Goal: Task Accomplishment & Management: Manage account settings

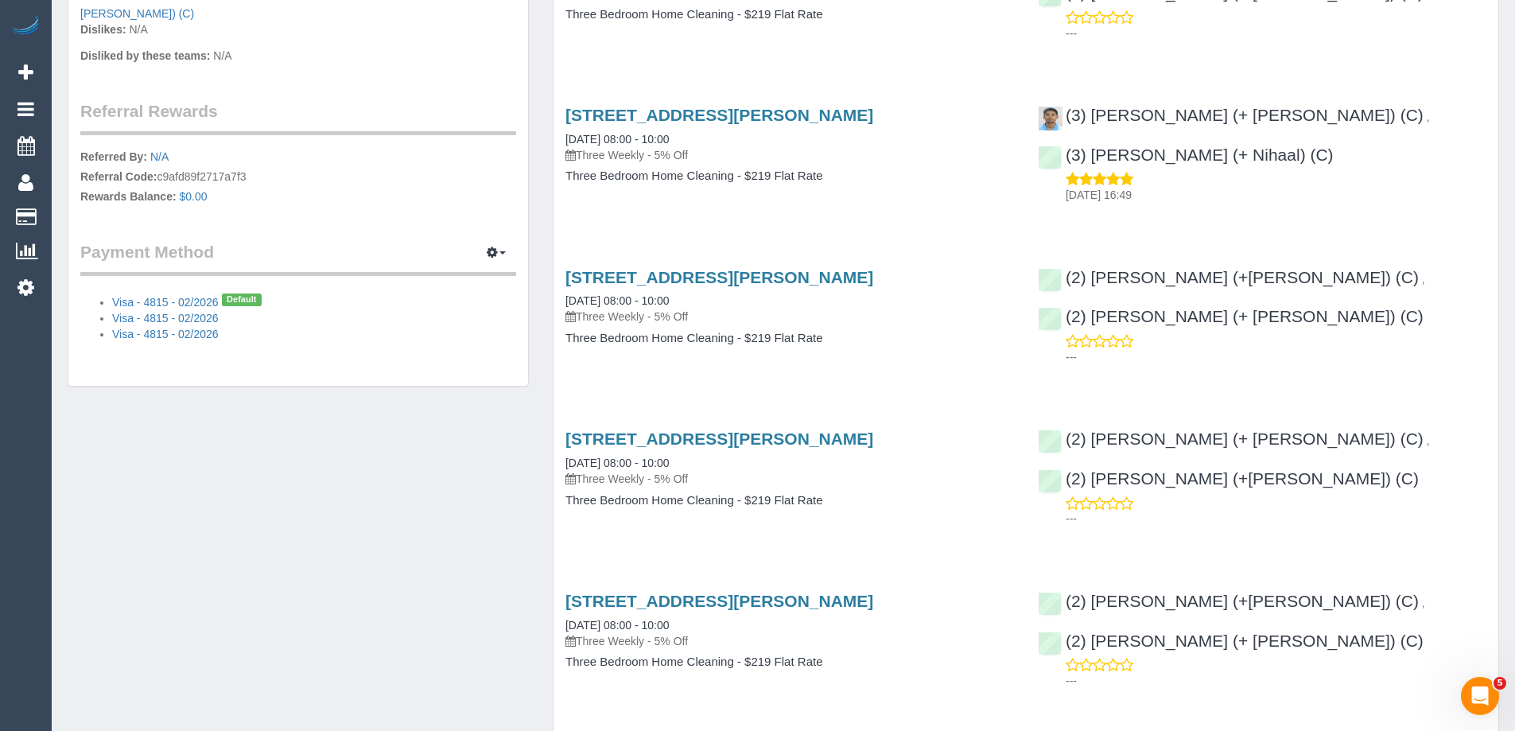
scroll to position [477, 0]
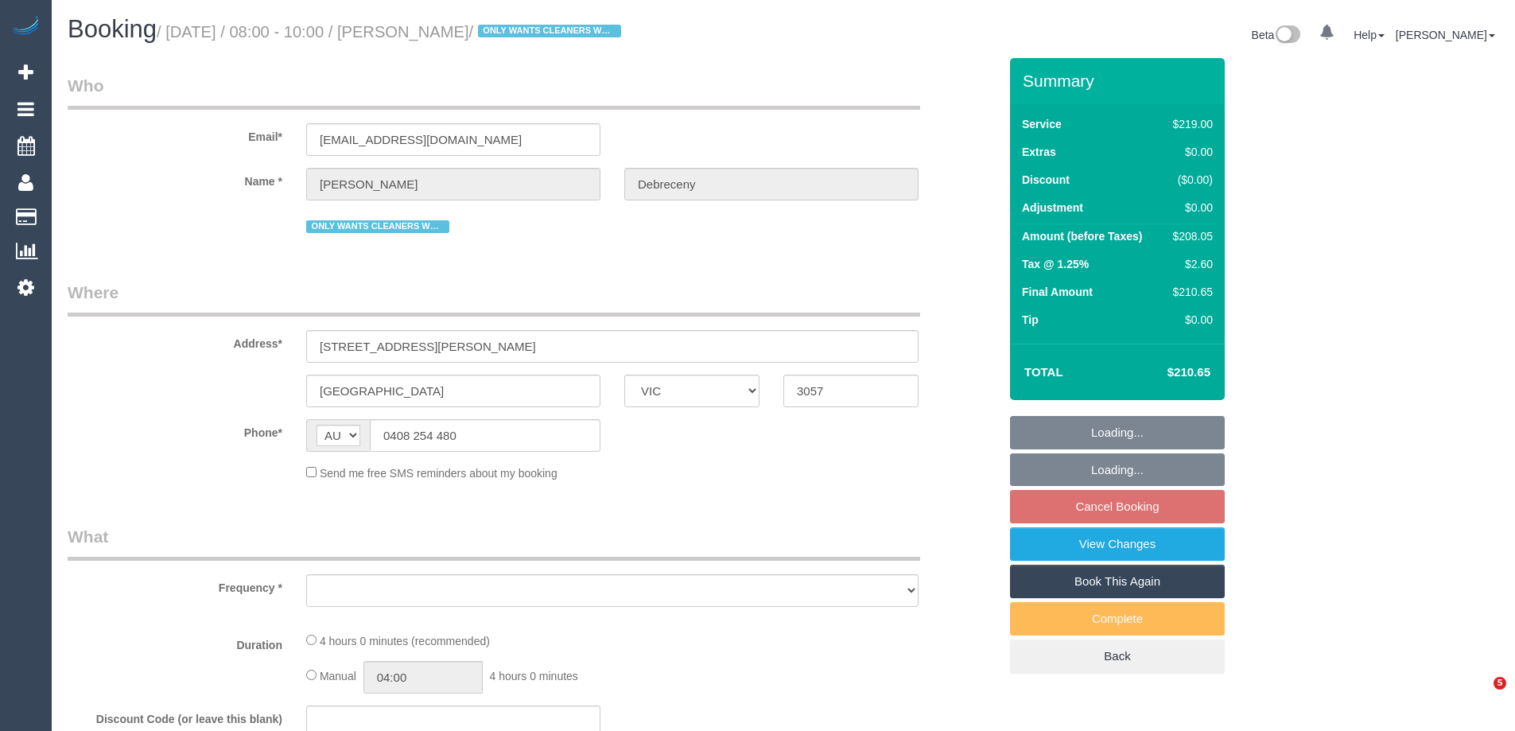
select select "VIC"
select select "object:531"
select select "string:stripe-pm_1QSYE42GScqysDRV0aWtKGdt"
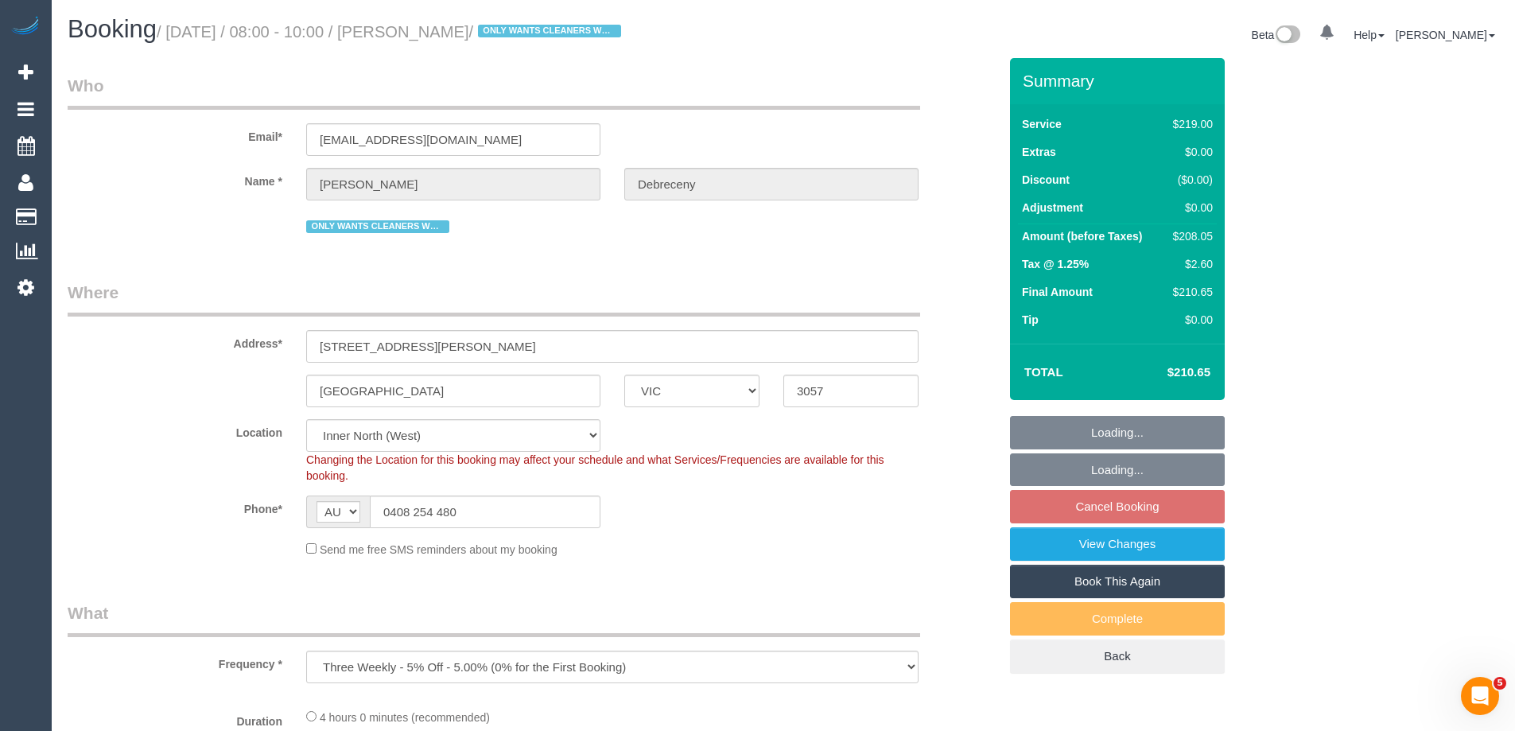
select select "number:30"
select select "number:16"
select select "number:19"
select select "number:22"
select select "number:34"
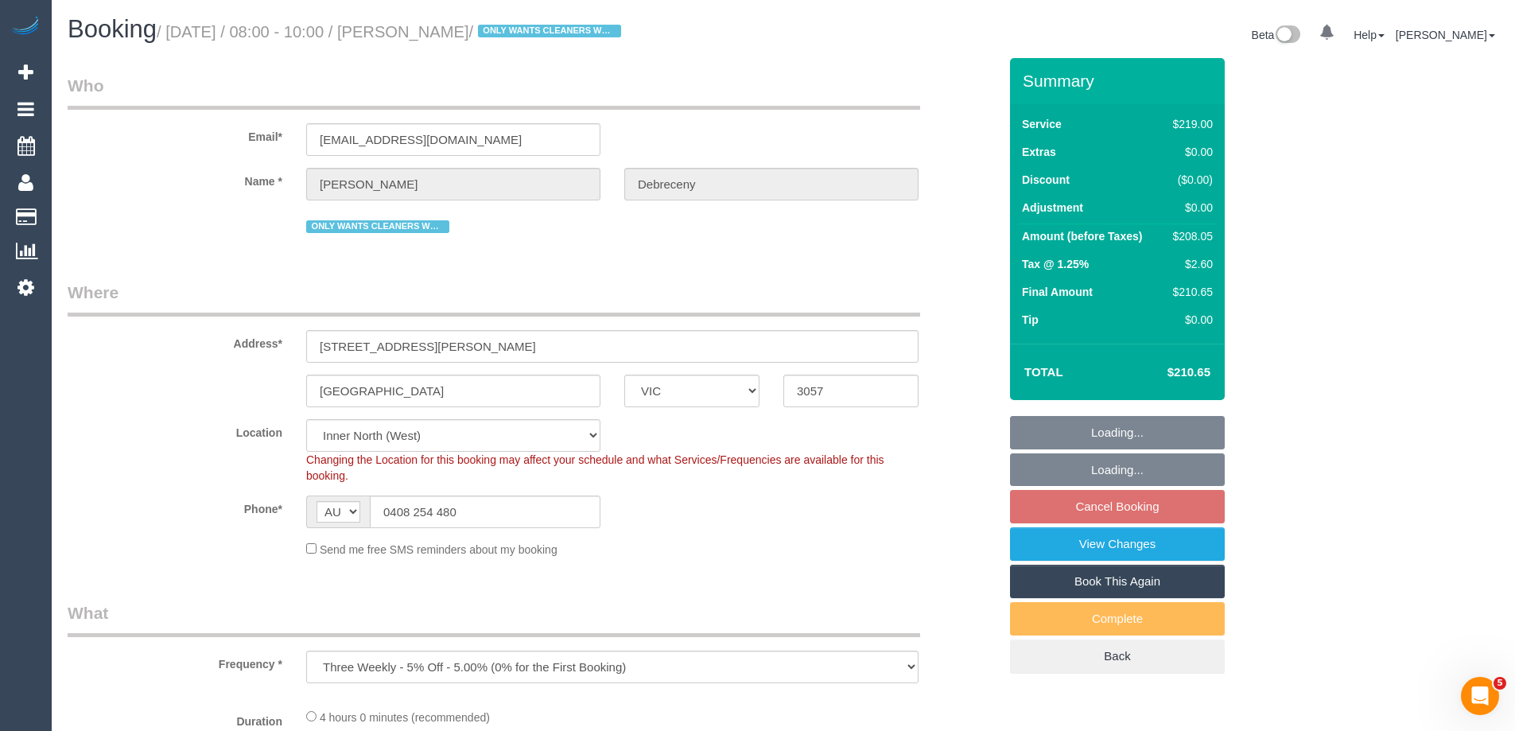
select select "number:13"
select select "object:1545"
select select "spot2"
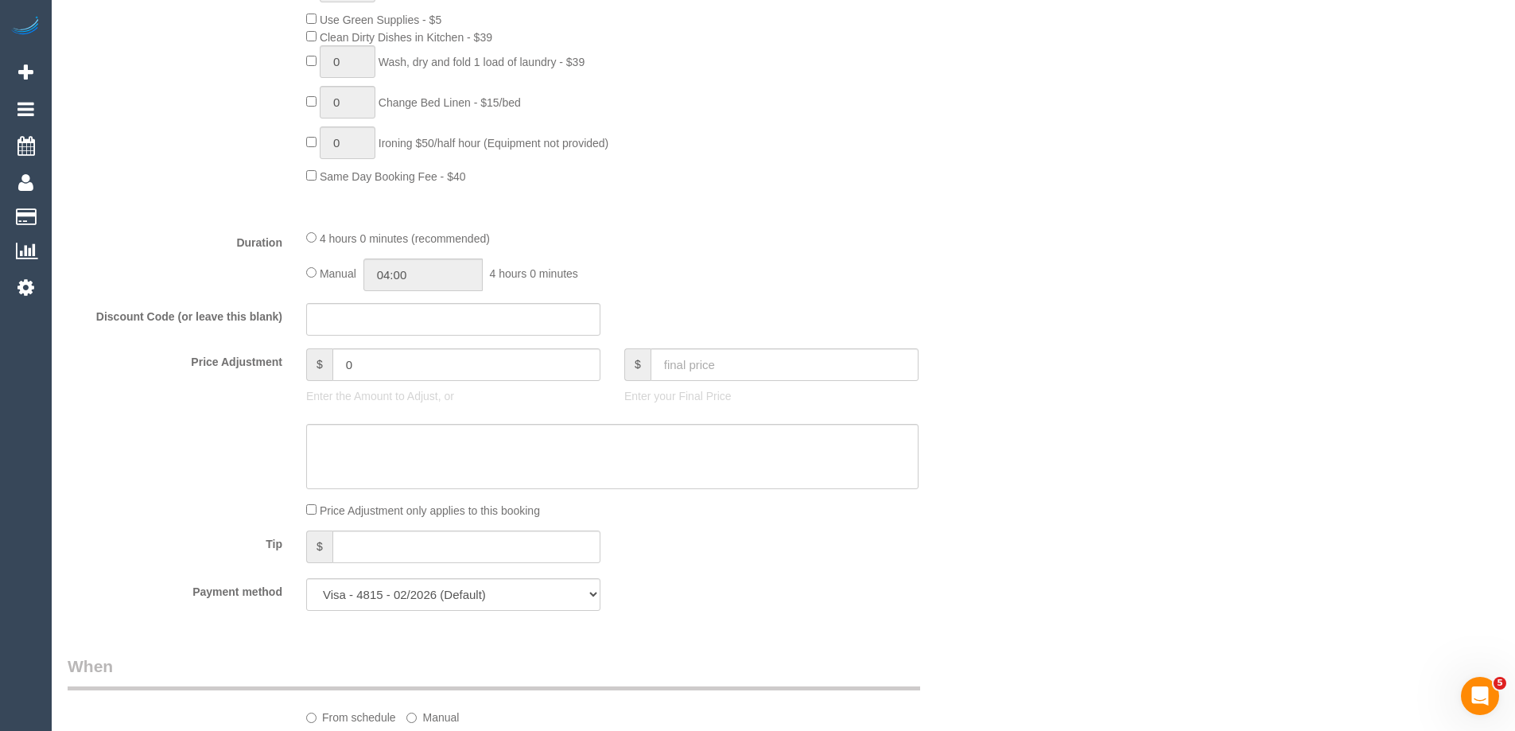
scroll to position [1113, 0]
click at [418, 274] on input "04:00" at bounding box center [422, 274] width 119 height 33
type input "02:00"
click at [413, 300] on li "02:00" at bounding box center [405, 303] width 71 height 21
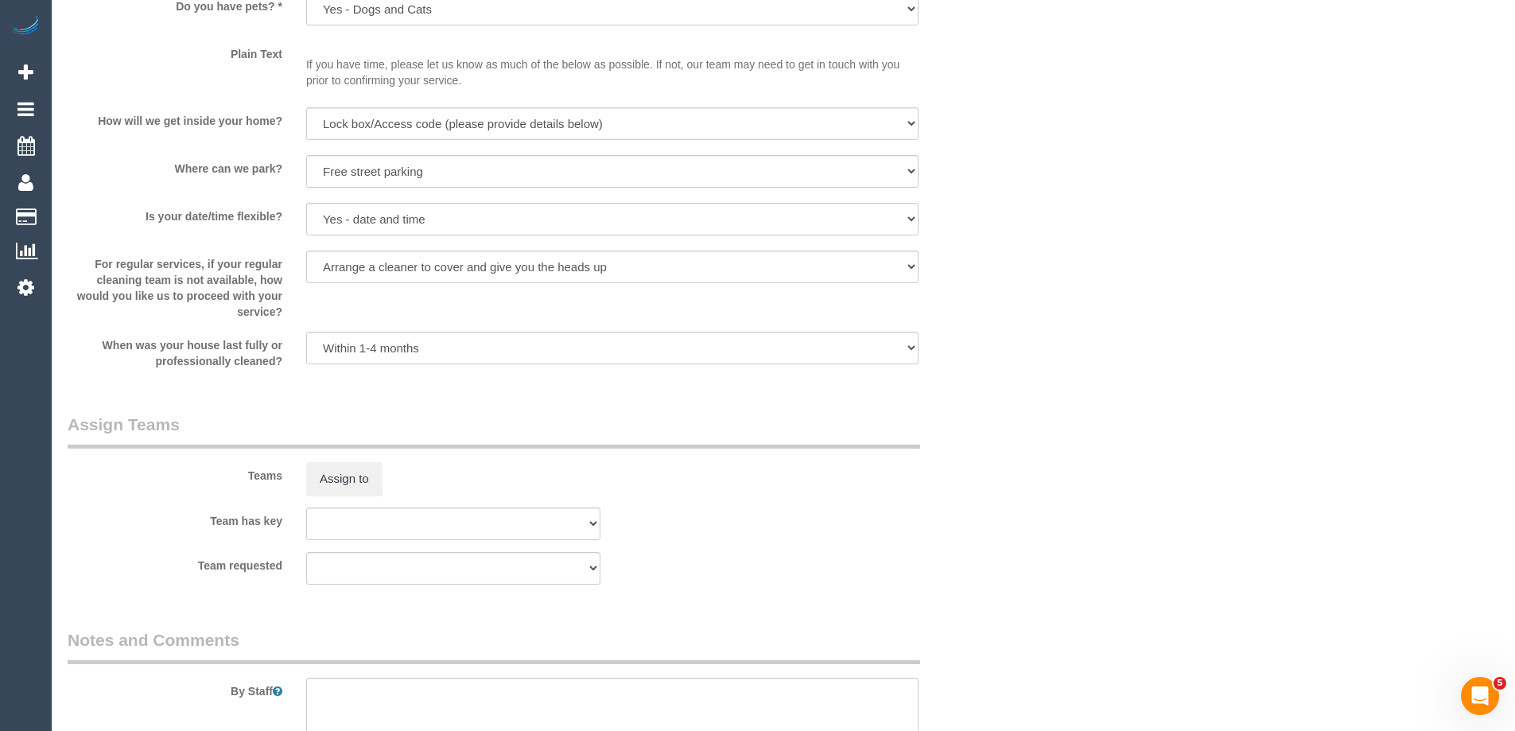
select select "spot35"
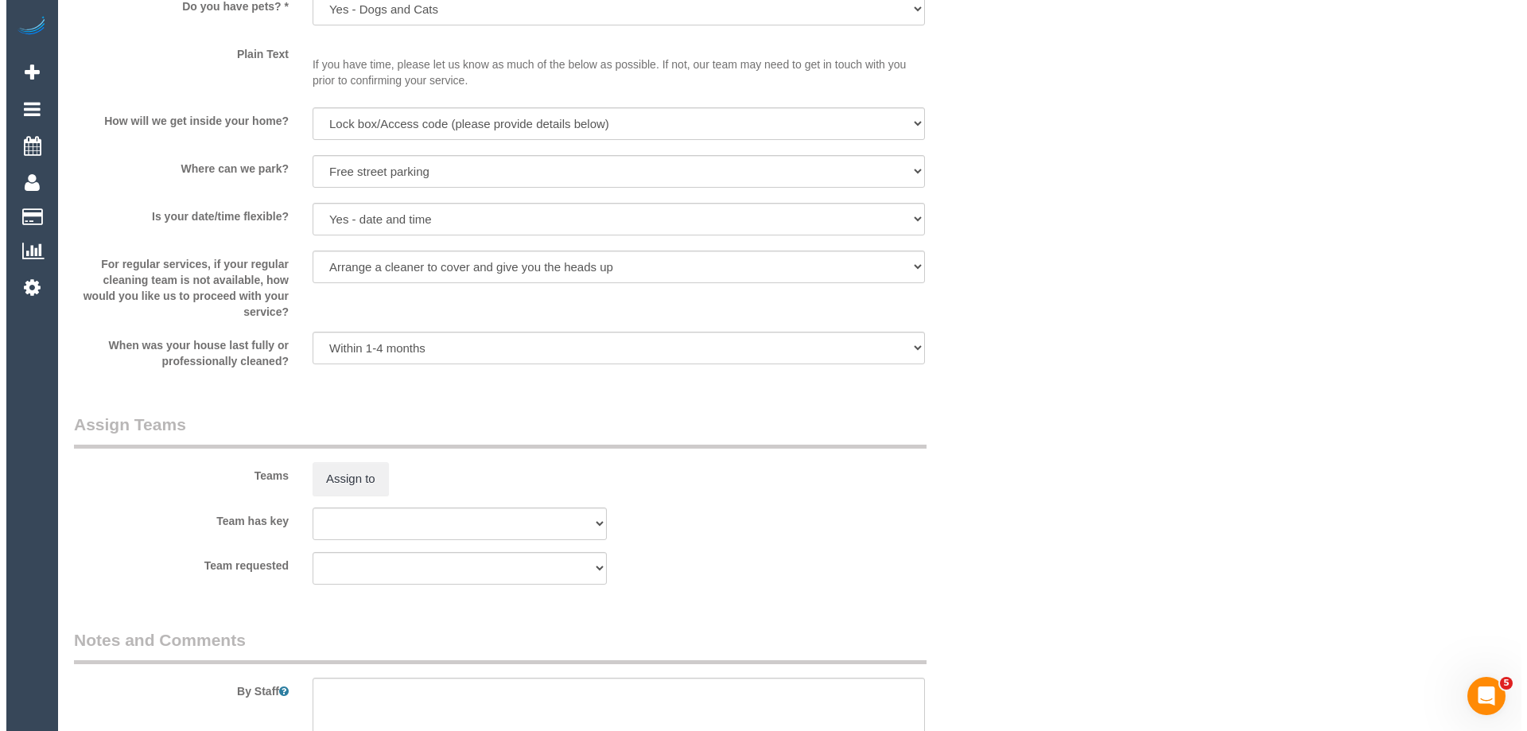
scroll to position [2227, 0]
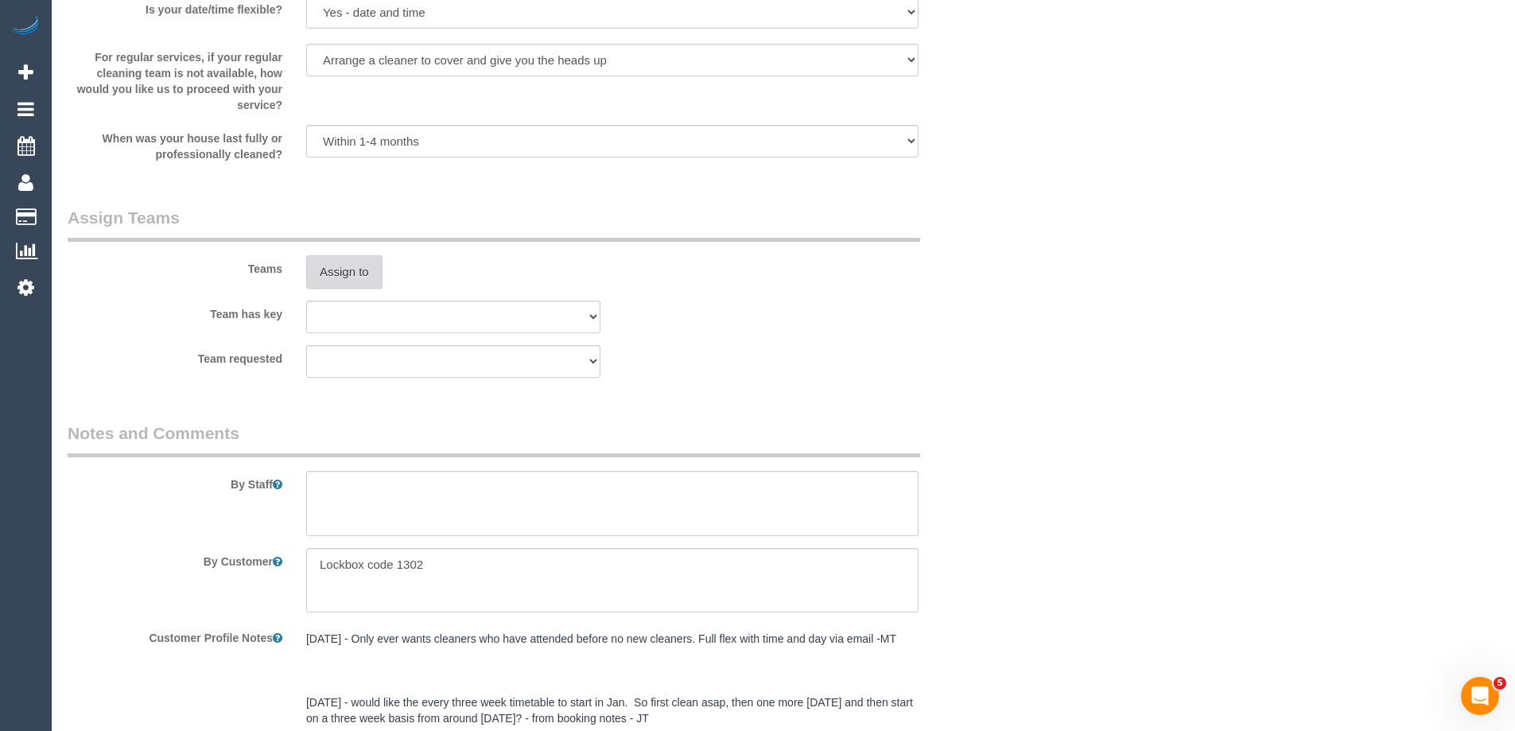
click at [351, 260] on button "Assign to" at bounding box center [344, 271] width 76 height 33
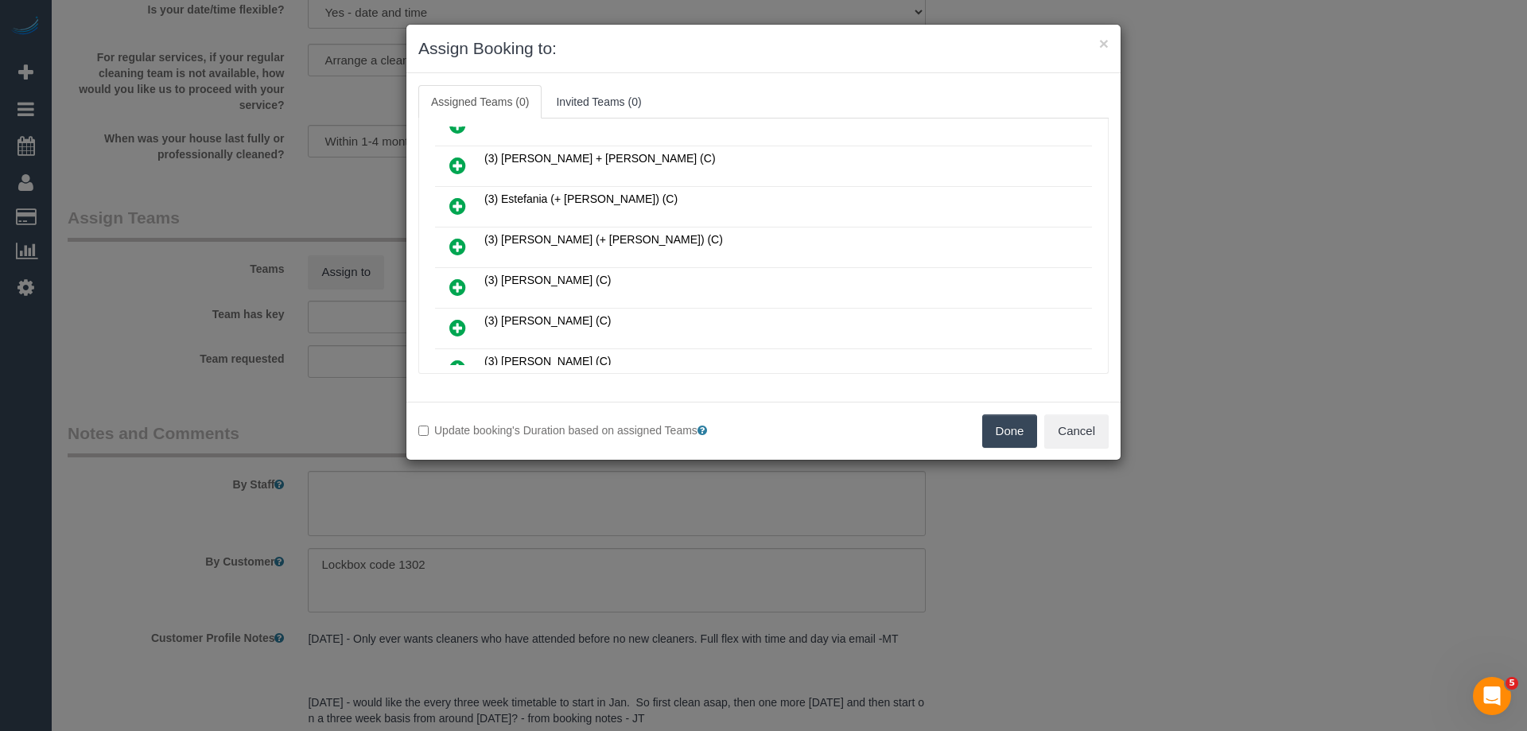
click at [451, 165] on icon at bounding box center [457, 165] width 17 height 19
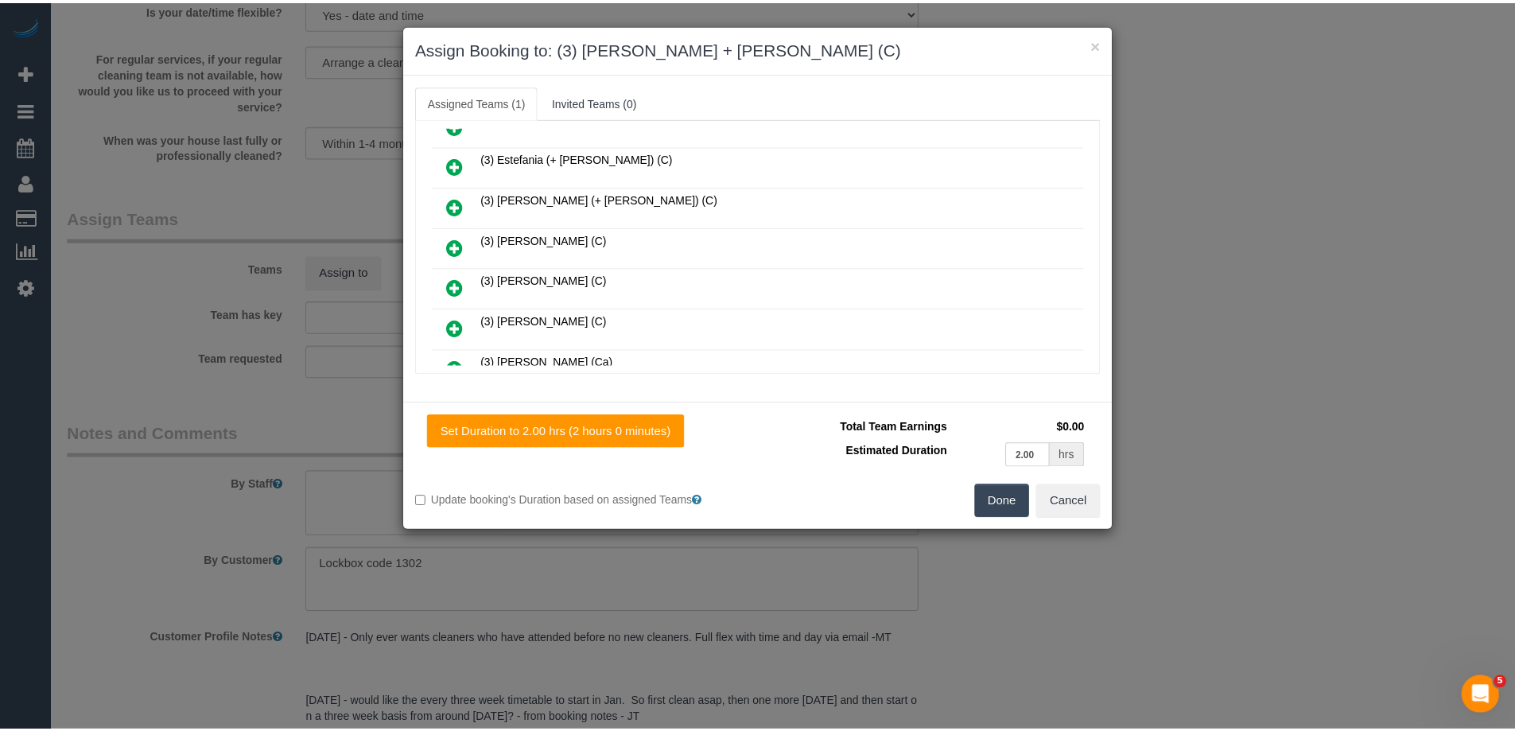
scroll to position [0, 0]
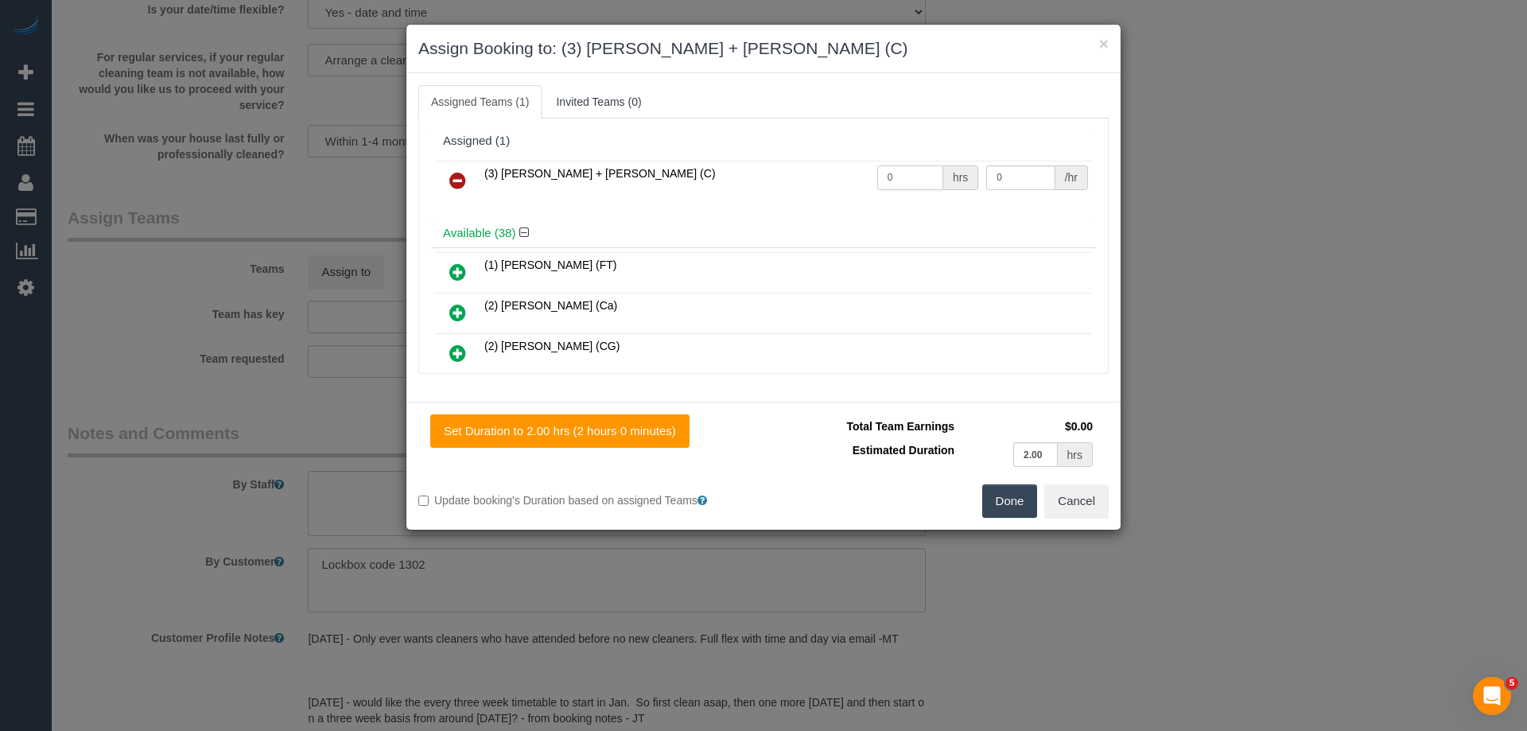
drag, startPoint x: 911, startPoint y: 169, endPoint x: 829, endPoint y: 177, distance: 83.1
click at [817, 172] on tr "(3) Denis + Kaira (C) 0 hrs 0 /hr" at bounding box center [763, 181] width 657 height 41
type input "1"
drag, startPoint x: 1008, startPoint y: 176, endPoint x: 886, endPoint y: 171, distance: 121.8
click at [907, 173] on tr "(3) Denis + Kaira (C) 1 hrs 0 /hr" at bounding box center [763, 181] width 657 height 41
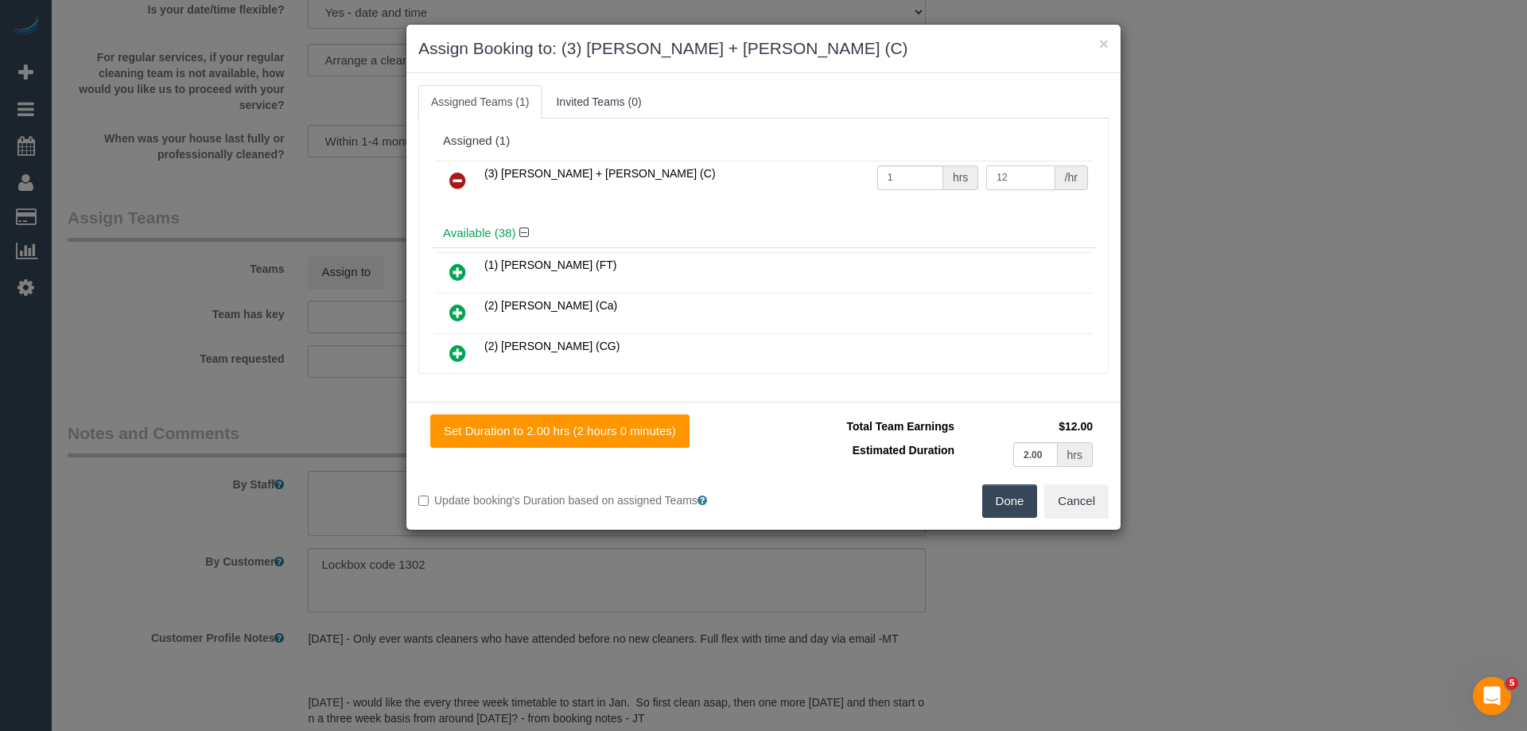
click at [823, 176] on tr "(3) Denis + Kaira (C) 1 hrs 12 /hr" at bounding box center [763, 181] width 657 height 41
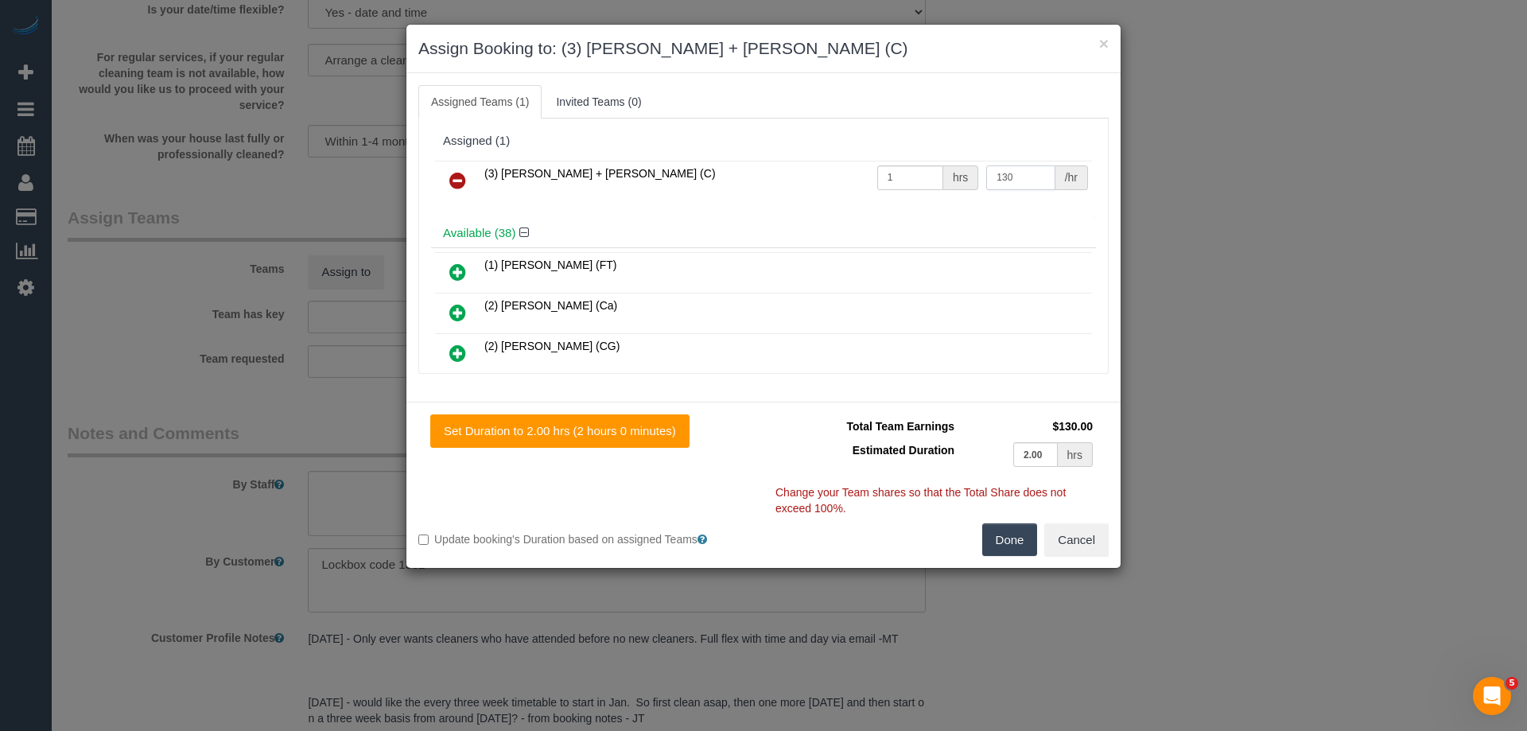
type input "130"
click at [1019, 542] on button "Done" at bounding box center [1010, 539] width 56 height 33
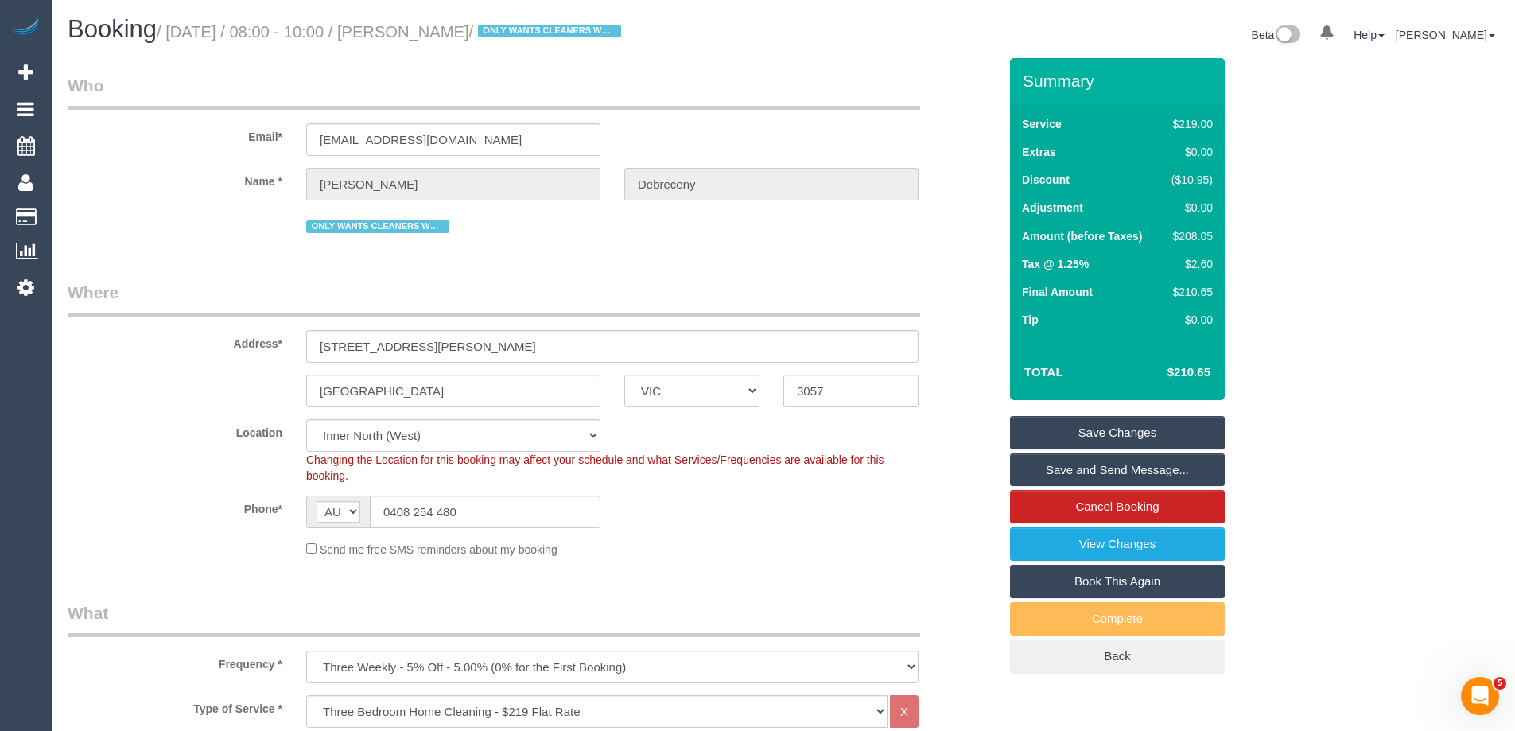
drag, startPoint x: 592, startPoint y: 29, endPoint x: 442, endPoint y: 25, distance: 149.5
click at [442, 25] on small "/ September 08, 2025 / 08:00 - 10:00 / Catherine Debreceny / ONLY WANTS CLEANER…" at bounding box center [391, 31] width 469 height 17
copy small "Catherine Debreceny"
click at [1070, 431] on link "Save Changes" at bounding box center [1117, 432] width 215 height 33
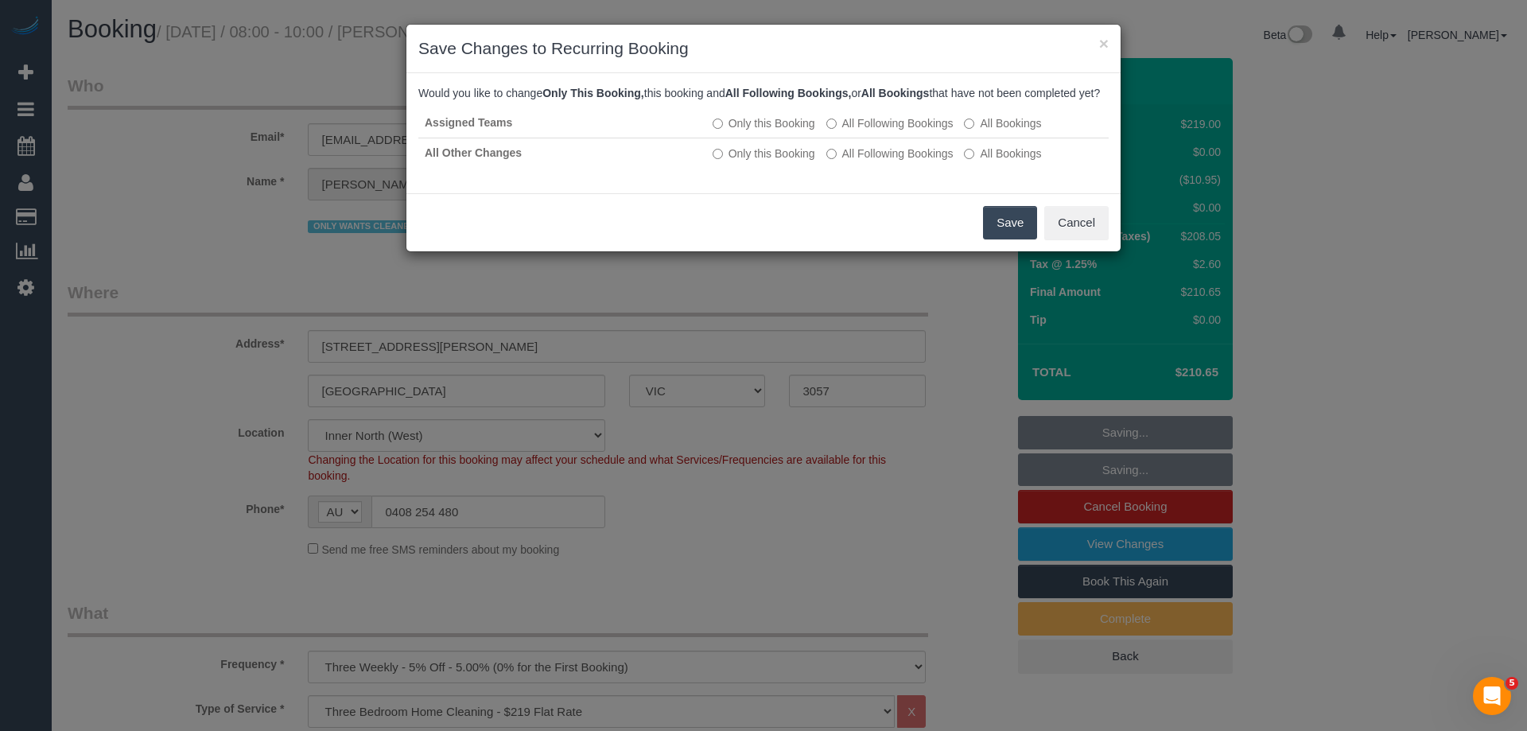
click at [1015, 231] on button "Save" at bounding box center [1010, 222] width 54 height 33
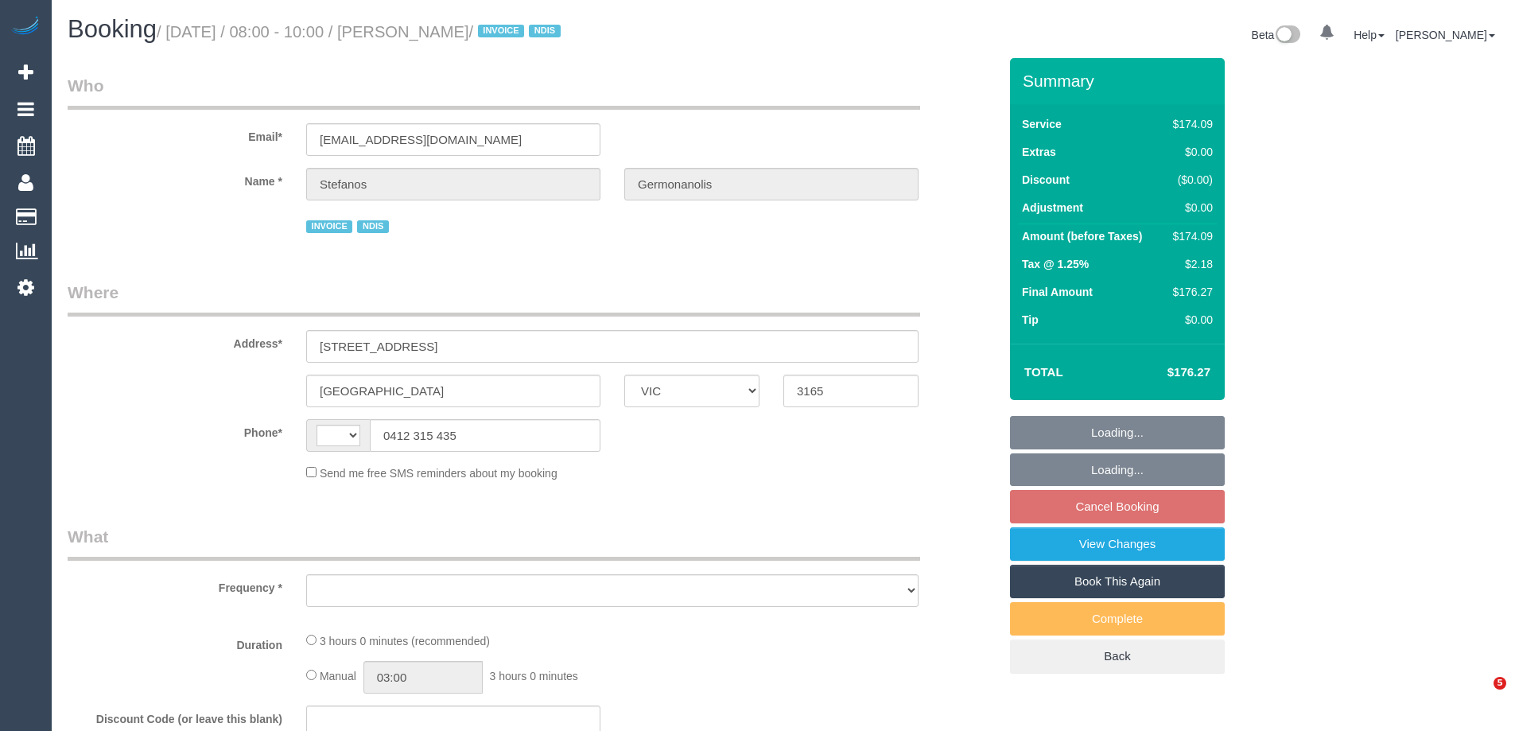
select select "VIC"
select select "object:293"
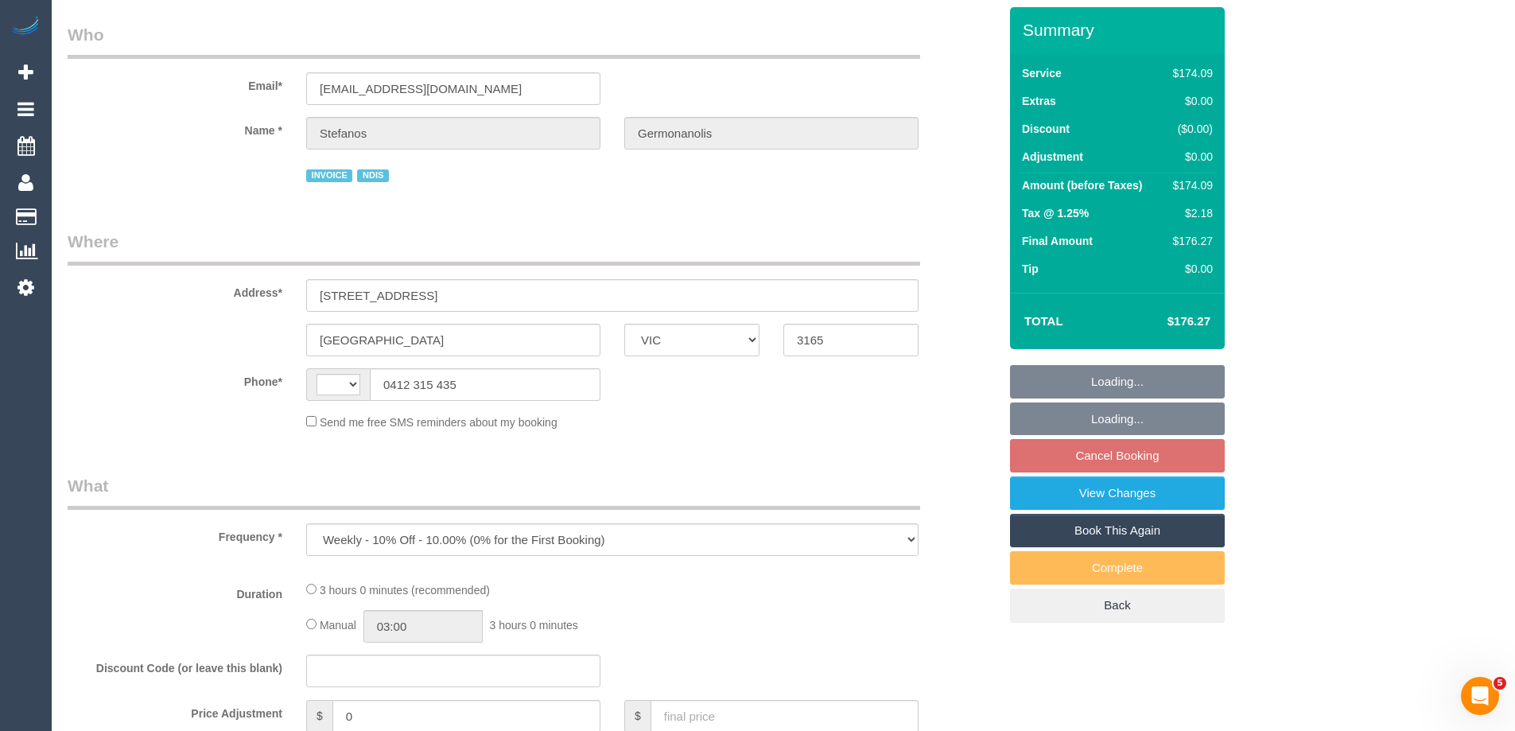
select select "string:AU"
select select "180"
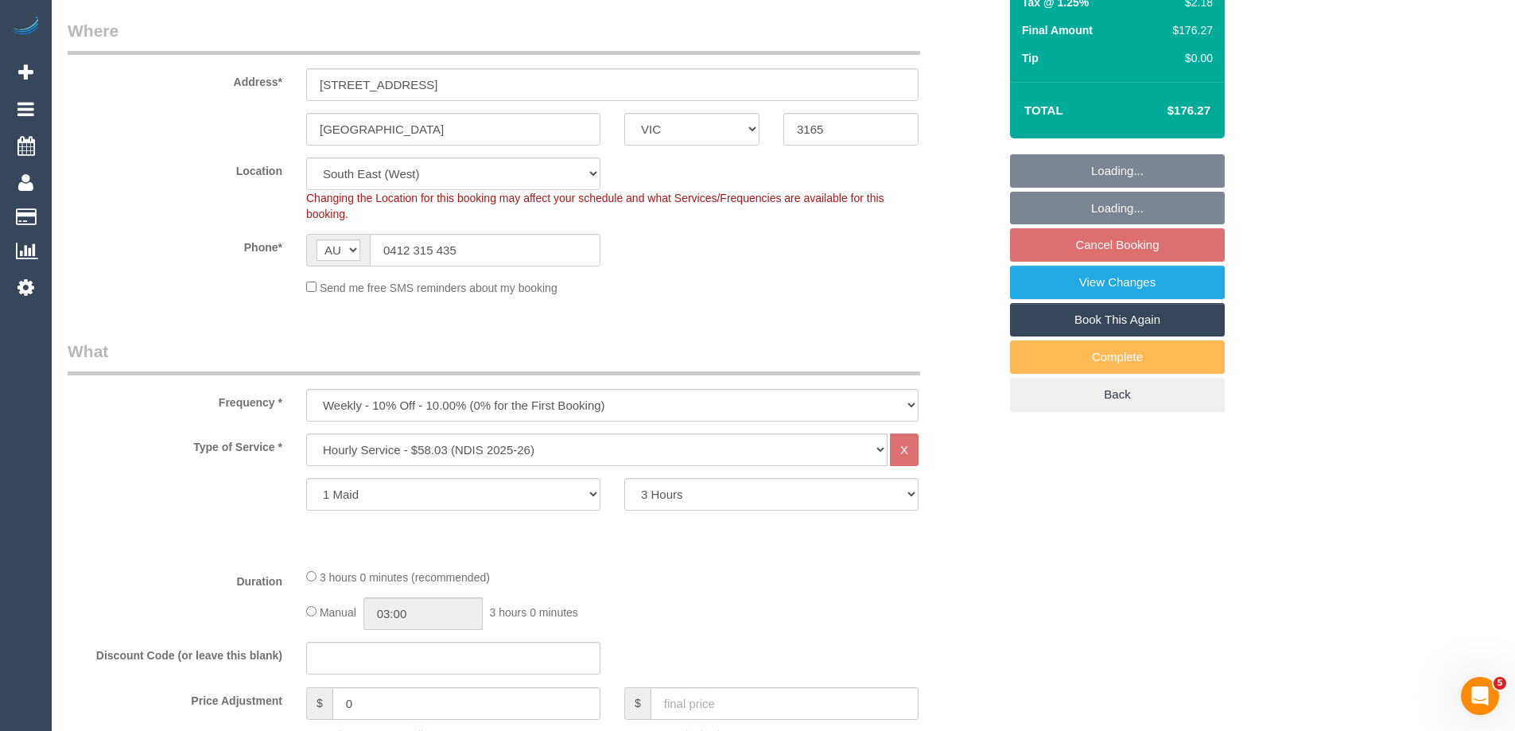
select select "number:28"
select select "number:14"
select select "number:19"
select select "number:25"
select select "number:35"
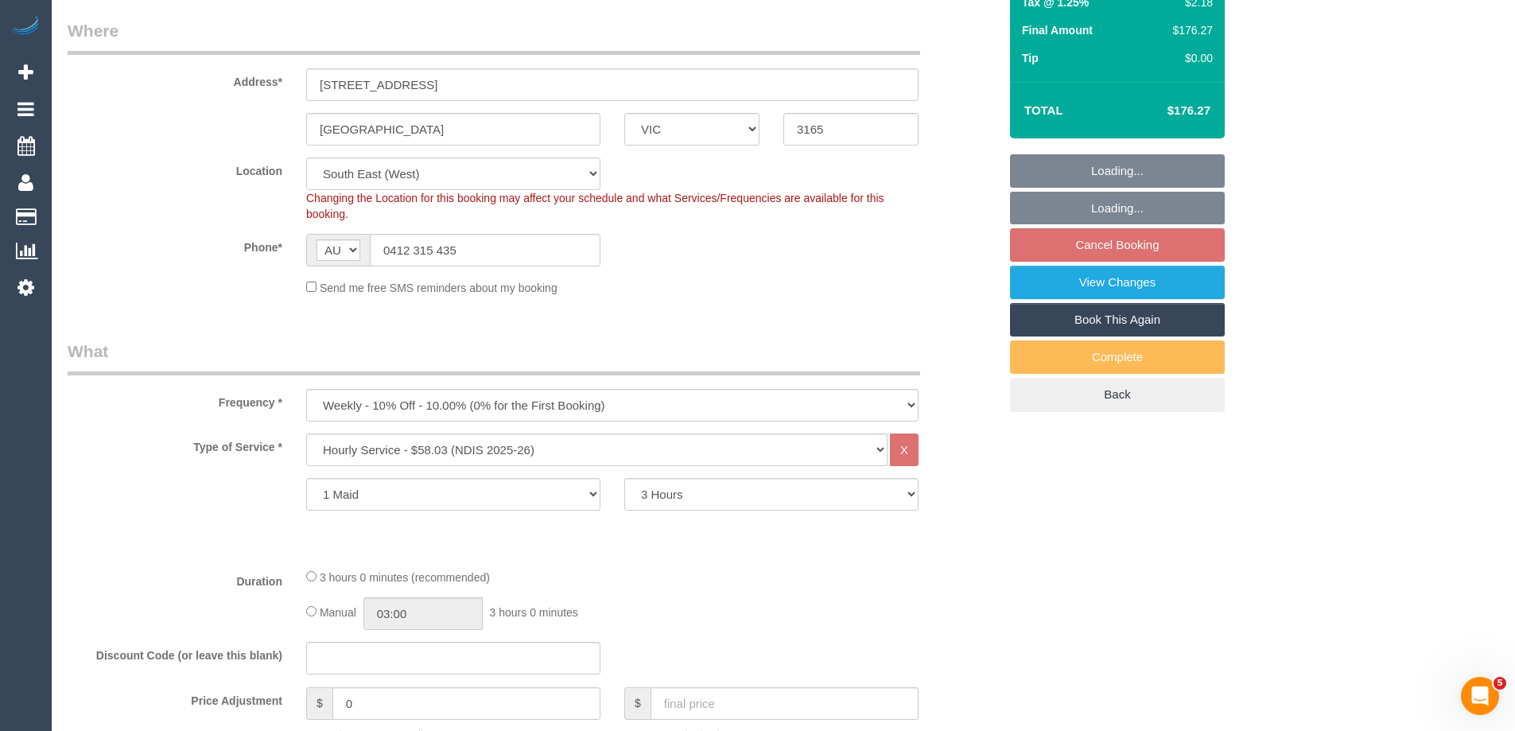
select select "number:11"
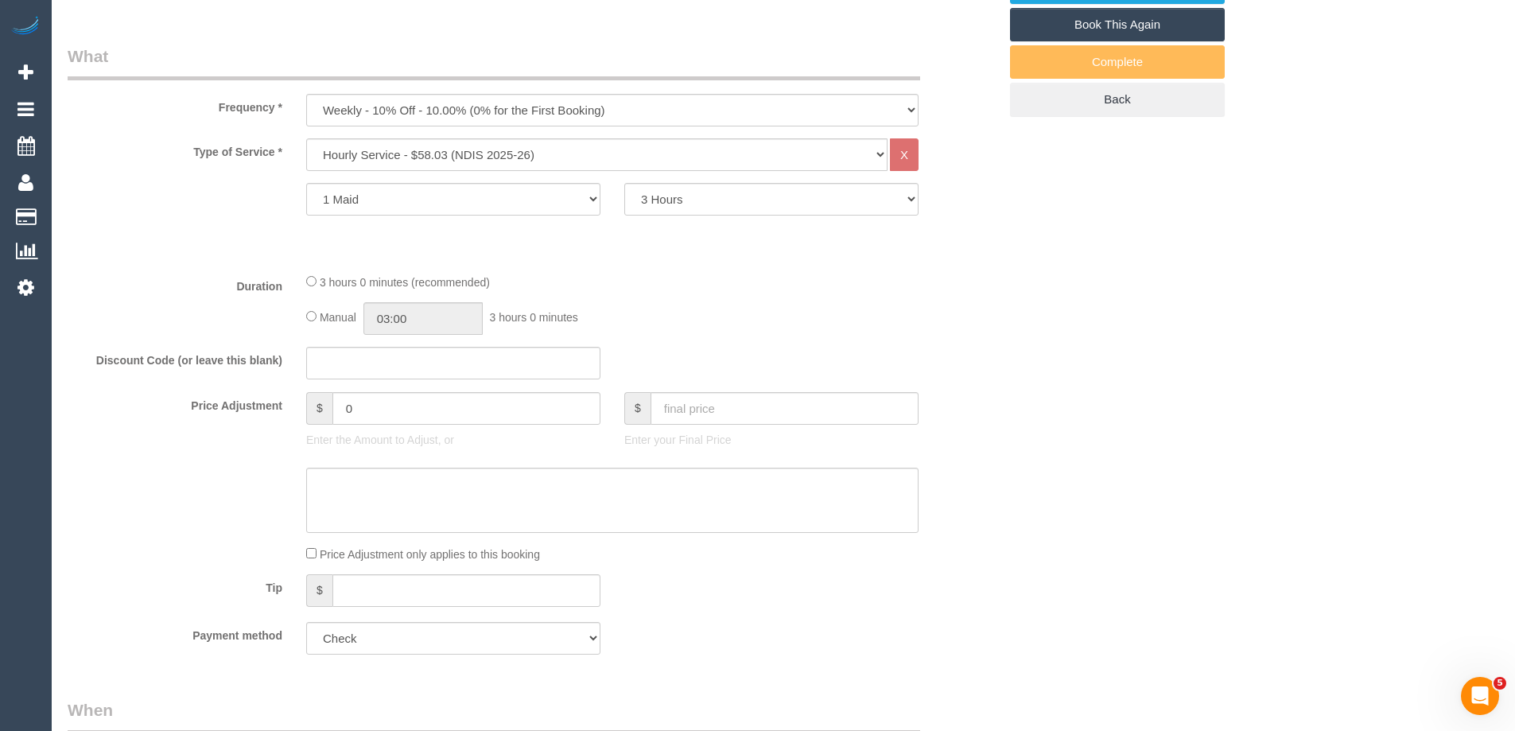
select select "object:1272"
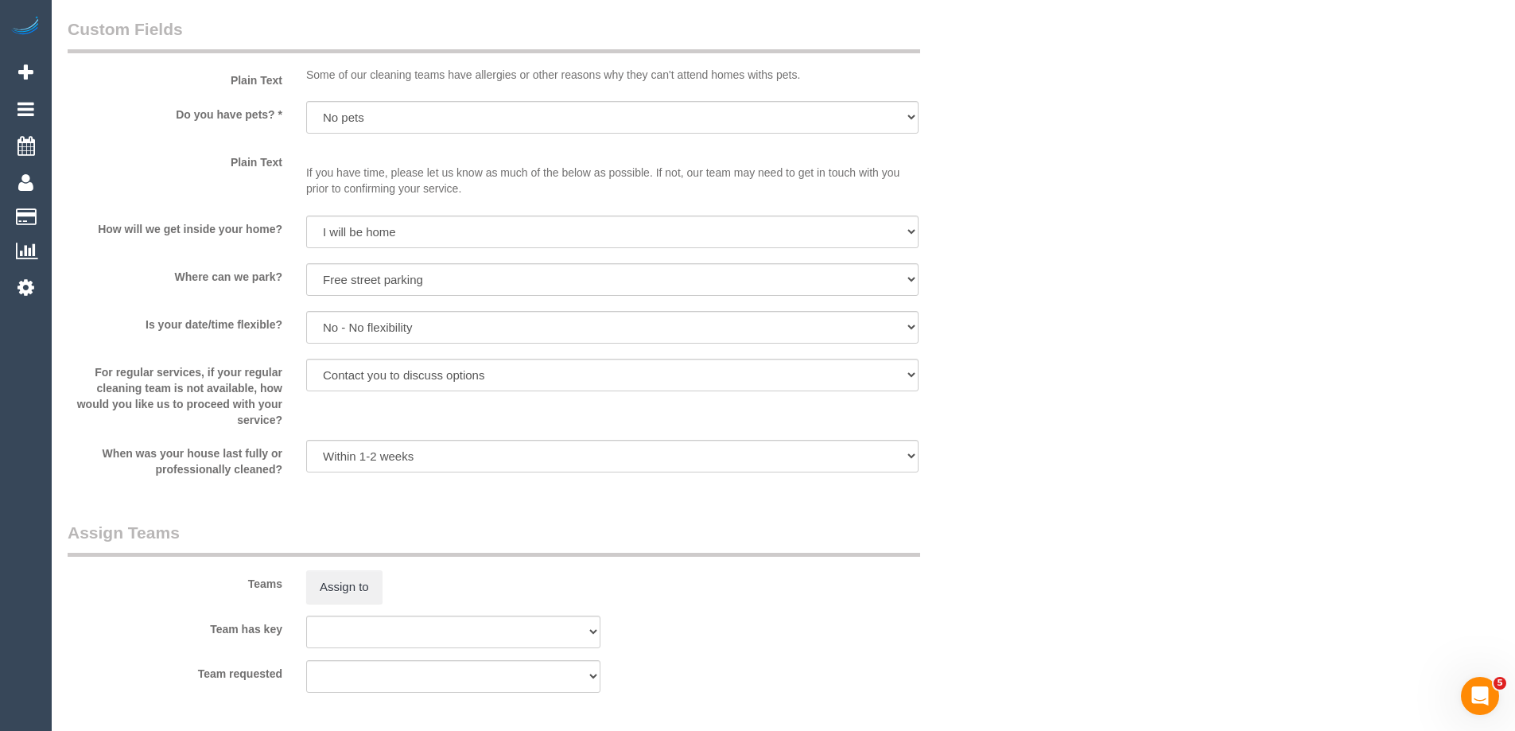
select select "spot2"
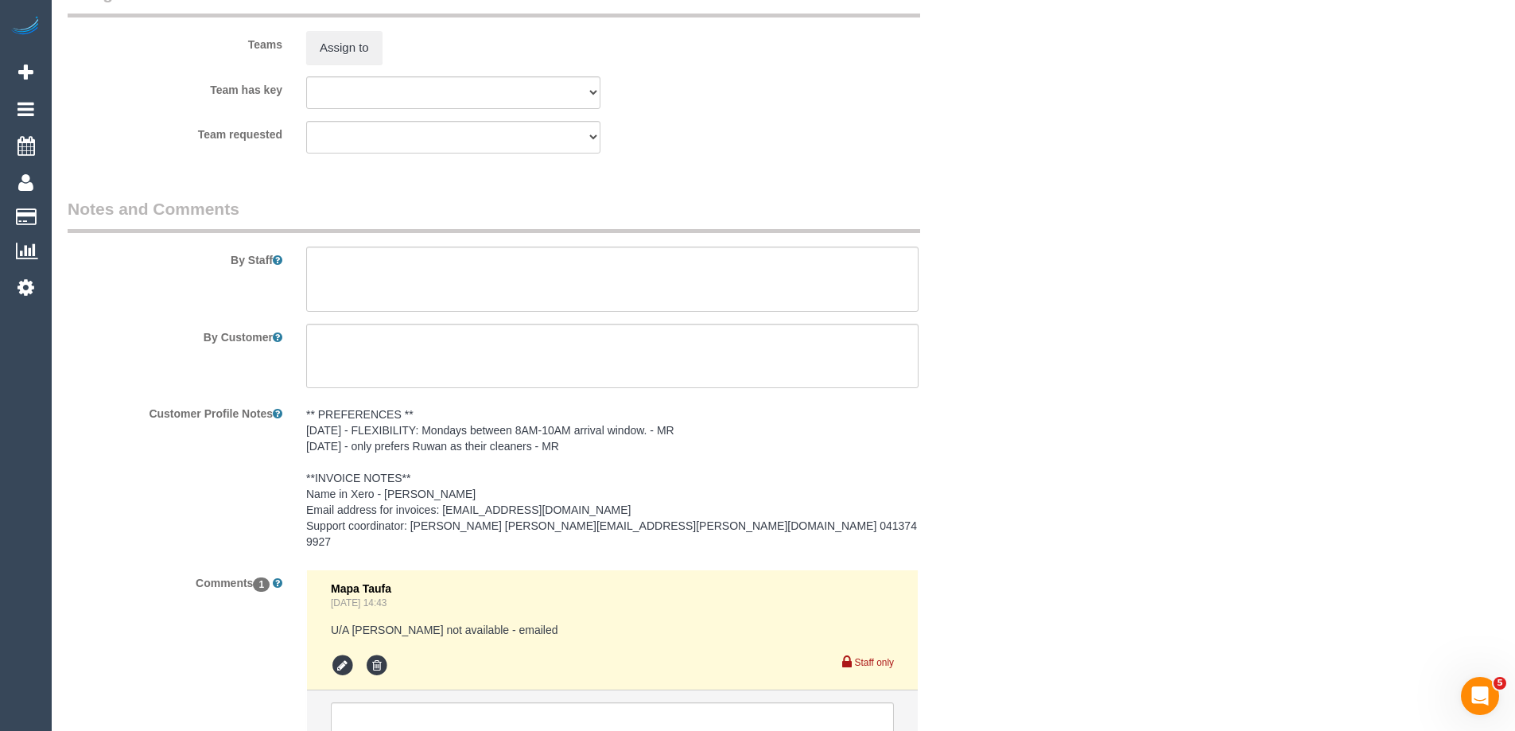
scroll to position [1988, 0]
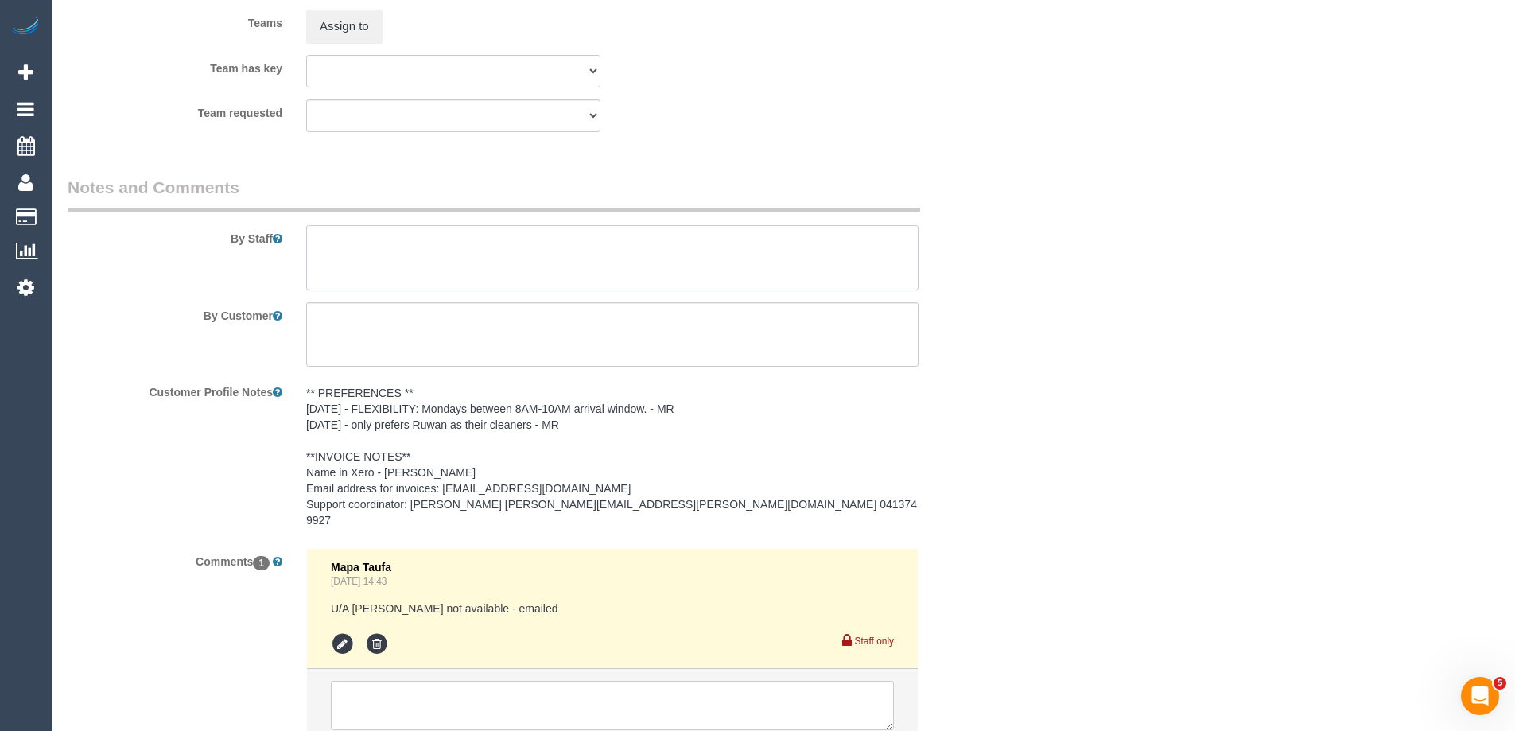
click at [345, 280] on textarea at bounding box center [612, 257] width 612 height 65
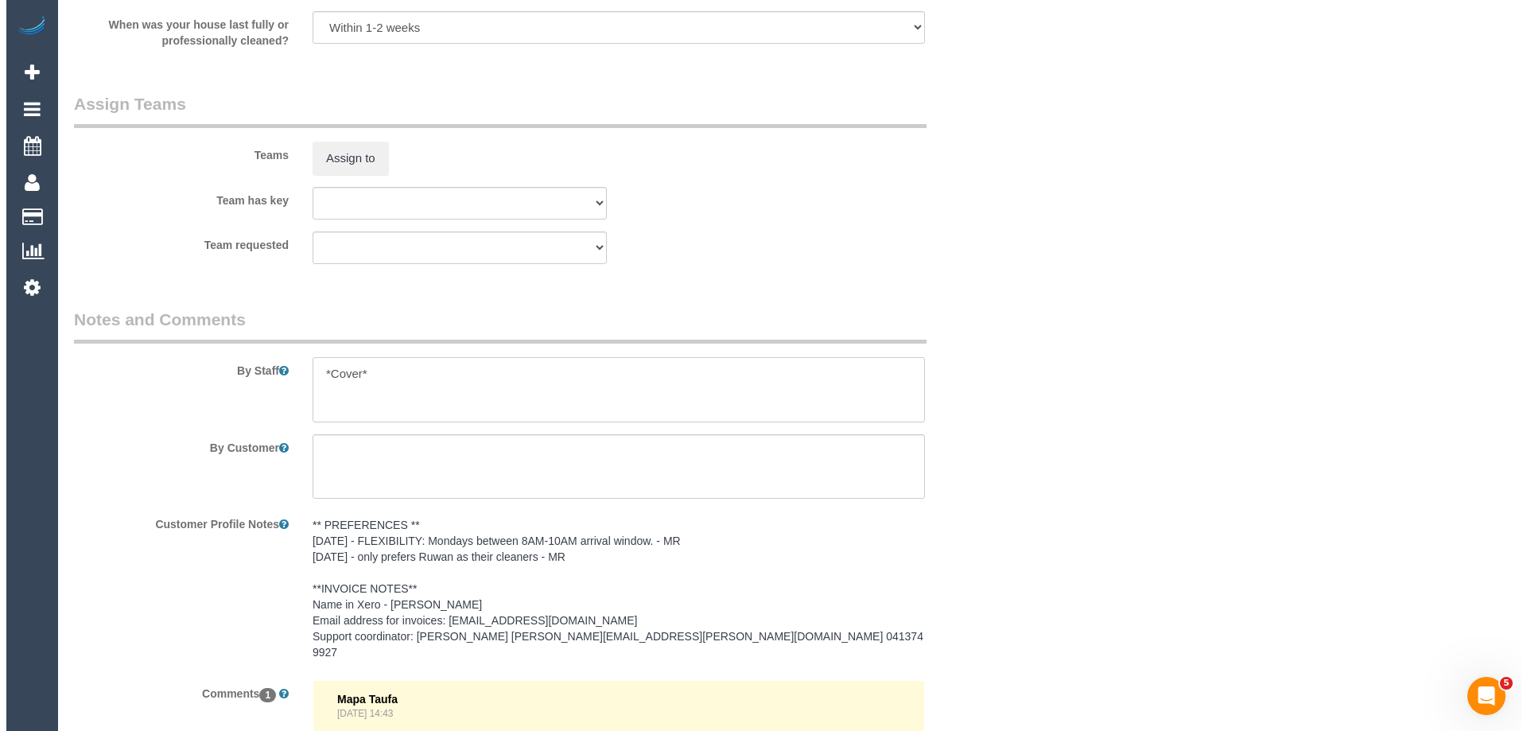
scroll to position [1829, 0]
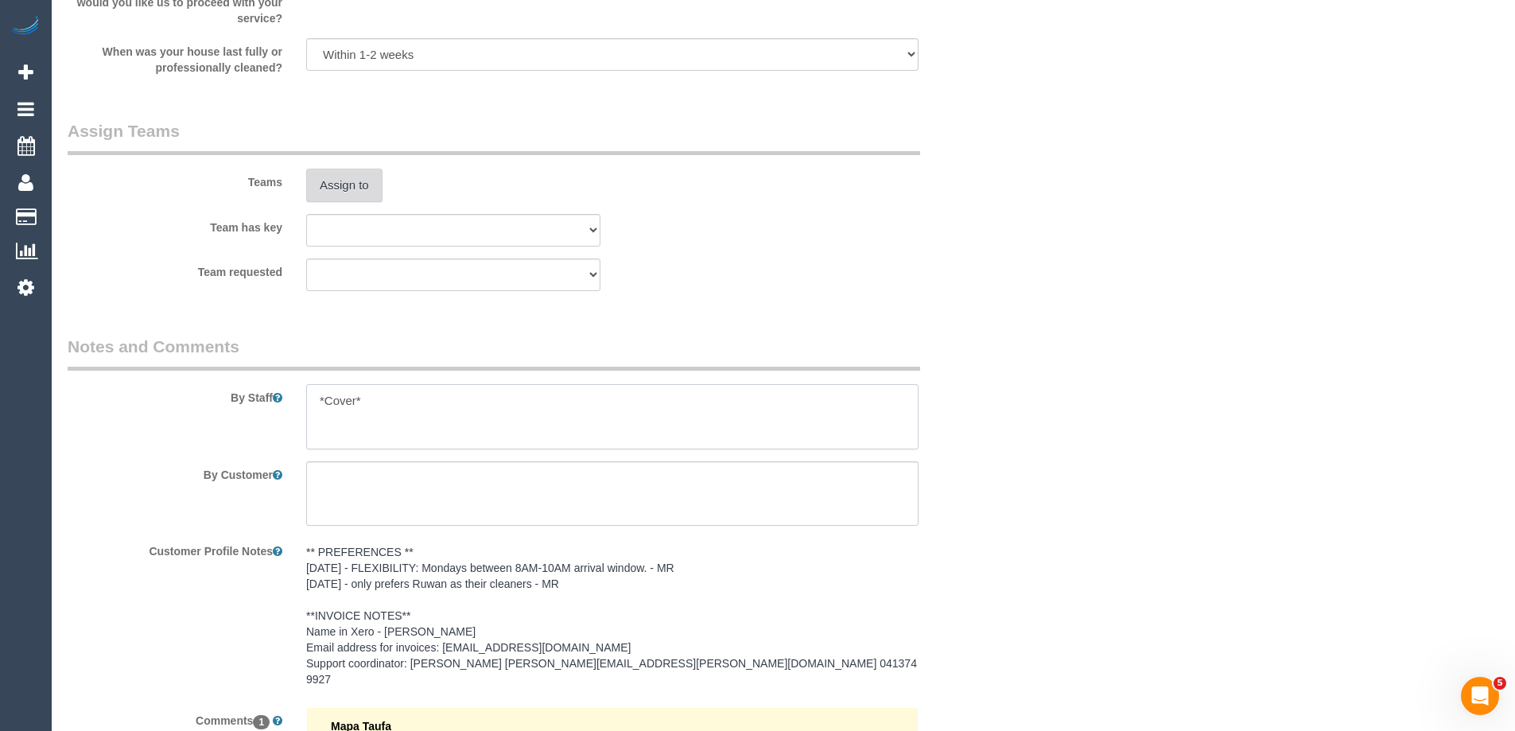
type textarea "*Cover*"
click at [349, 198] on button "Assign to" at bounding box center [344, 185] width 76 height 33
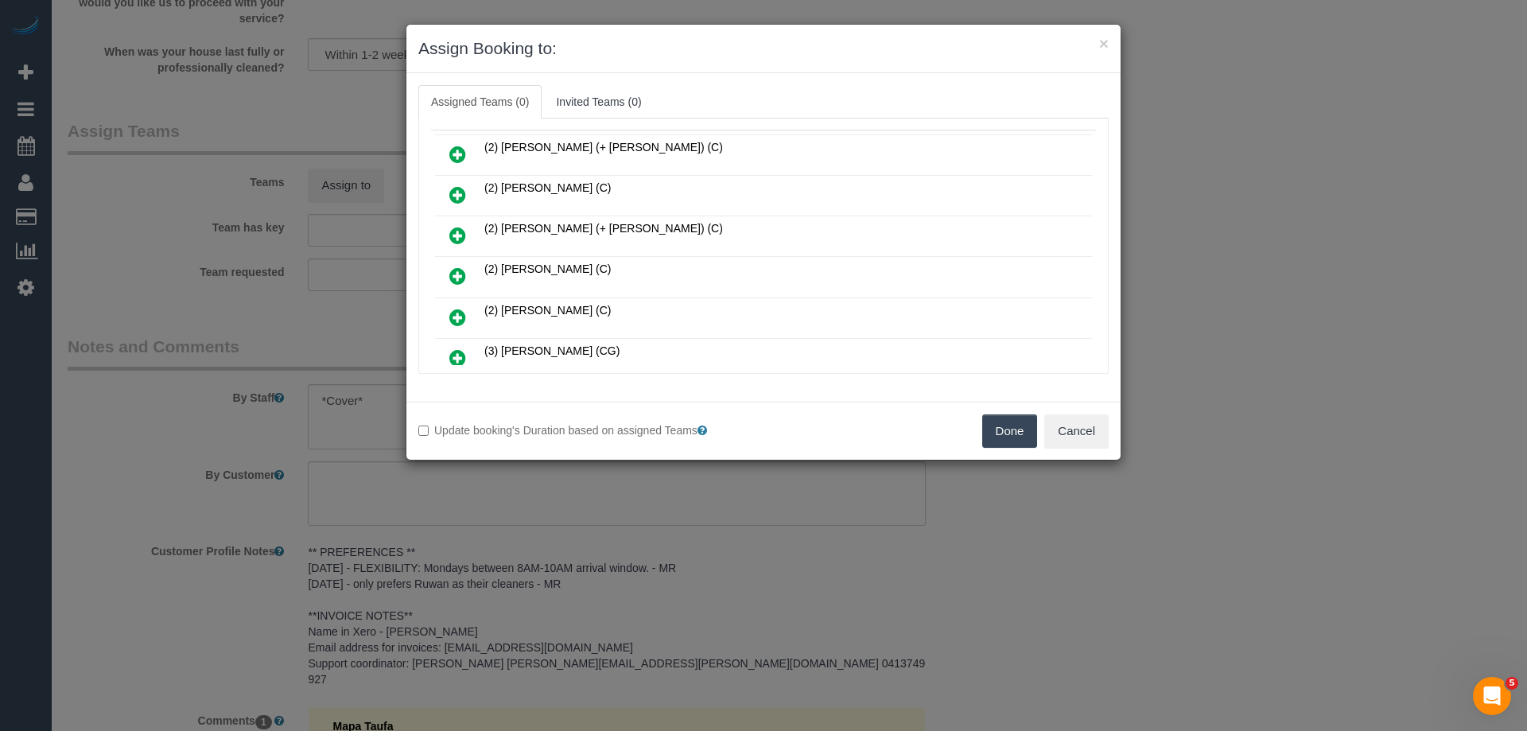
click at [453, 354] on icon at bounding box center [457, 357] width 17 height 19
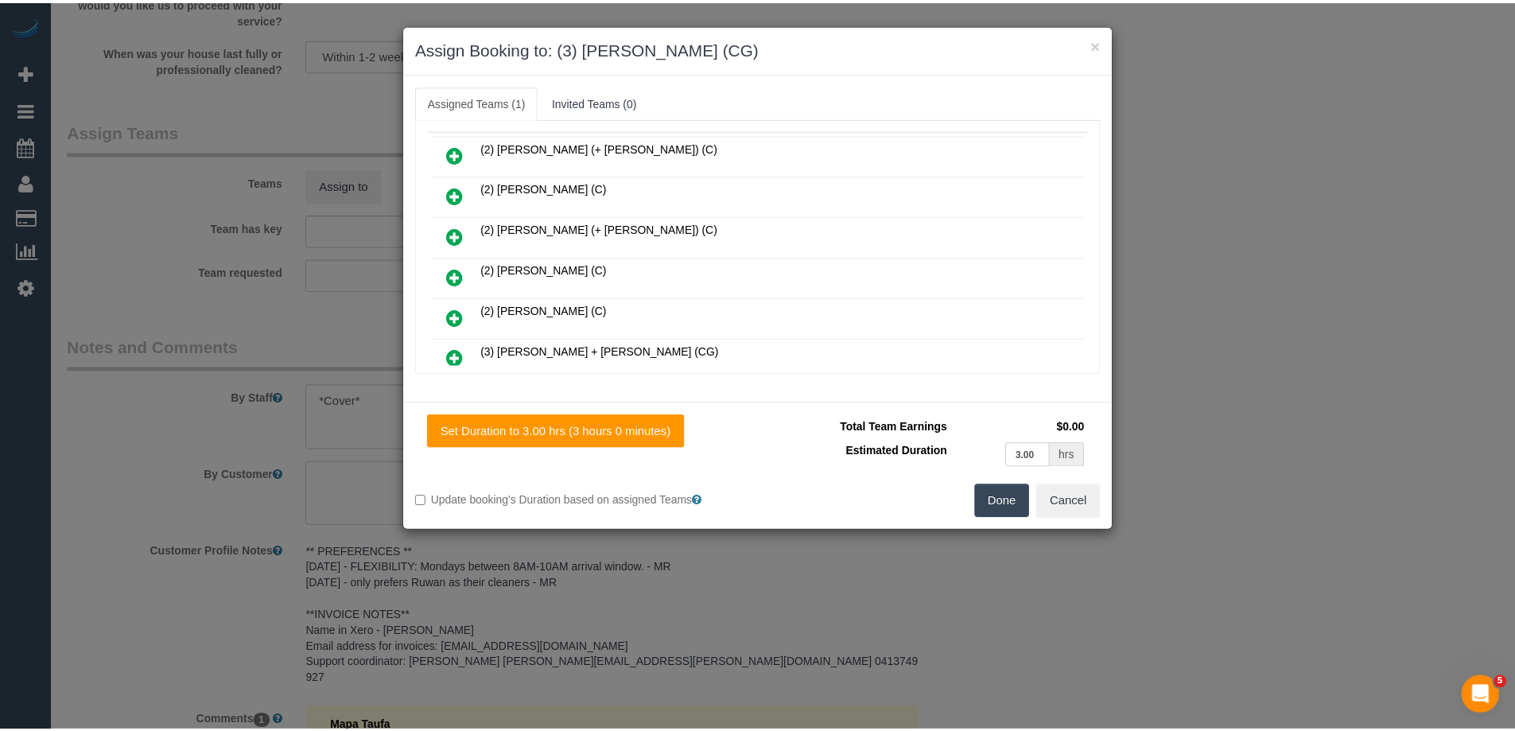
scroll to position [0, 0]
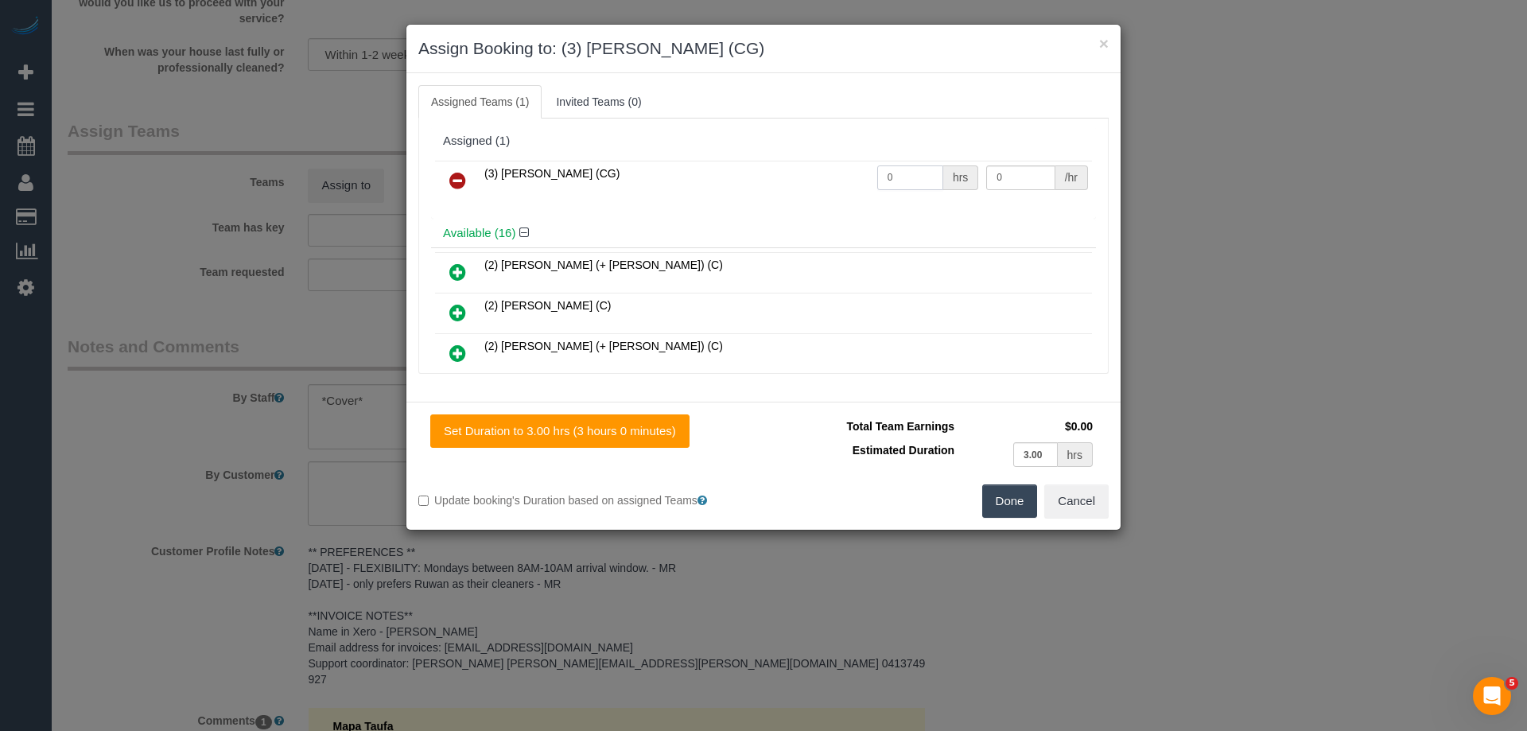
drag, startPoint x: 860, startPoint y: 172, endPoint x: 908, endPoint y: 184, distance: 49.2
click at [829, 173] on tr "(3) Ashish Patel (CG) 0 hrs 0 /hr" at bounding box center [763, 181] width 657 height 41
type input "3"
drag, startPoint x: 1009, startPoint y: 177, endPoint x: 908, endPoint y: 171, distance: 101.2
click at [922, 174] on tr "(3) Ashish Patel (CG) 3 hrs 0 /hr" at bounding box center [763, 181] width 657 height 41
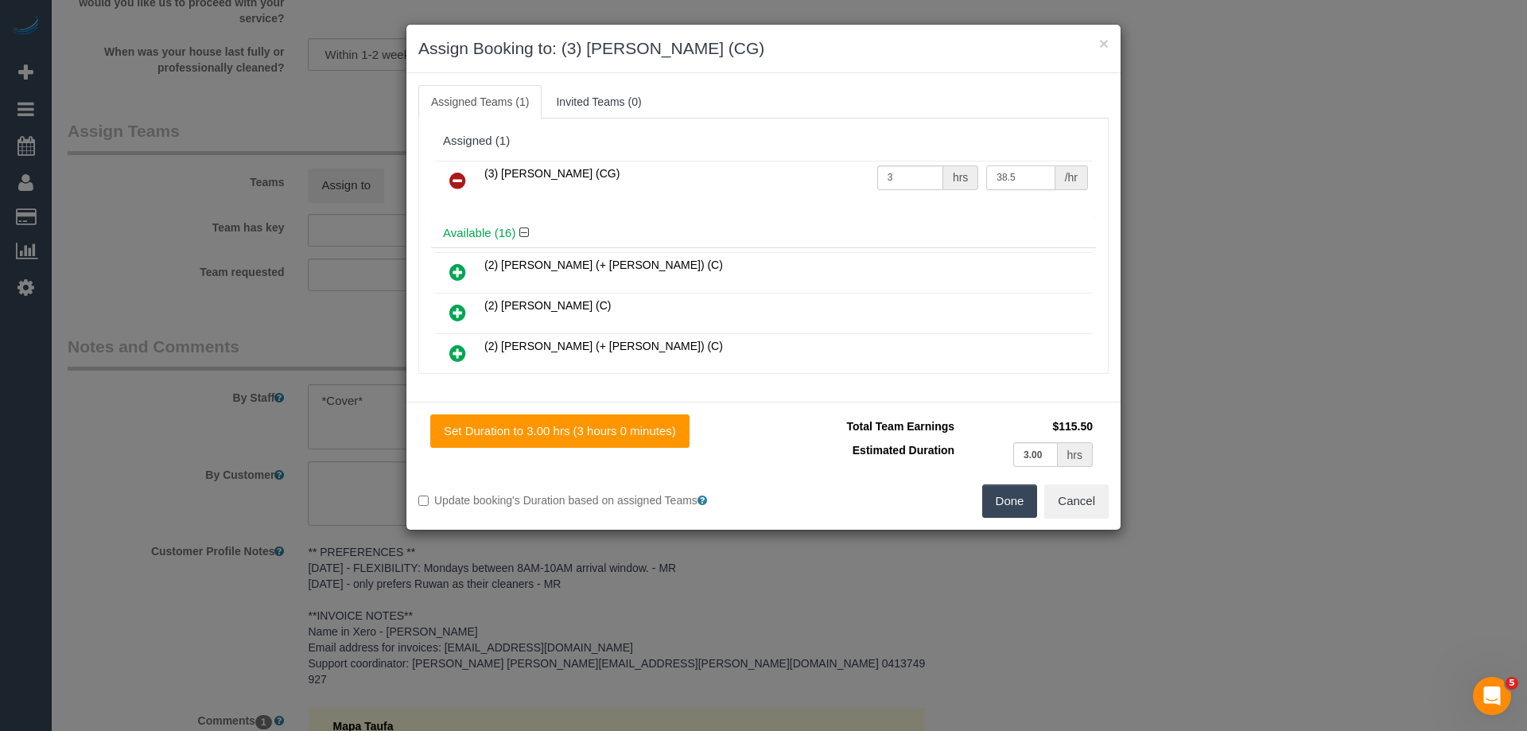
type input "38.5"
click at [1005, 511] on button "Done" at bounding box center [1010, 500] width 56 height 33
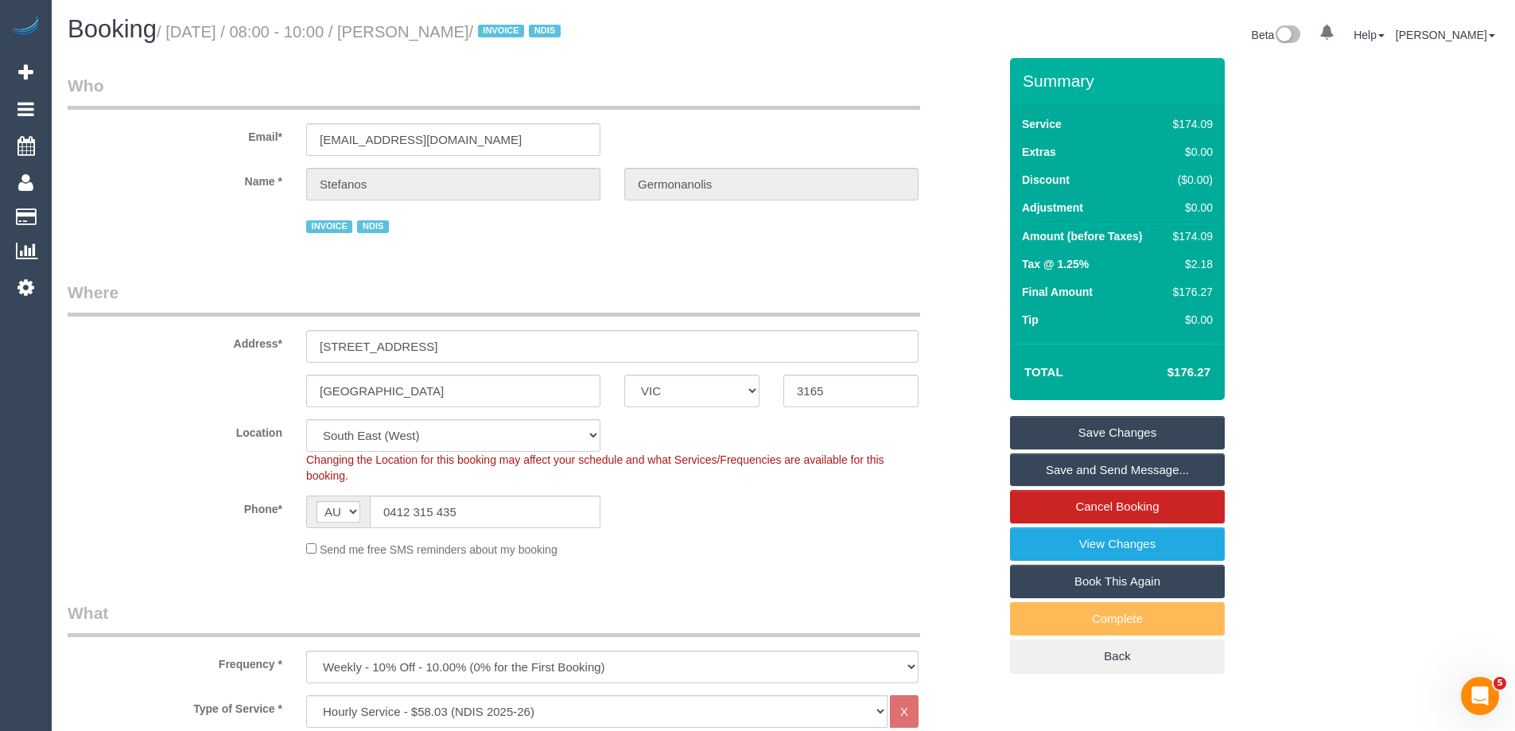
drag, startPoint x: 607, startPoint y: 30, endPoint x: 440, endPoint y: 28, distance: 167.0
click at [440, 28] on small "/ September 08, 2025 / 08:00 - 10:00 / Stefanos Germonanolis / INVOICE NDIS" at bounding box center [361, 31] width 409 height 17
copy small "Stefanos Germonanolis"
click at [1116, 475] on link "Save and Send Message..." at bounding box center [1117, 469] width 215 height 33
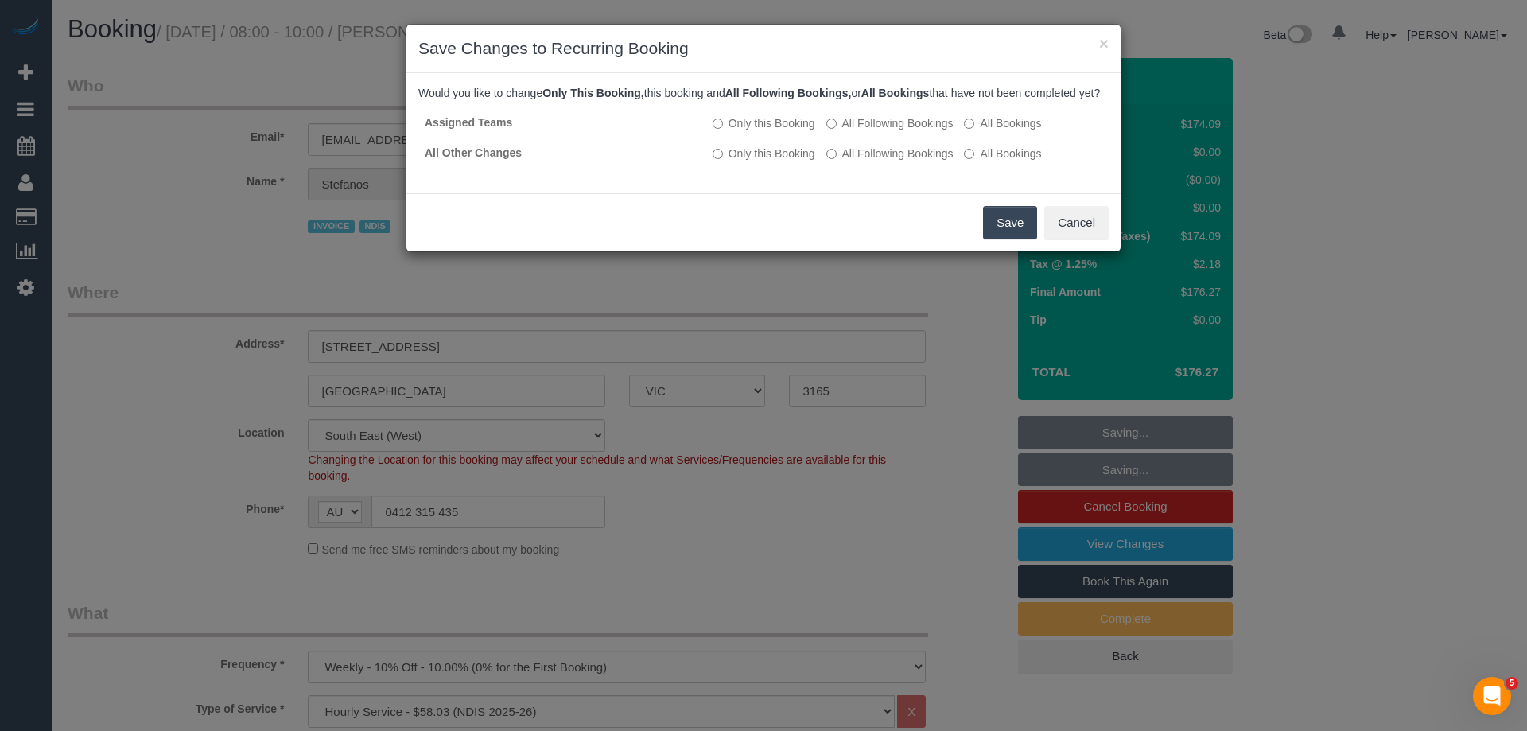
click at [1014, 235] on button "Save" at bounding box center [1010, 222] width 54 height 33
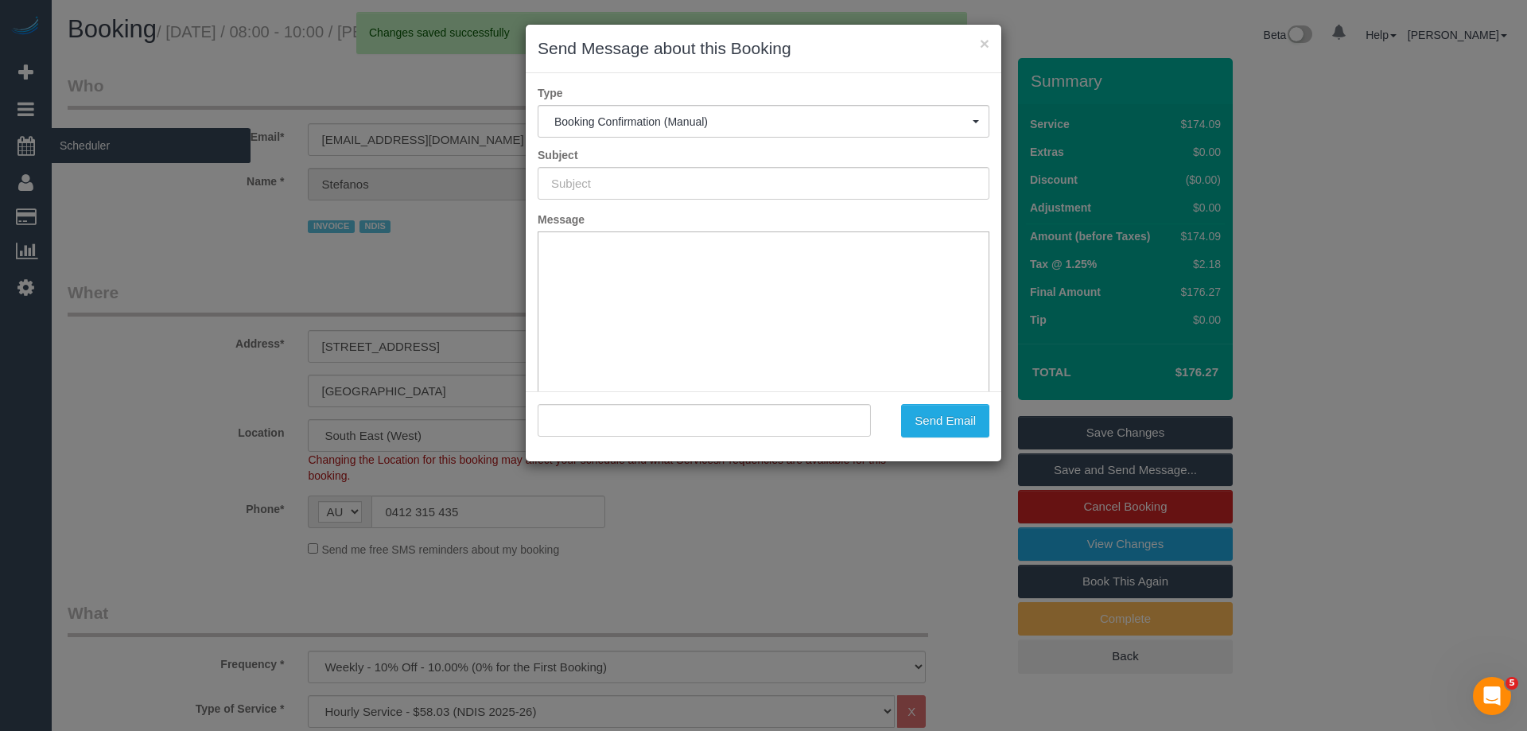
type input "Booking Confirmed"
type input ""Stefanos Germonanolis" <angelalantouris@gmail.com>"
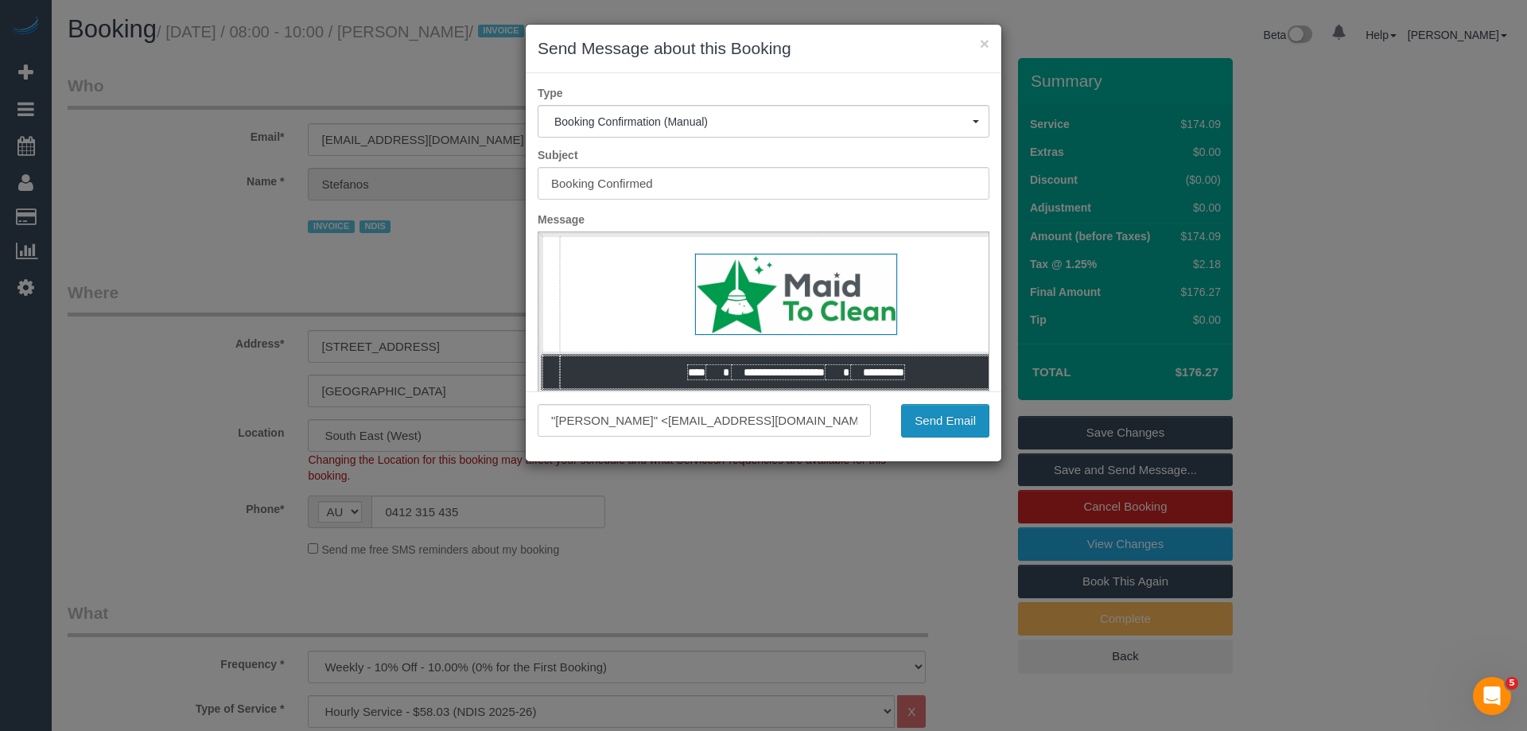
click at [926, 407] on button "Send Email" at bounding box center [945, 420] width 88 height 33
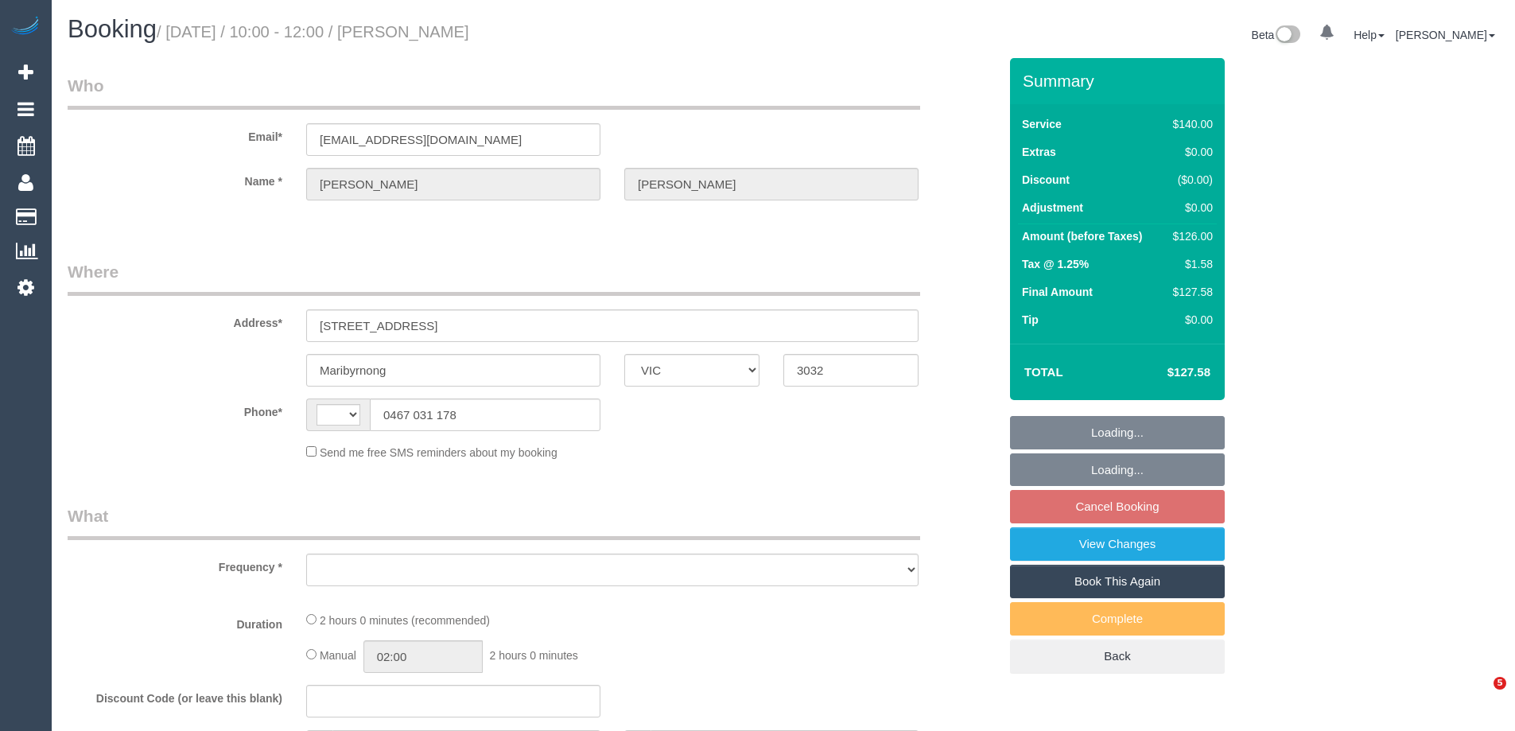
select select "VIC"
select select "string:AU"
select select "object:522"
select select "number:30"
select select "number:14"
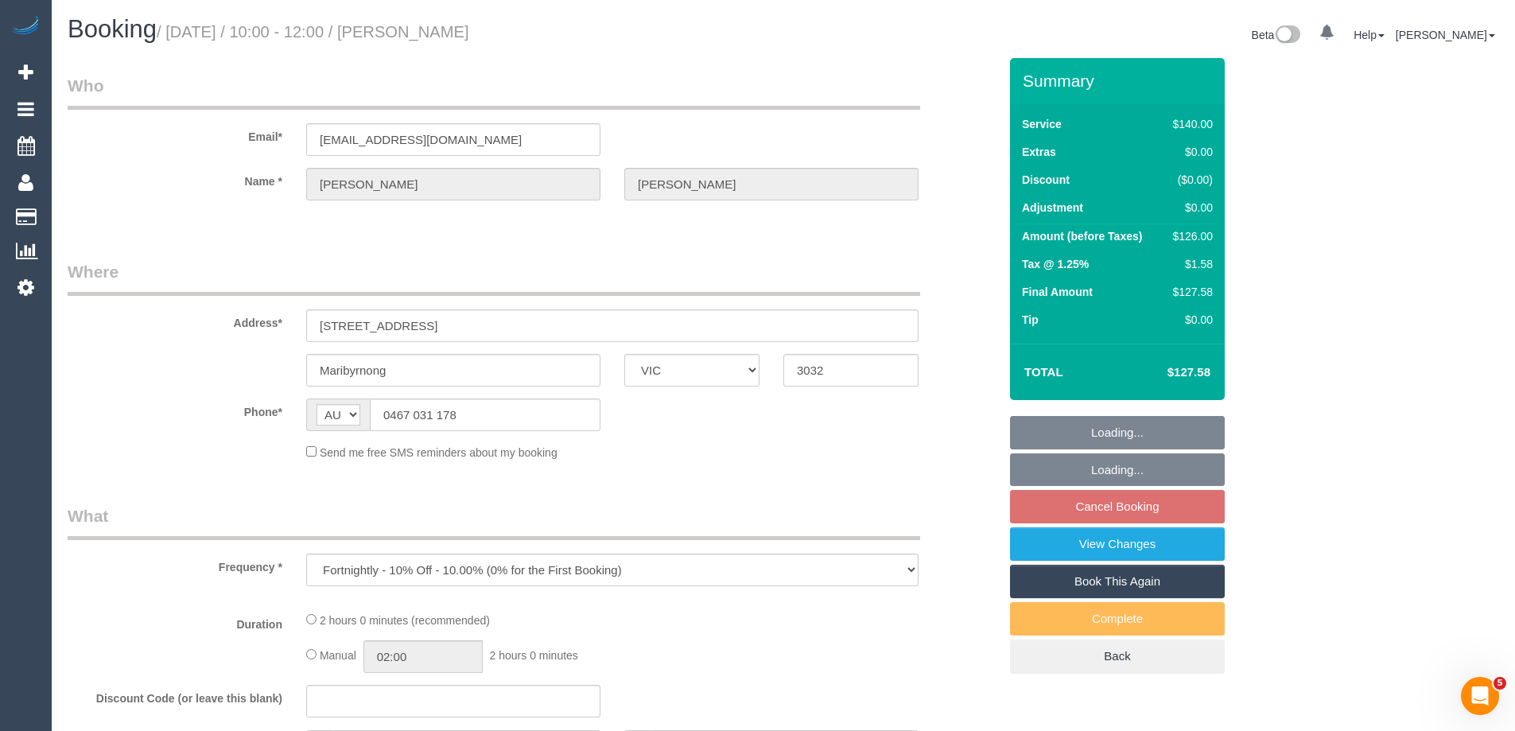
select select "number:19"
select select "number:34"
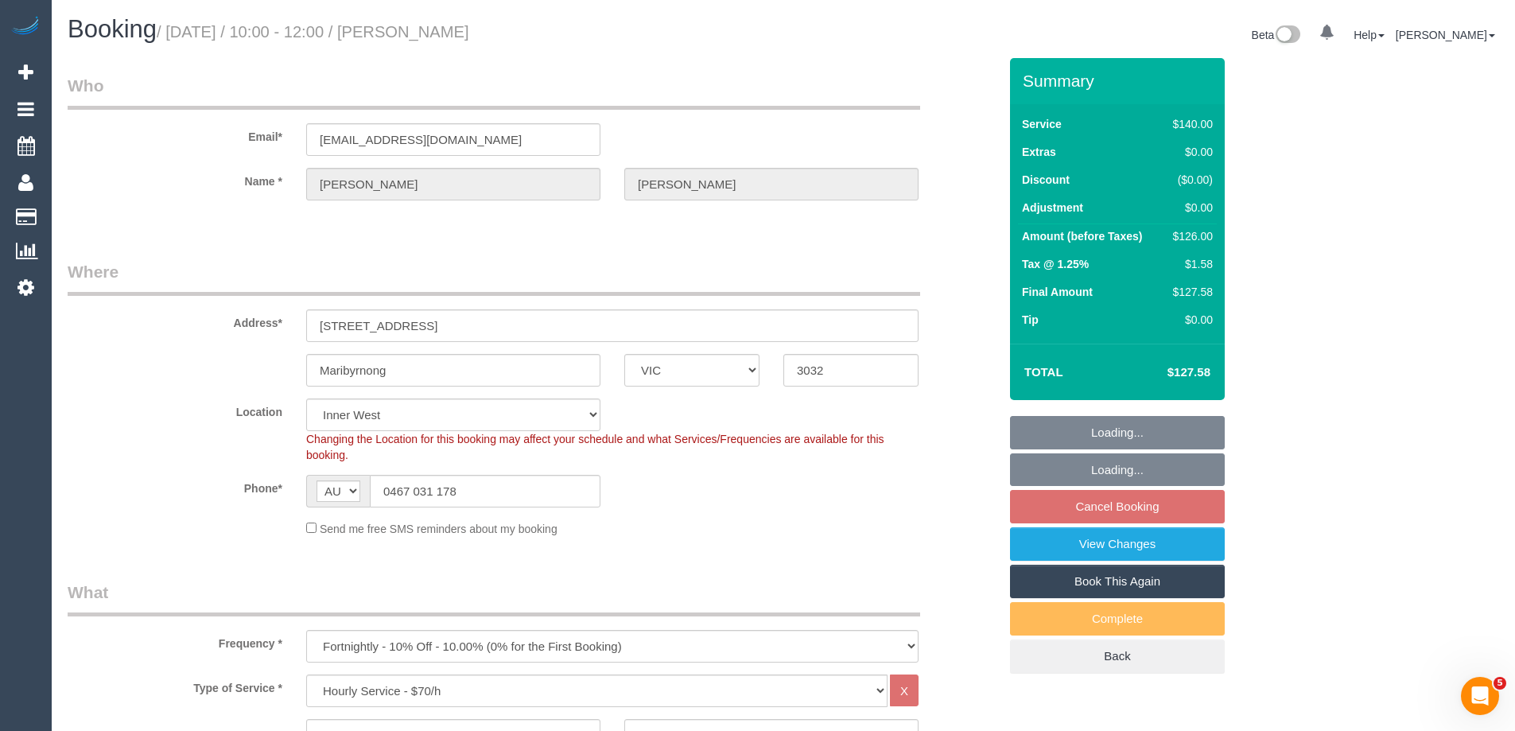
select select "string:stripe-pm_1NsxbR2GScqysDRV2eY3WmOr"
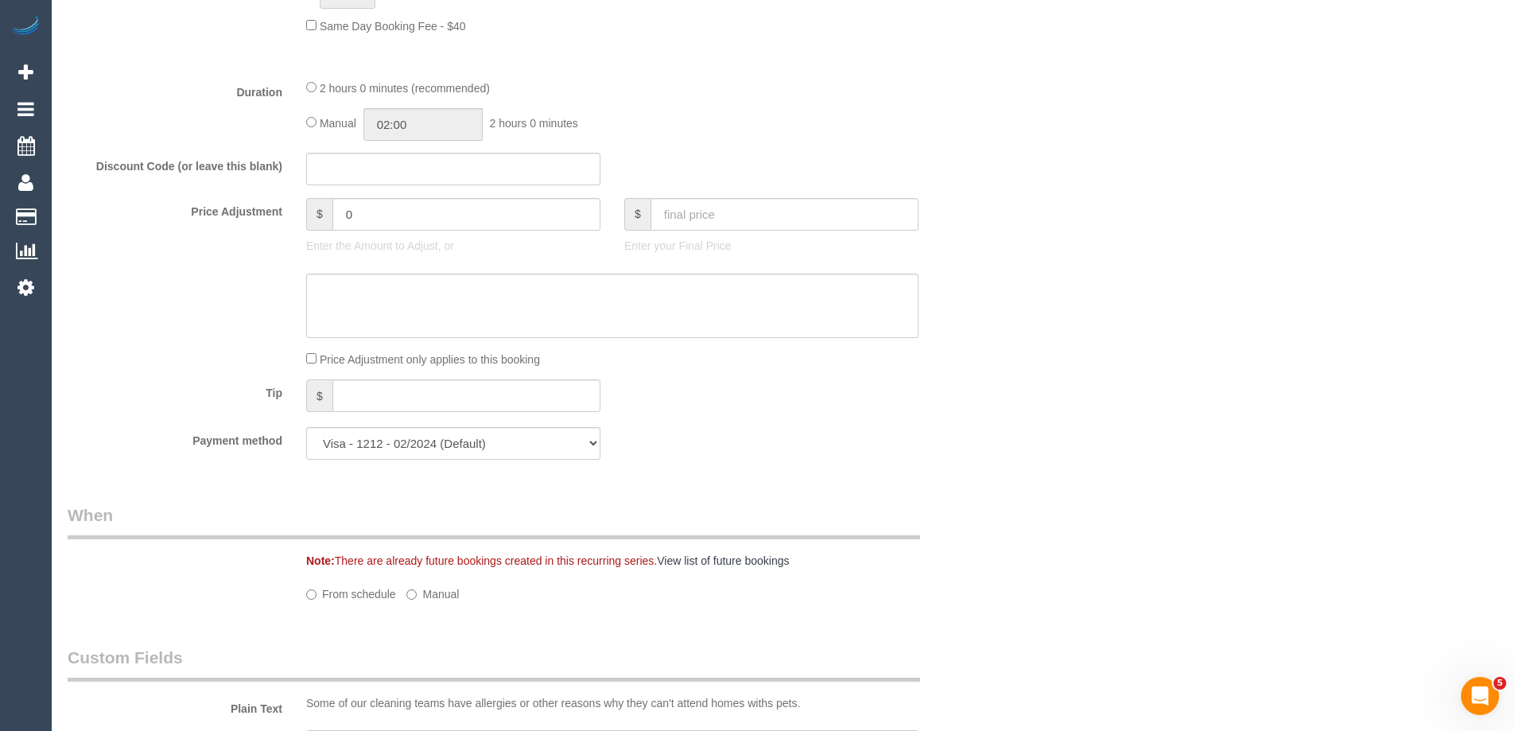
select select "object:1540"
select select "spot3"
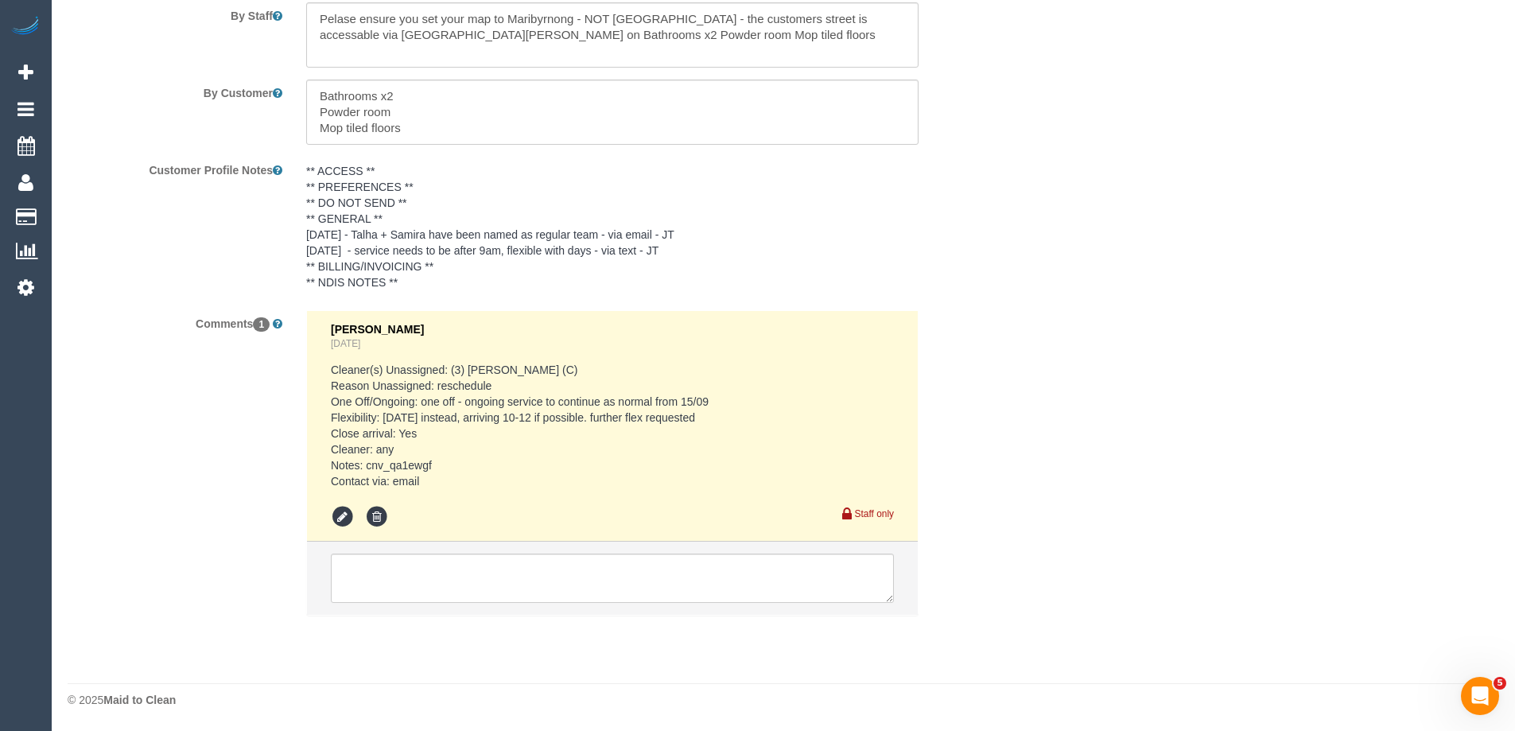
scroll to position [2102, 0]
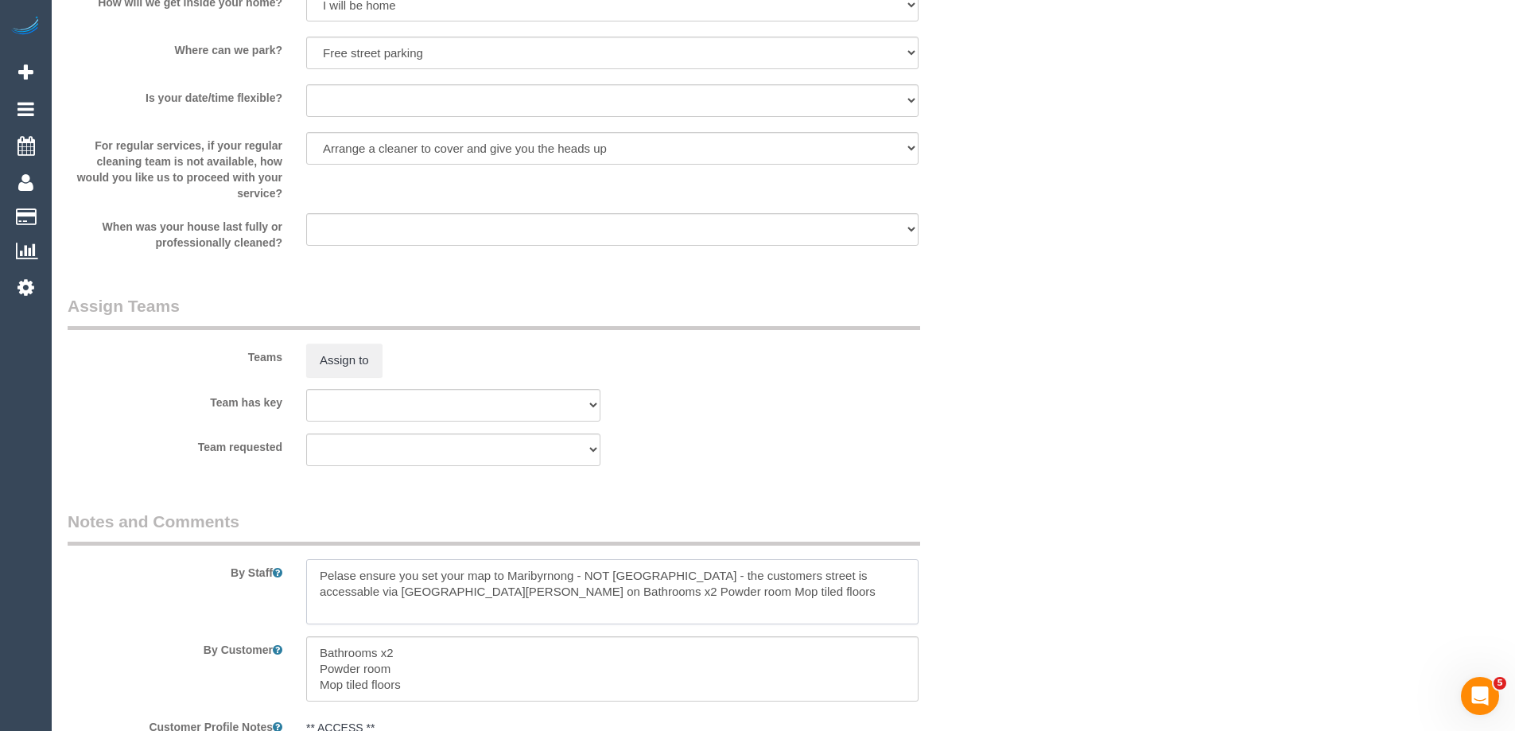
click at [316, 569] on textarea at bounding box center [612, 591] width 612 height 65
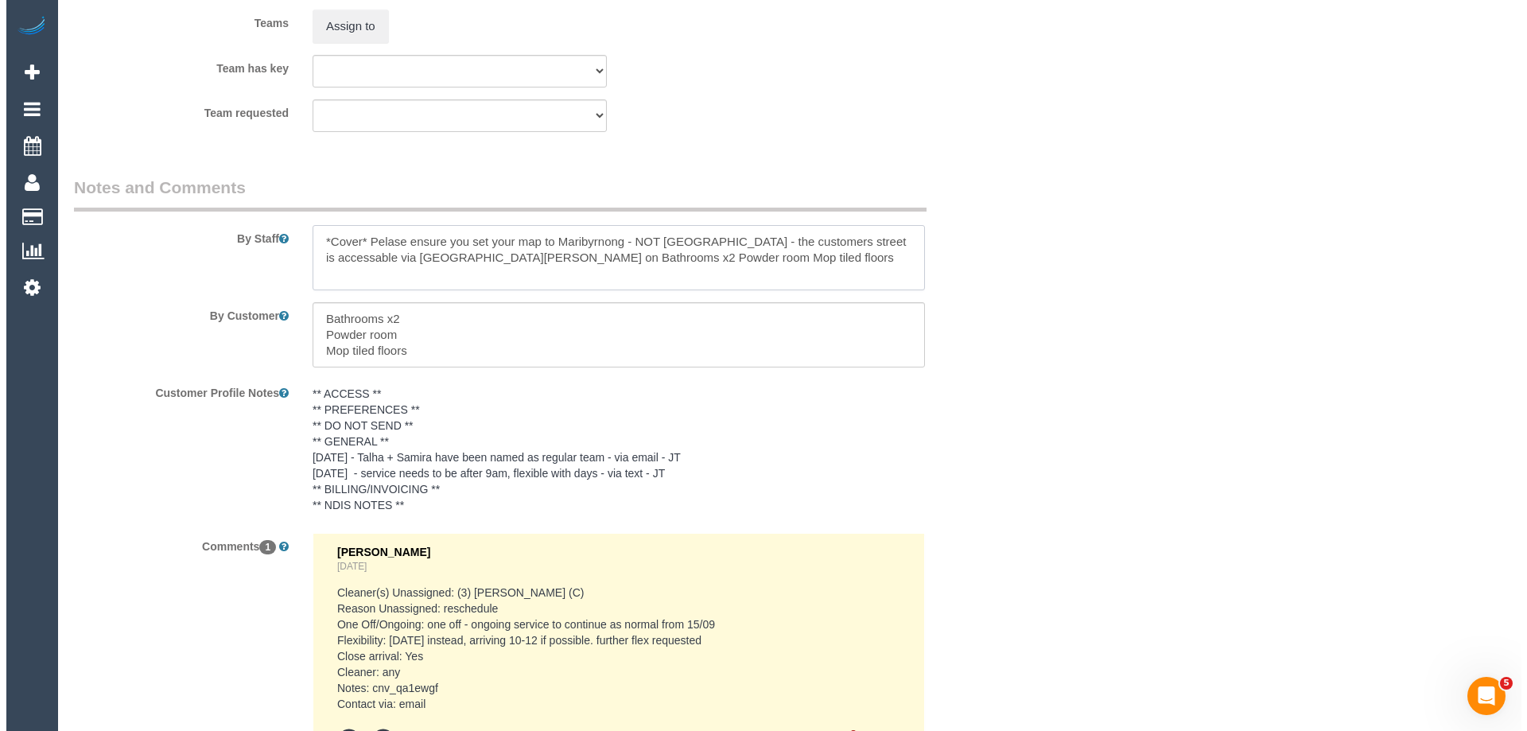
scroll to position [2420, 0]
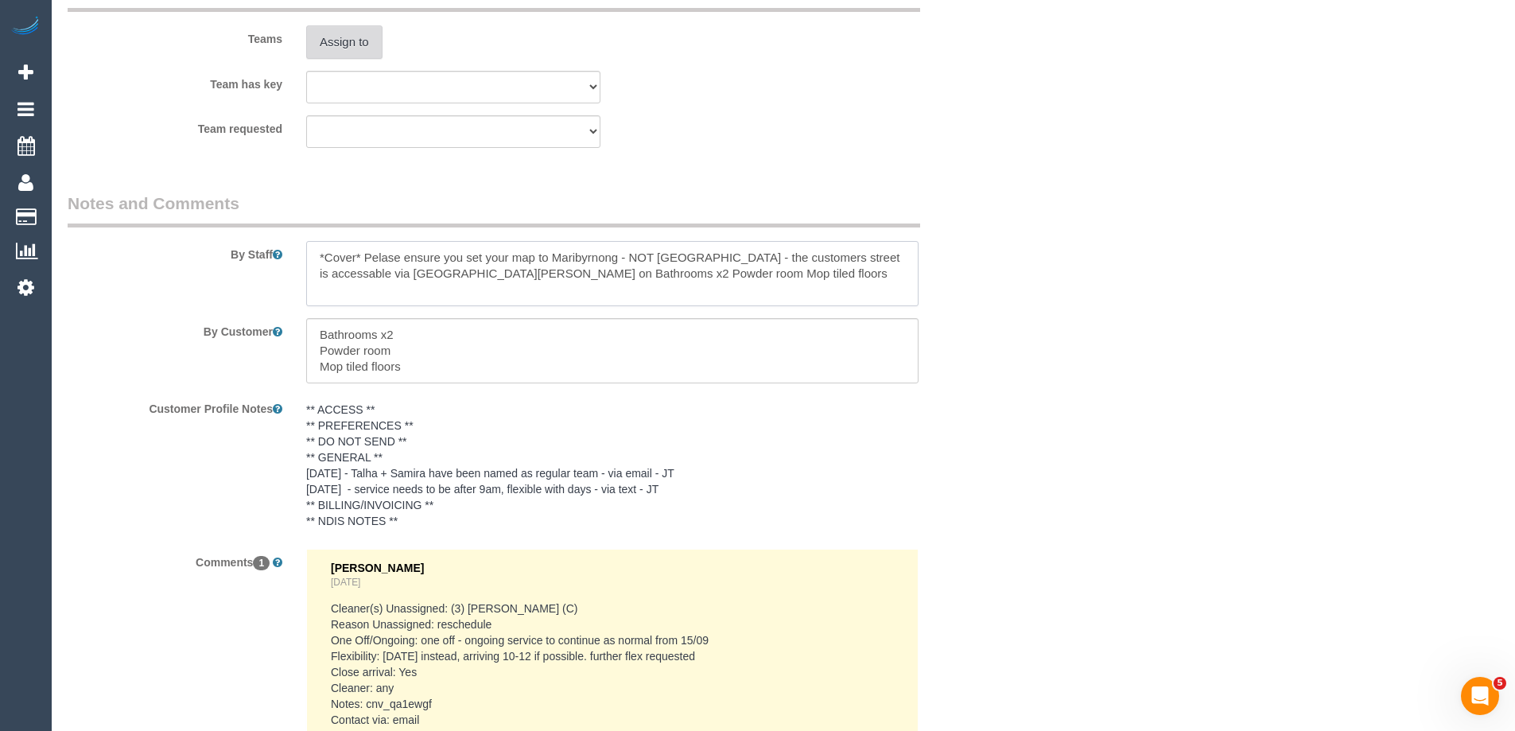
type textarea "*Cover* Pelase ensure you set your map to Maribyrnong - NOT Ascot Vale - the cu…"
click at [355, 30] on button "Assign to" at bounding box center [344, 41] width 76 height 33
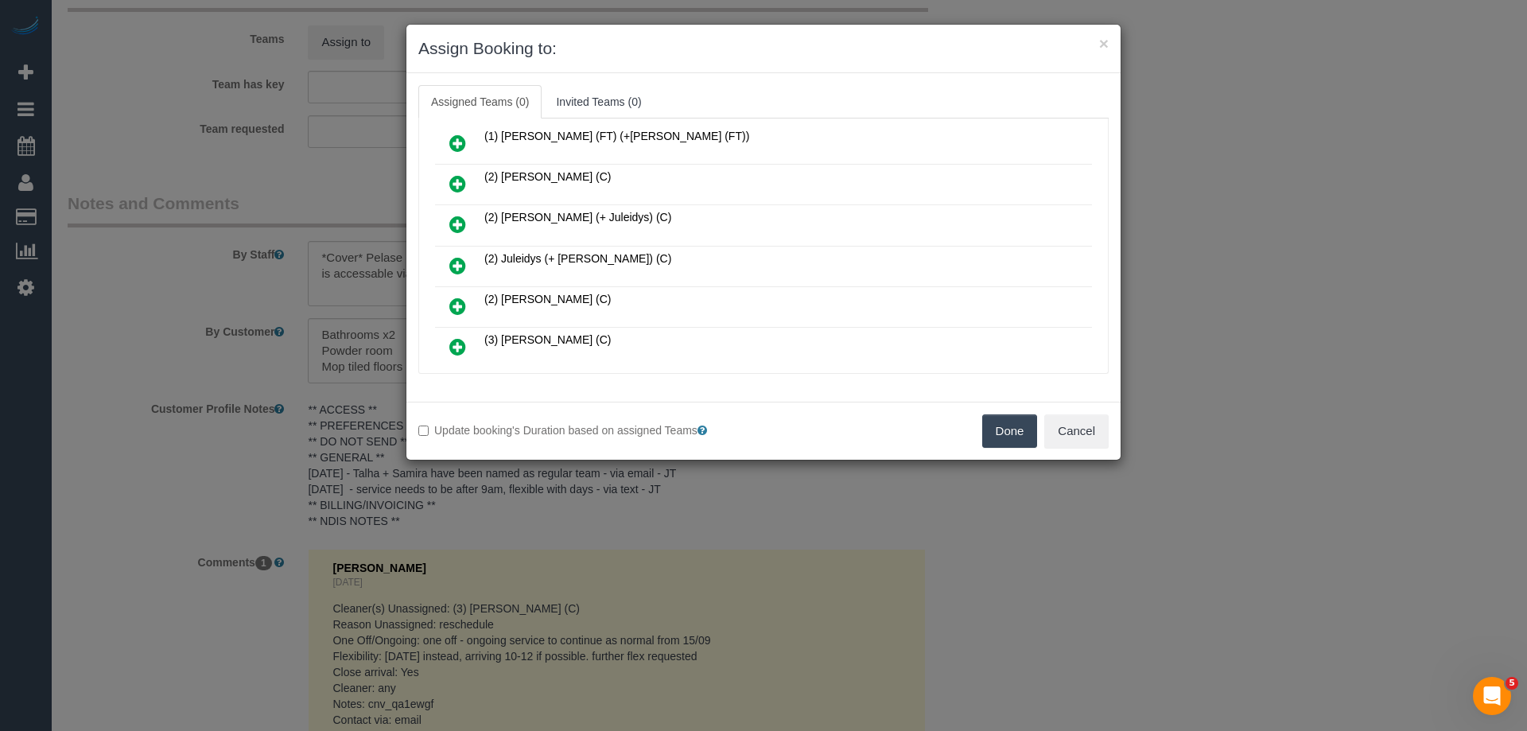
scroll to position [159, 0]
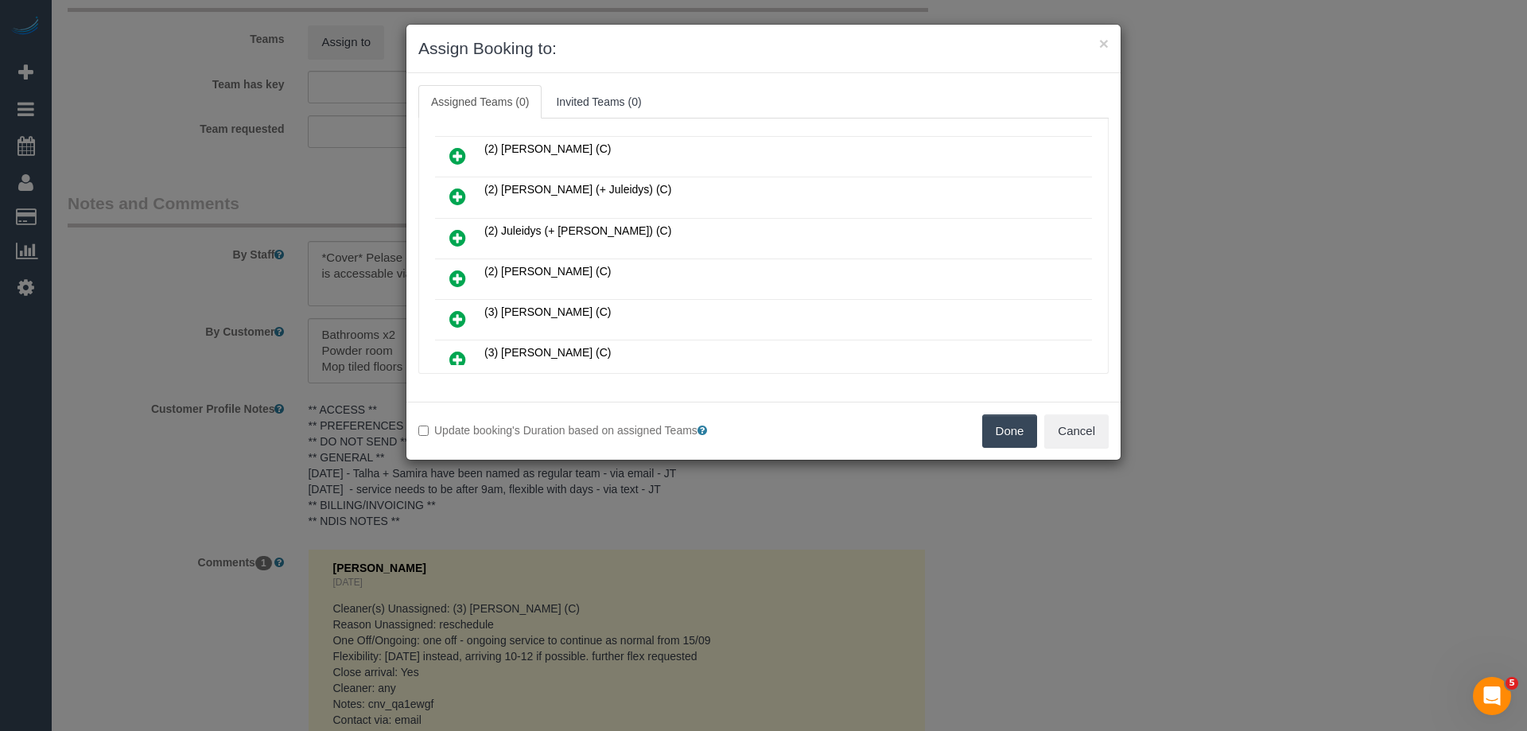
click at [464, 317] on icon at bounding box center [457, 318] width 17 height 19
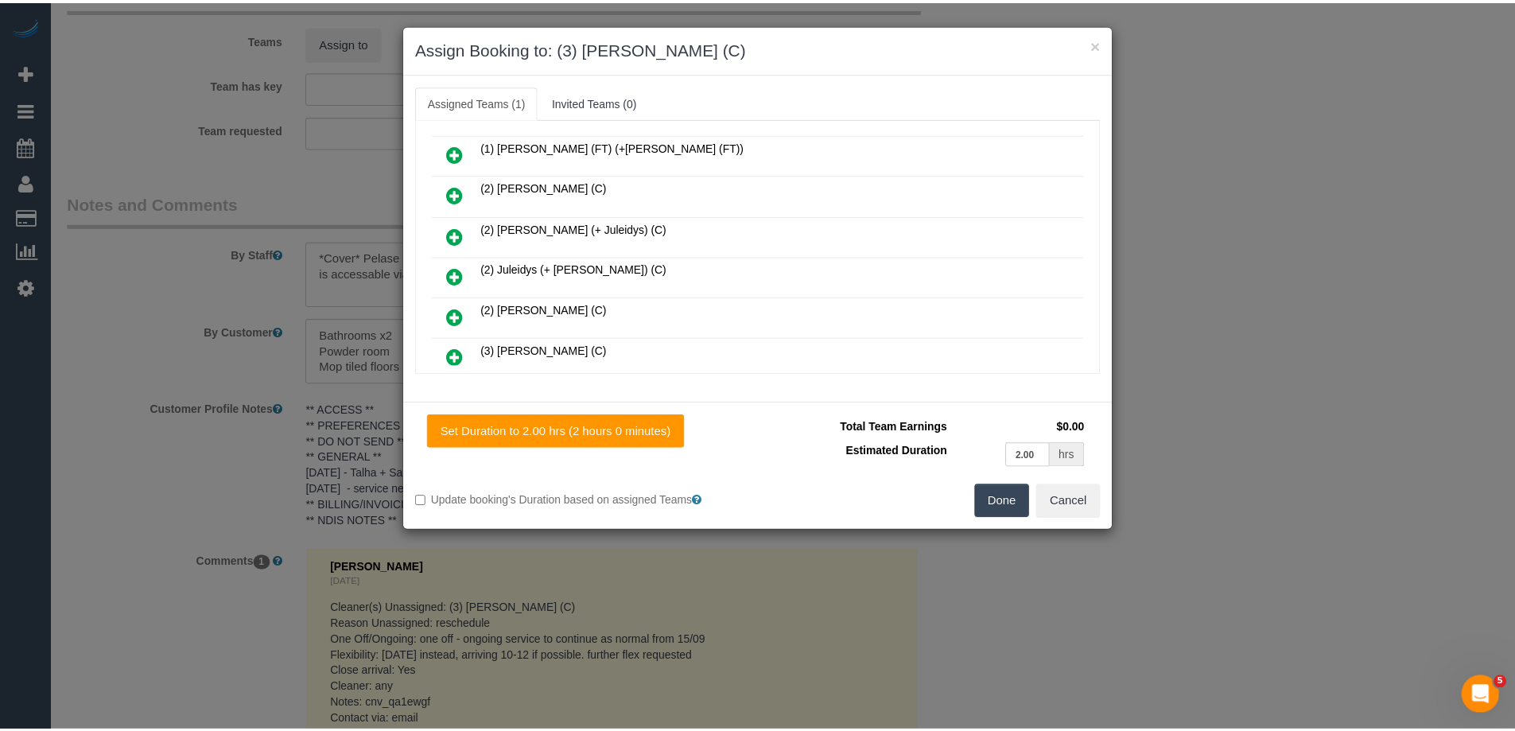
scroll to position [197, 0]
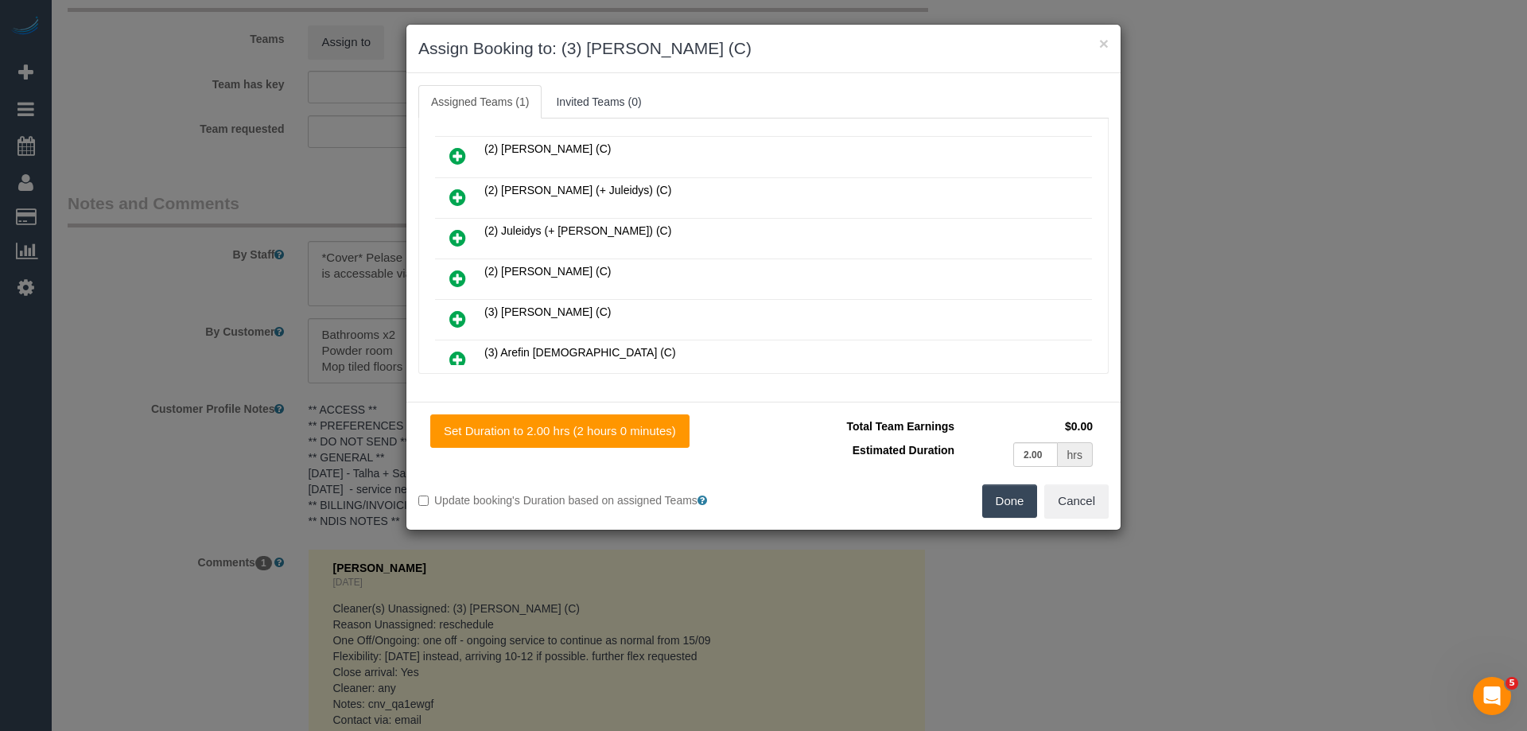
click at [985, 491] on button "Done" at bounding box center [1010, 500] width 56 height 33
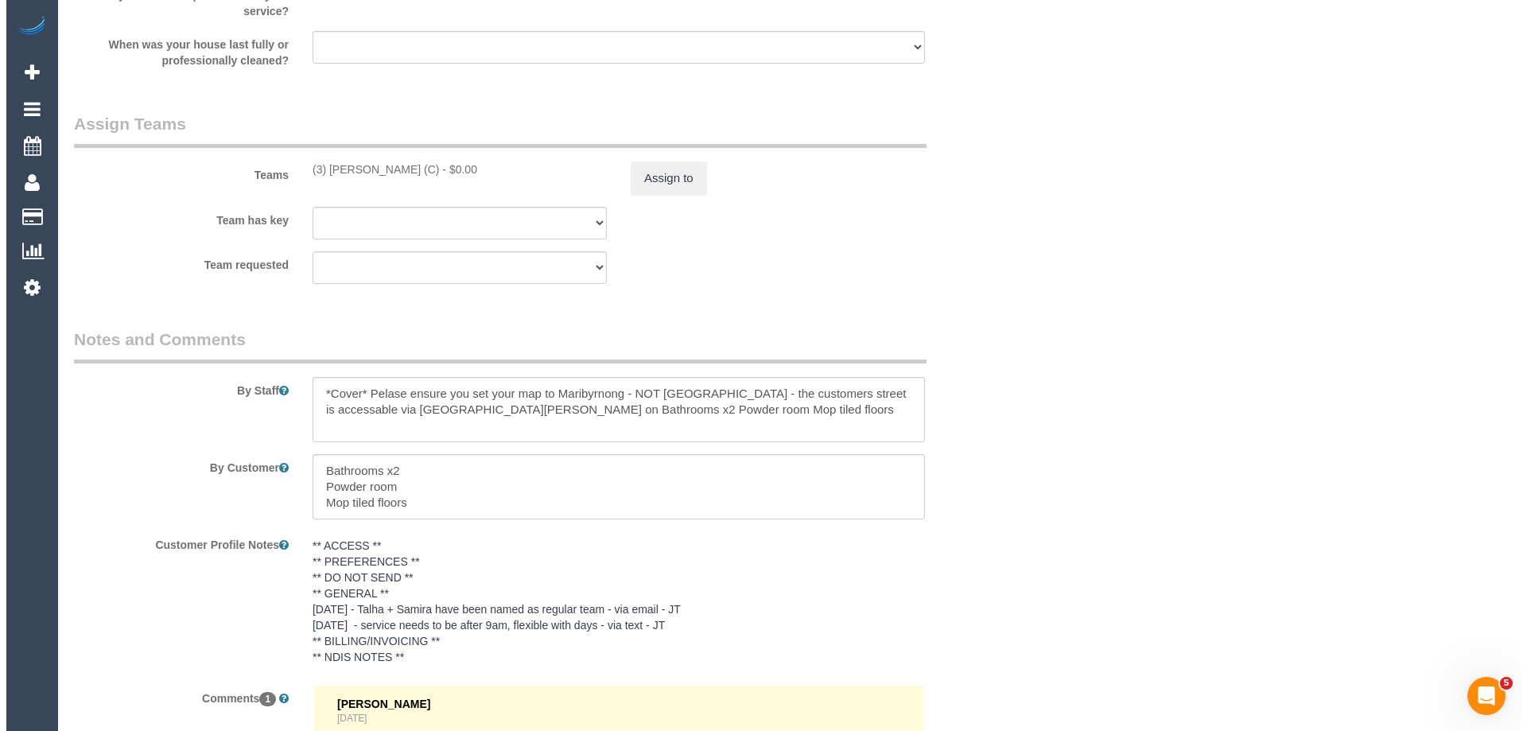
scroll to position [2261, 0]
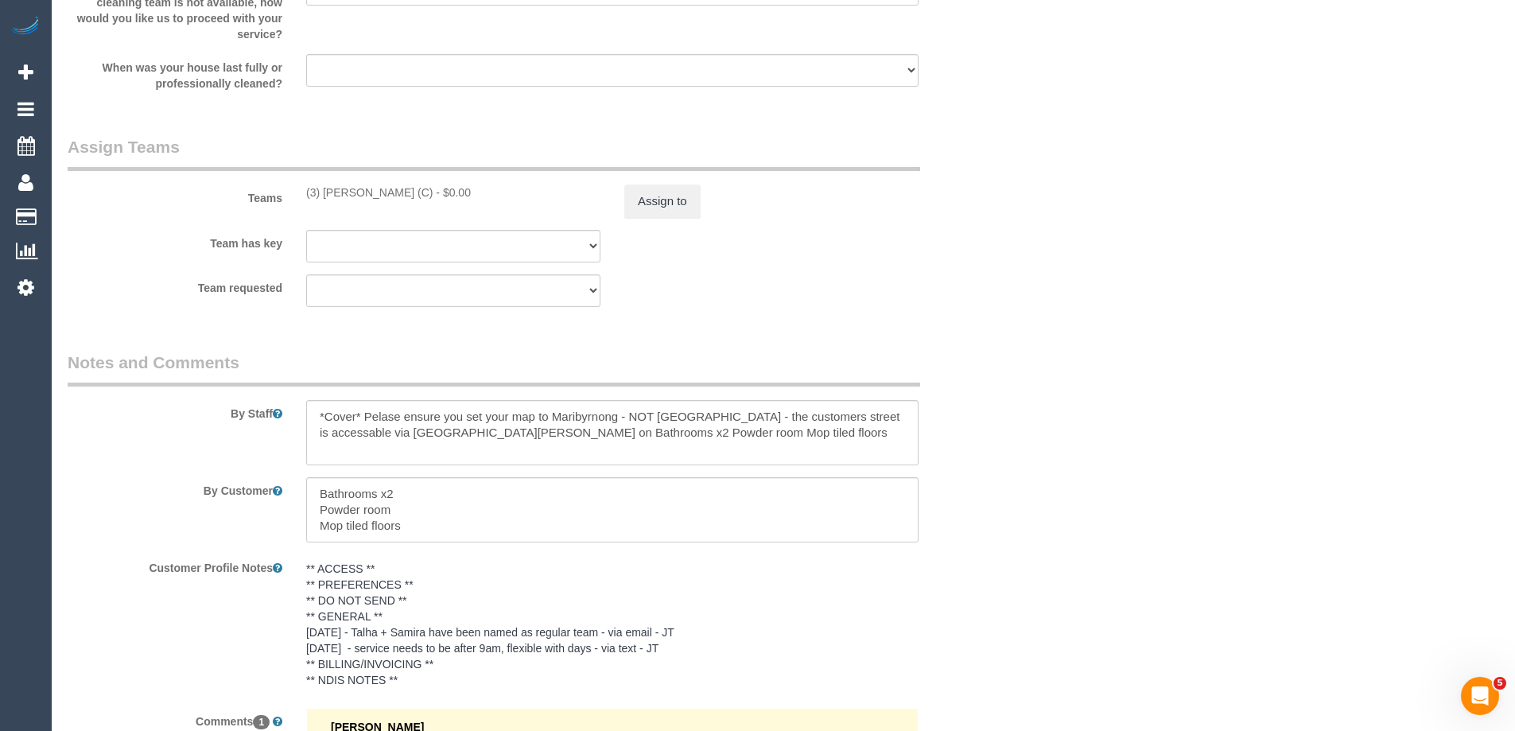
click at [639, 183] on div "Teams (3) Abu Bakar (C) - $0.00 Assign to" at bounding box center [533, 176] width 954 height 83
click at [645, 196] on button "Assign to" at bounding box center [662, 200] width 76 height 33
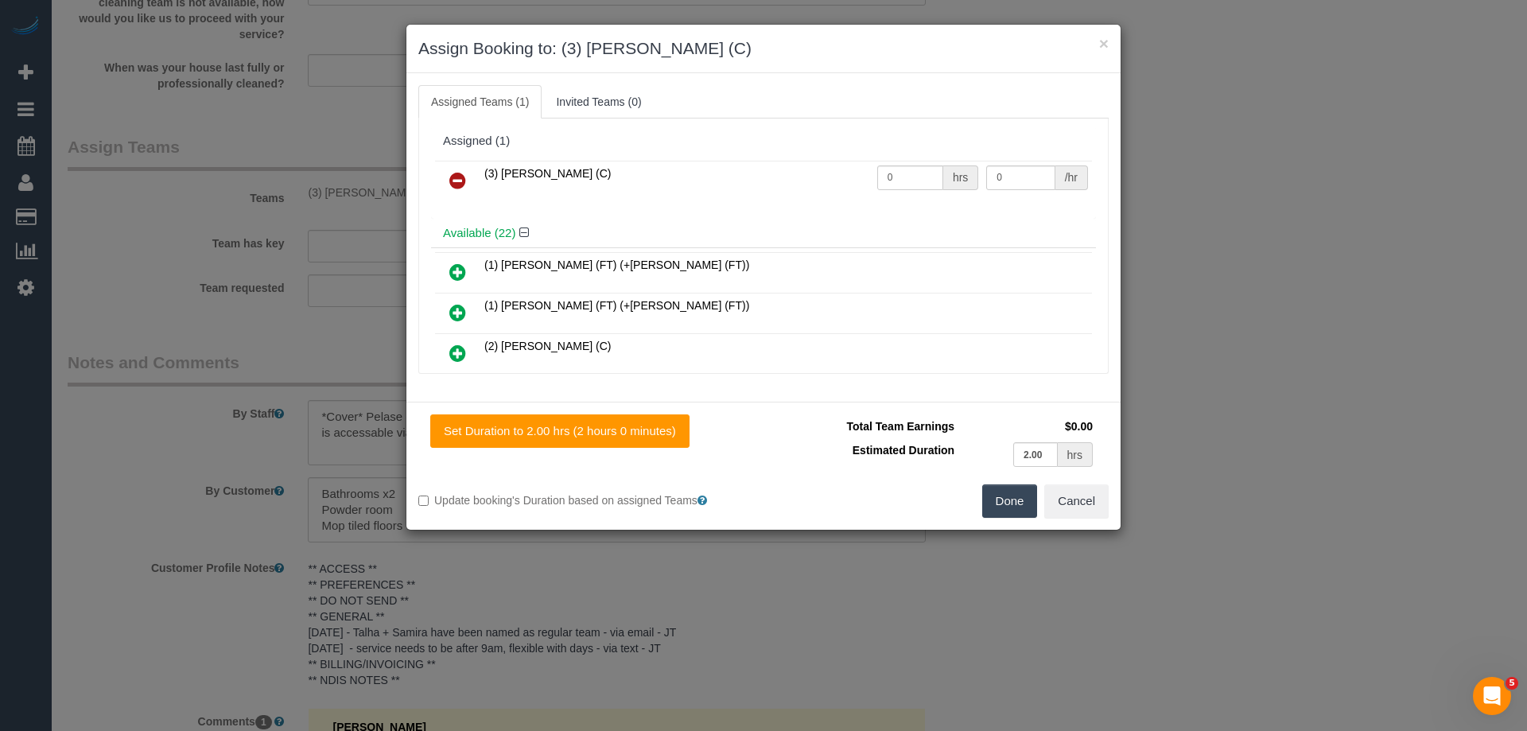
click at [443, 171] on link at bounding box center [457, 181] width 37 height 32
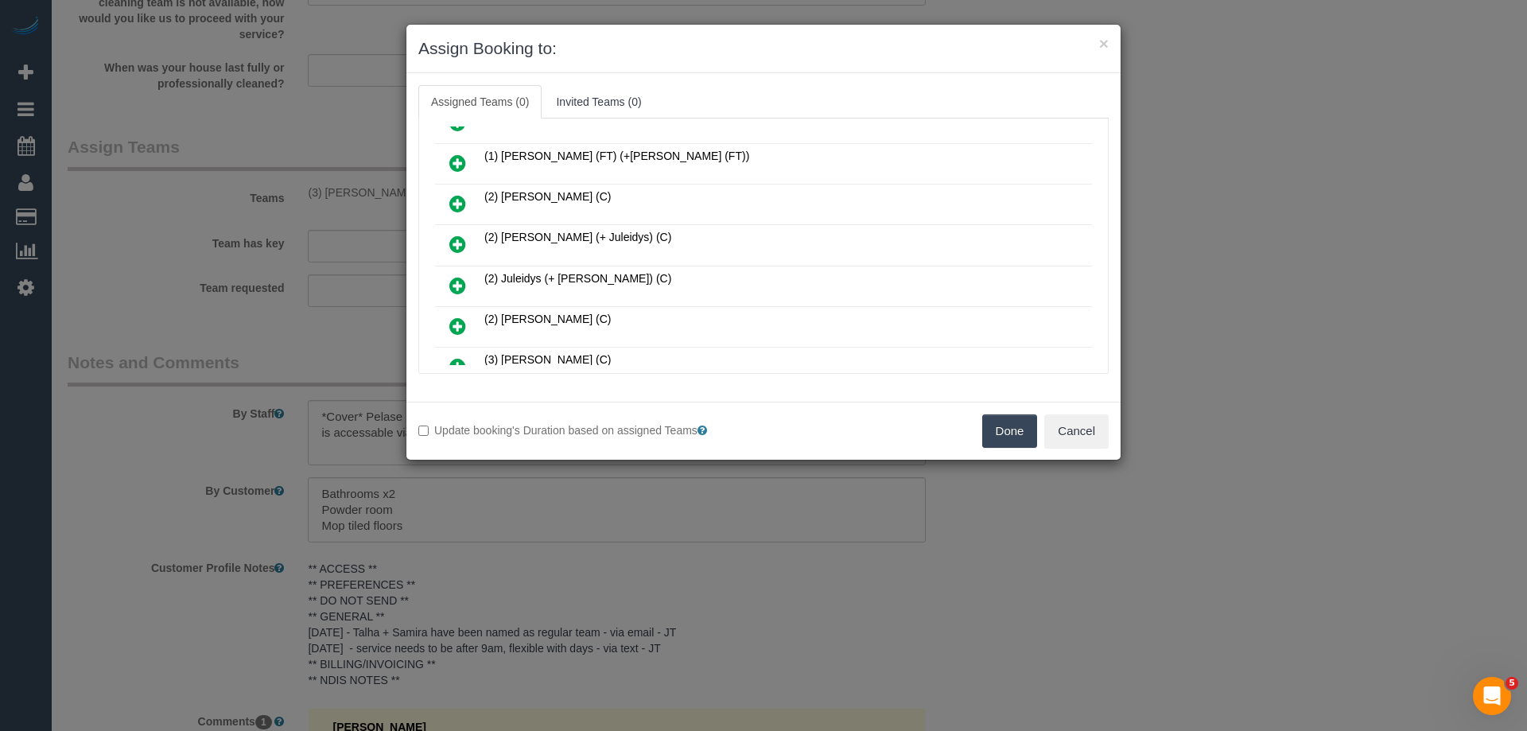
scroll to position [239, 0]
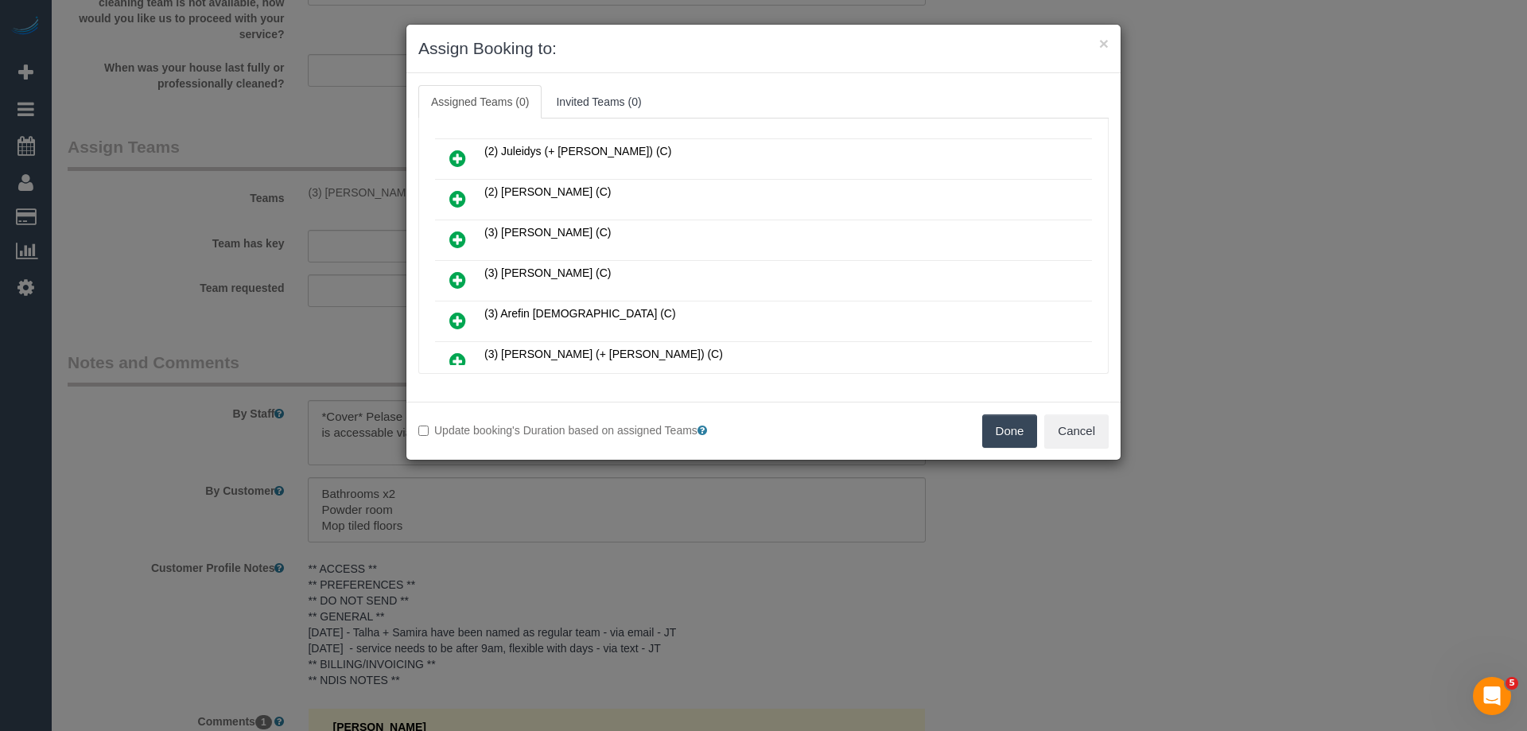
click at [456, 277] on icon at bounding box center [457, 279] width 17 height 19
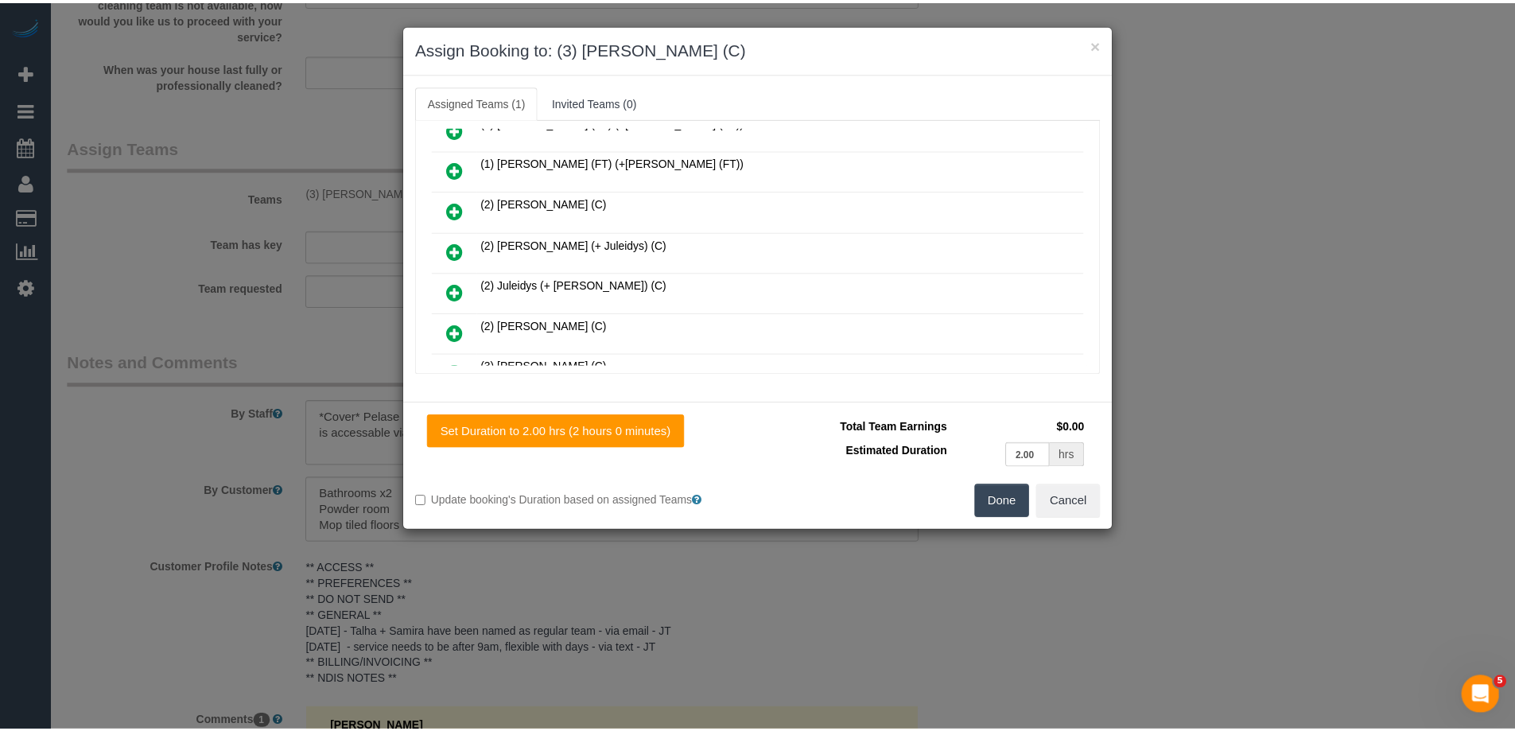
scroll to position [0, 0]
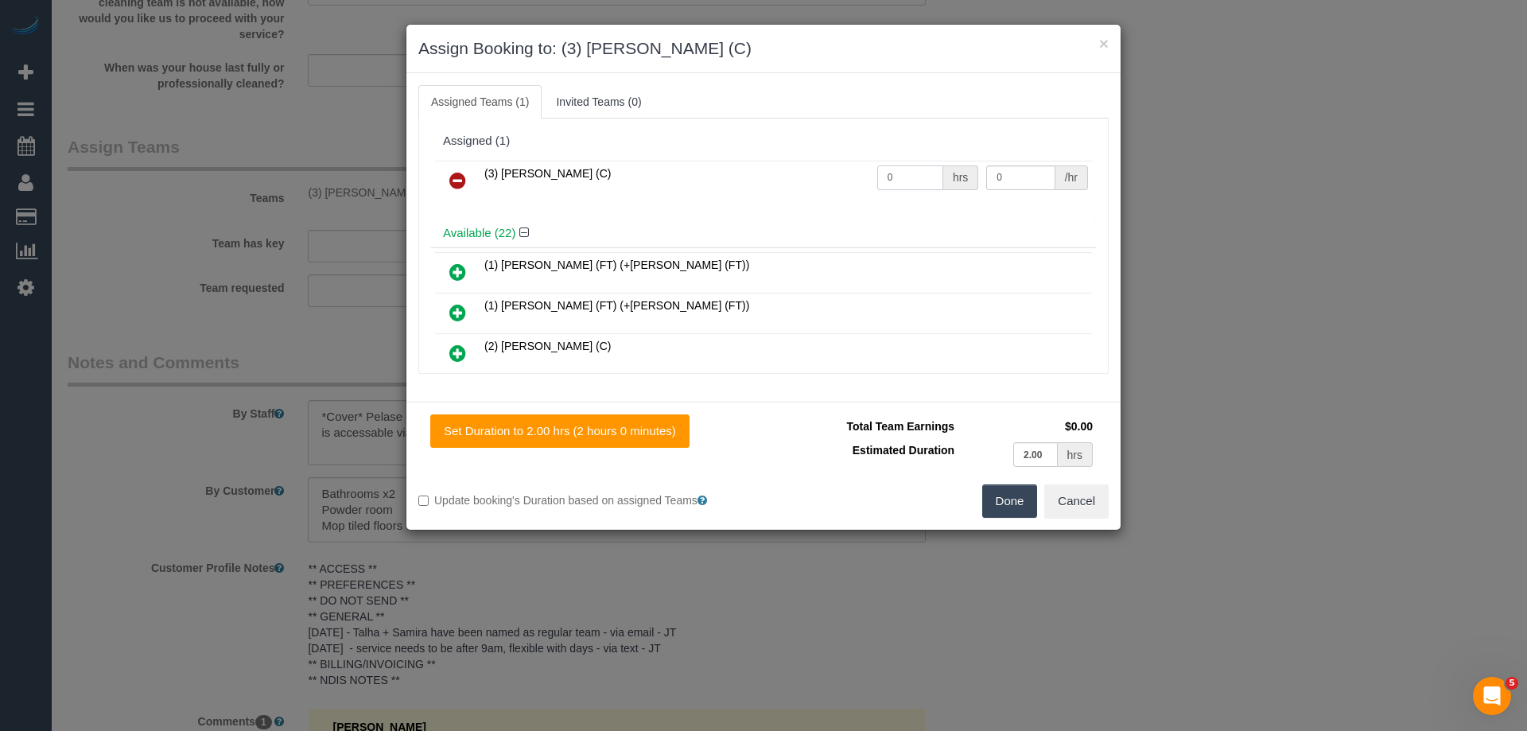
drag, startPoint x: 900, startPoint y: 175, endPoint x: 807, endPoint y: 172, distance: 93.1
click at [812, 172] on tr "(3) Afzaal Ahmad (C) 0 hrs 0 /hr" at bounding box center [763, 181] width 657 height 41
type input "2"
click at [907, 169] on tr "(3) Afzaal Ahmad (C) 2 hrs 0 /hr" at bounding box center [763, 181] width 657 height 41
type input "35"
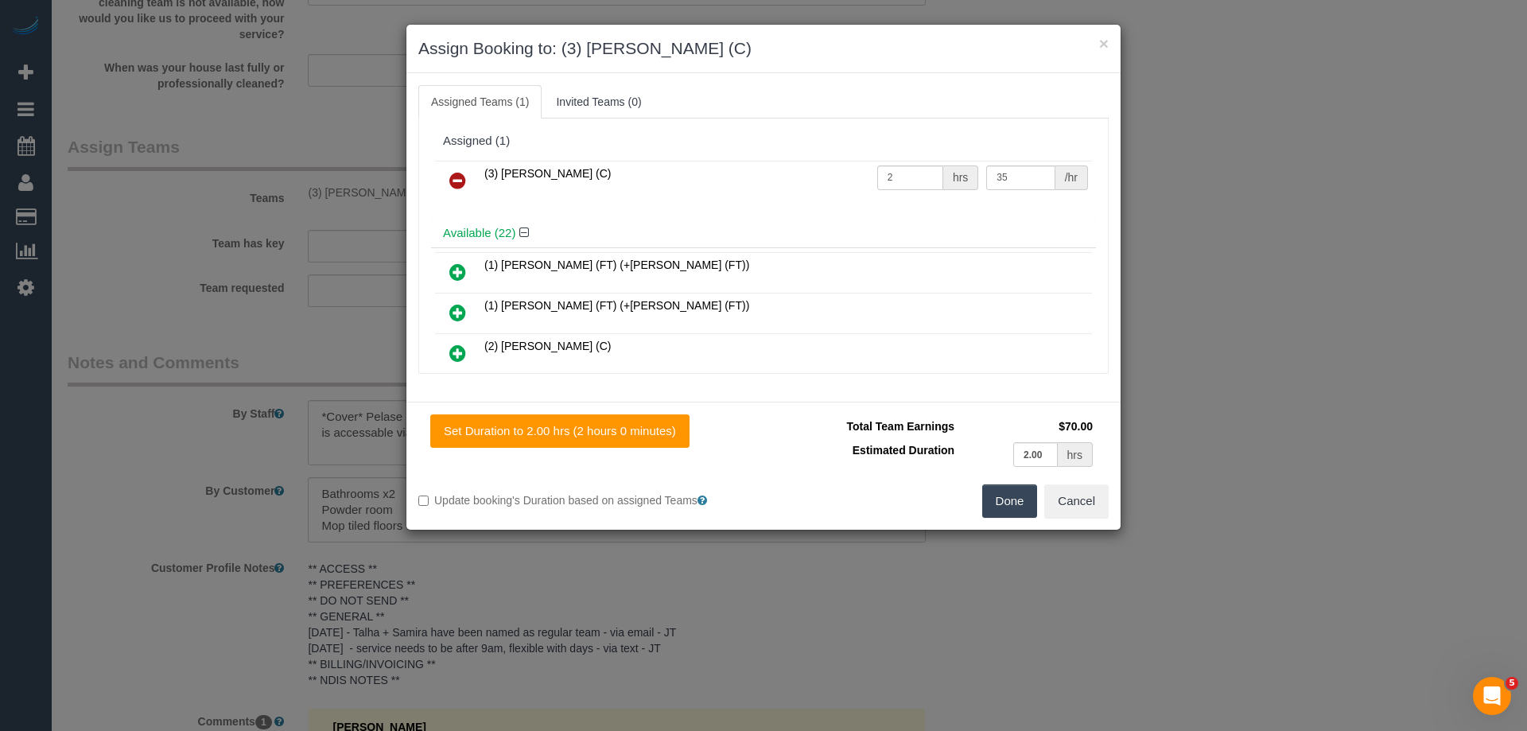
click at [1021, 505] on button "Done" at bounding box center [1010, 500] width 56 height 33
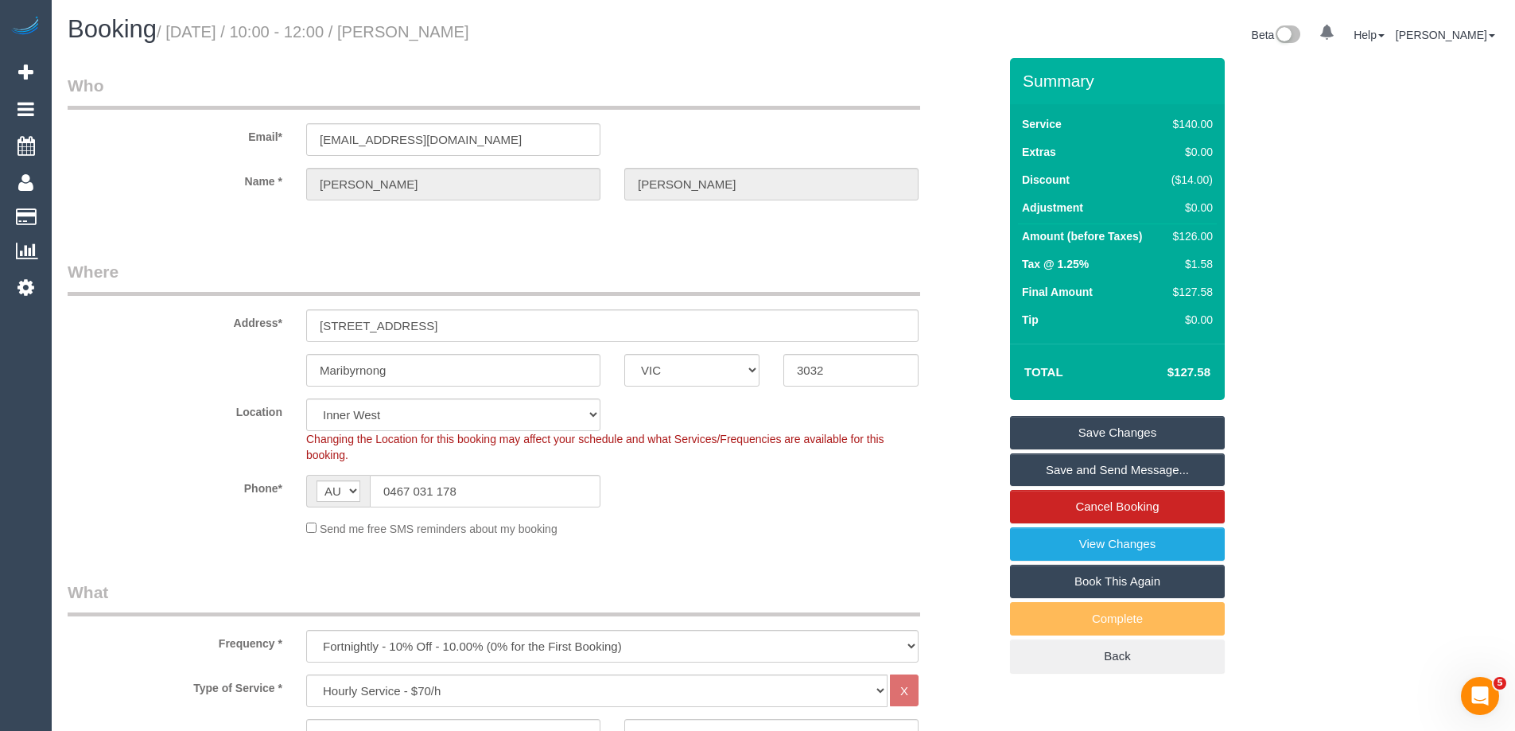
drag, startPoint x: 469, startPoint y: 32, endPoint x: 437, endPoint y: 30, distance: 32.6
click at [437, 30] on h1 "Booking / September 08, 2025 / 10:00 - 12:00 / Jana Blackwell" at bounding box center [420, 29] width 704 height 27
copy small "Jana Blackwell"
click at [1029, 472] on link "Save and Send Message..." at bounding box center [1117, 469] width 215 height 33
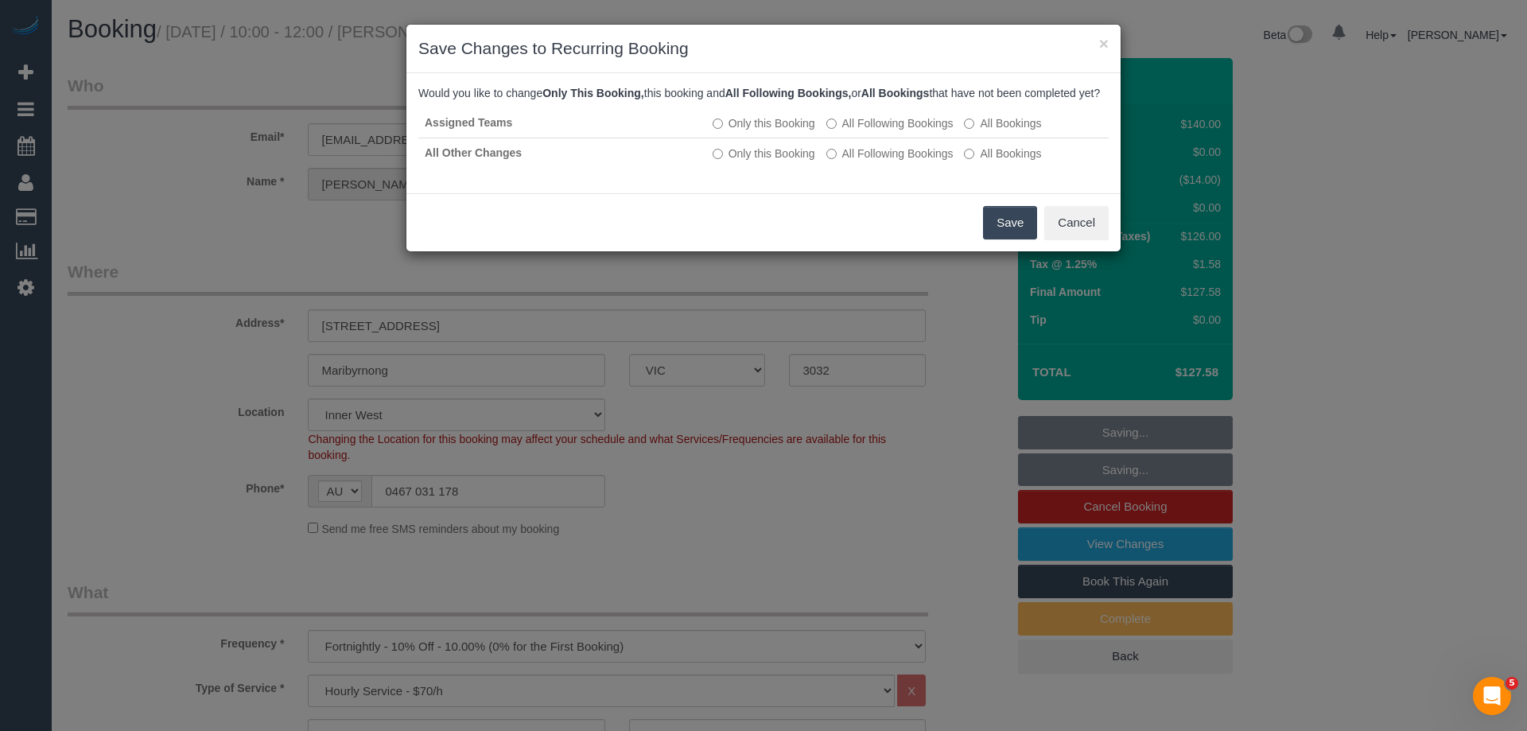
click at [1018, 235] on button "Save" at bounding box center [1010, 222] width 54 height 33
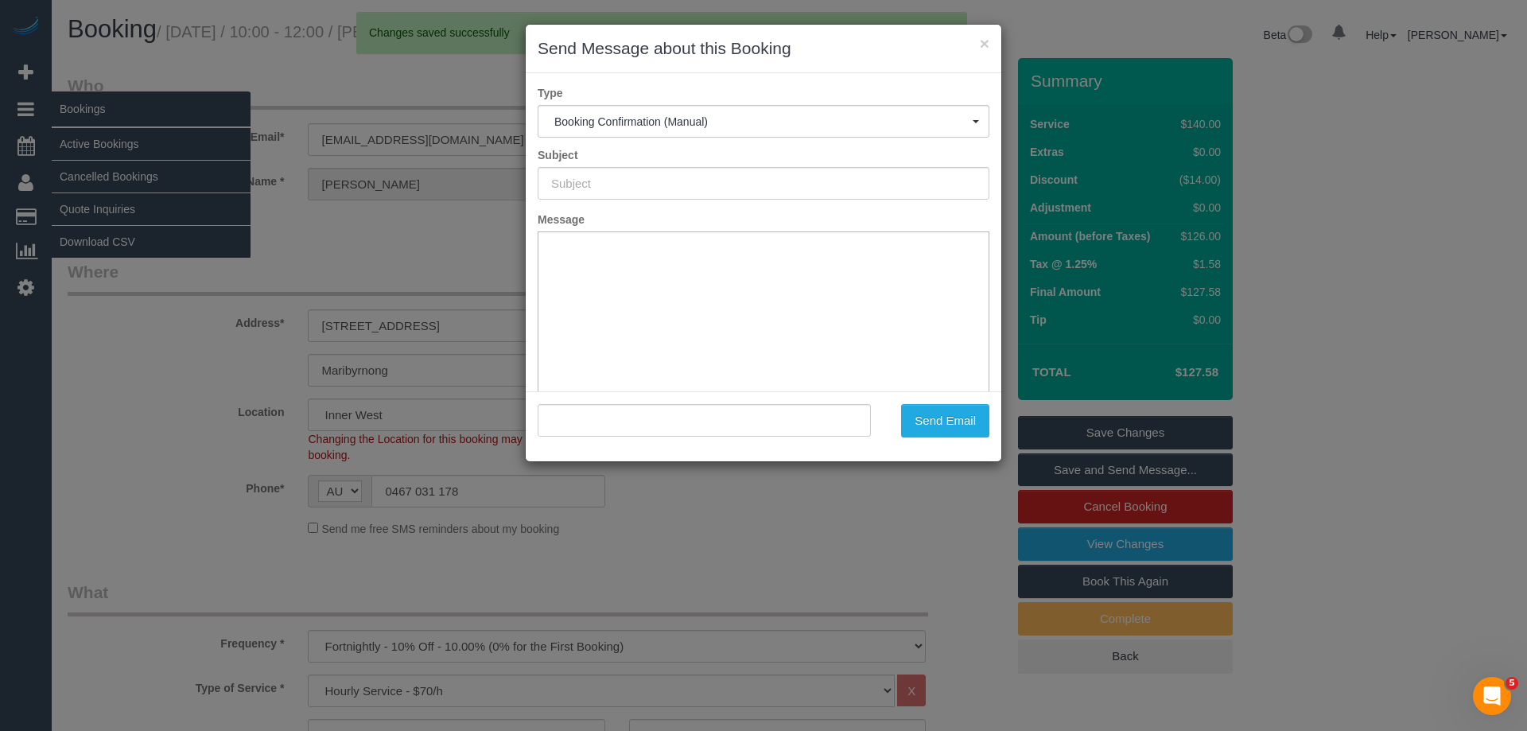
type input "Booking Confirmed"
type input ""Jana Blackwell" <jana_blackwell@yahoo.com>"
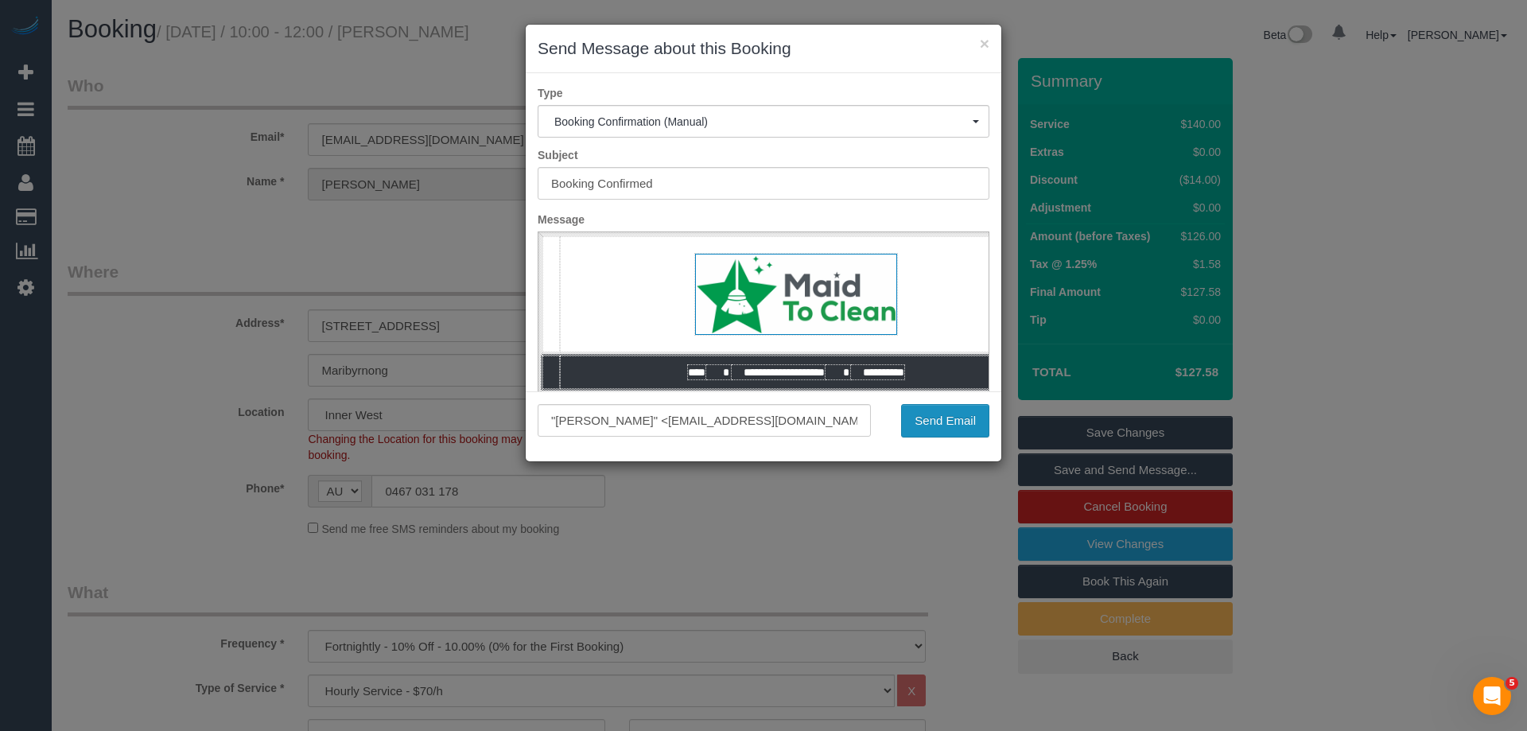
click at [915, 413] on button "Send Email" at bounding box center [945, 420] width 88 height 33
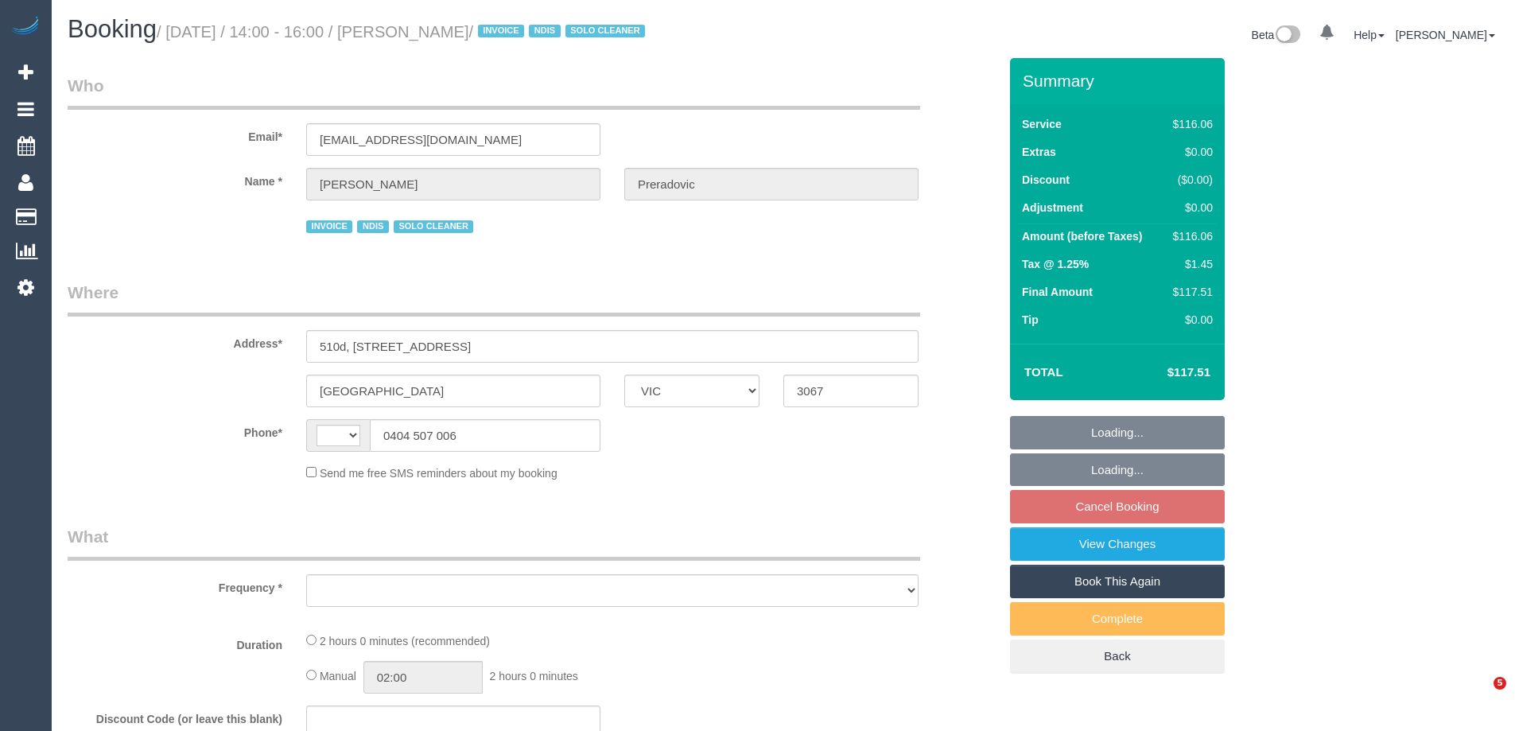
select select "VIC"
select select "string:AU"
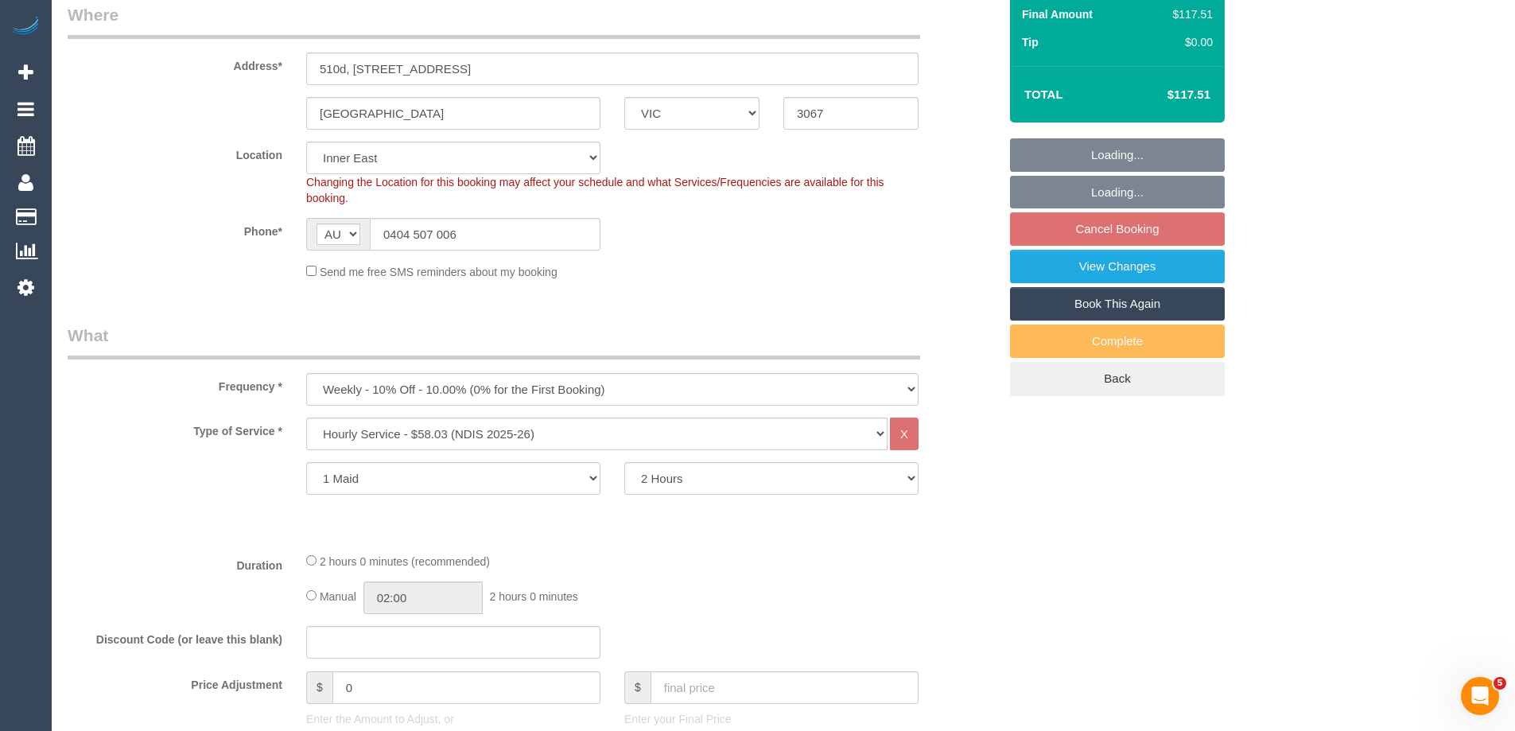
select select "object:1362"
select select "spot5"
select select "number:28"
select select "number:14"
select select "number:19"
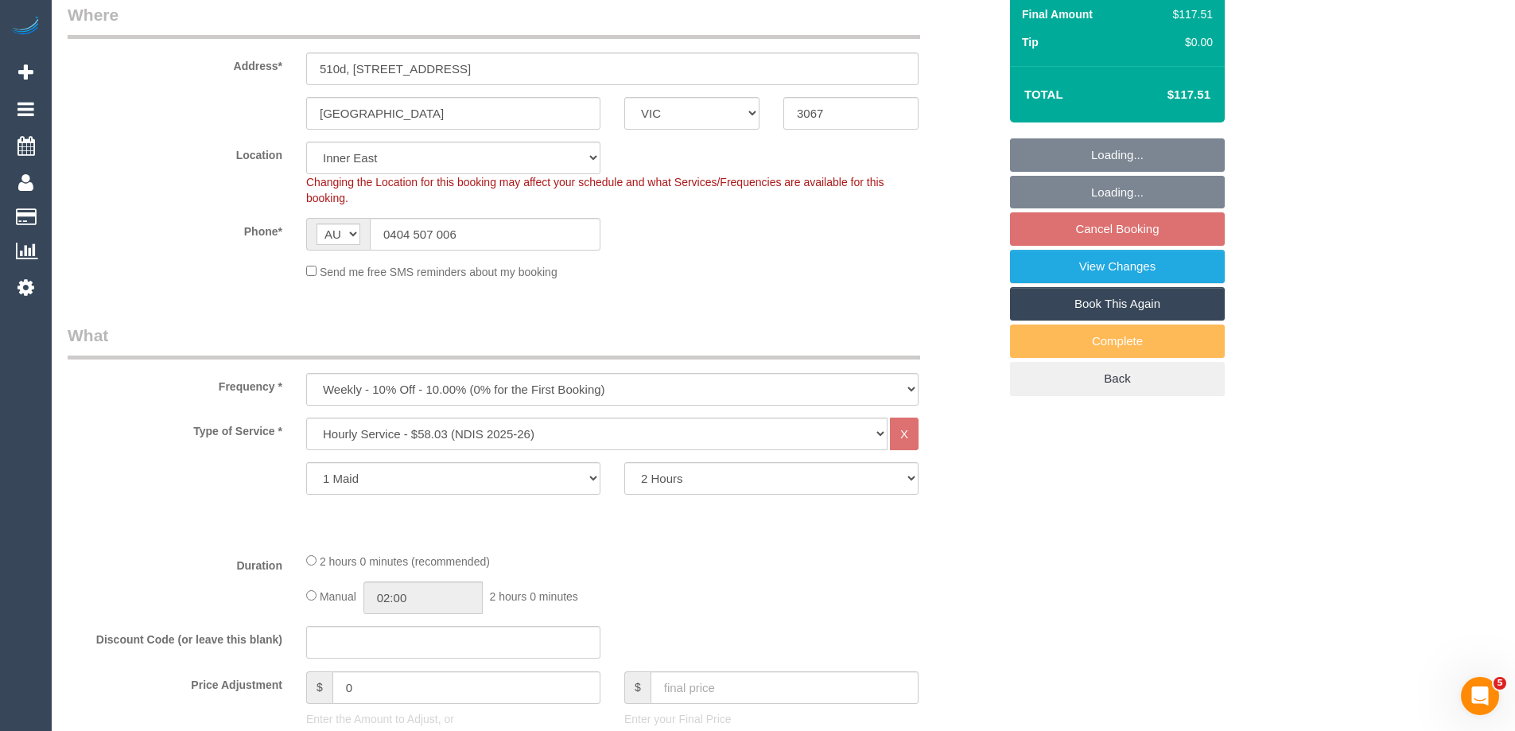
select select "number:23"
select select "number:34"
select select "number:11"
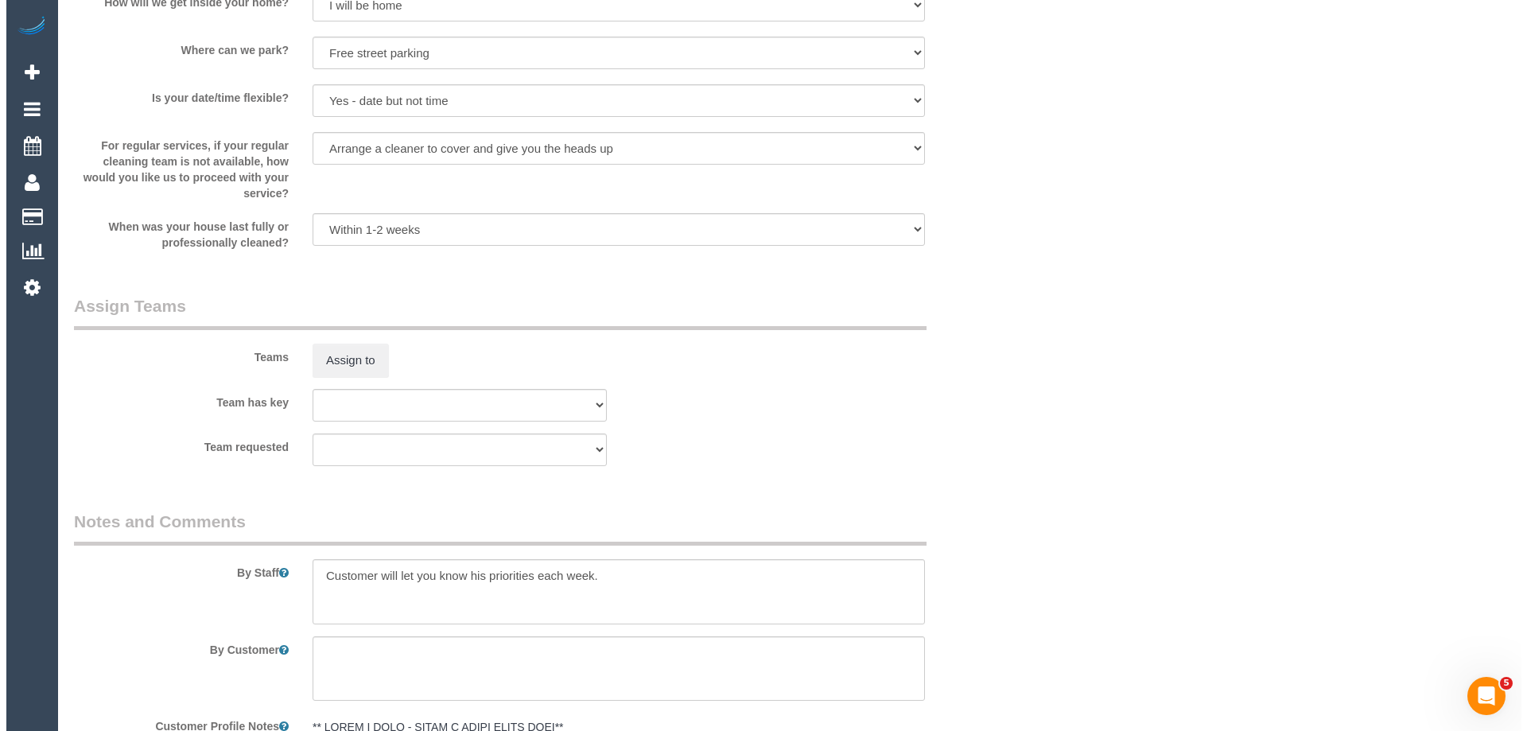
scroll to position [1670, 0]
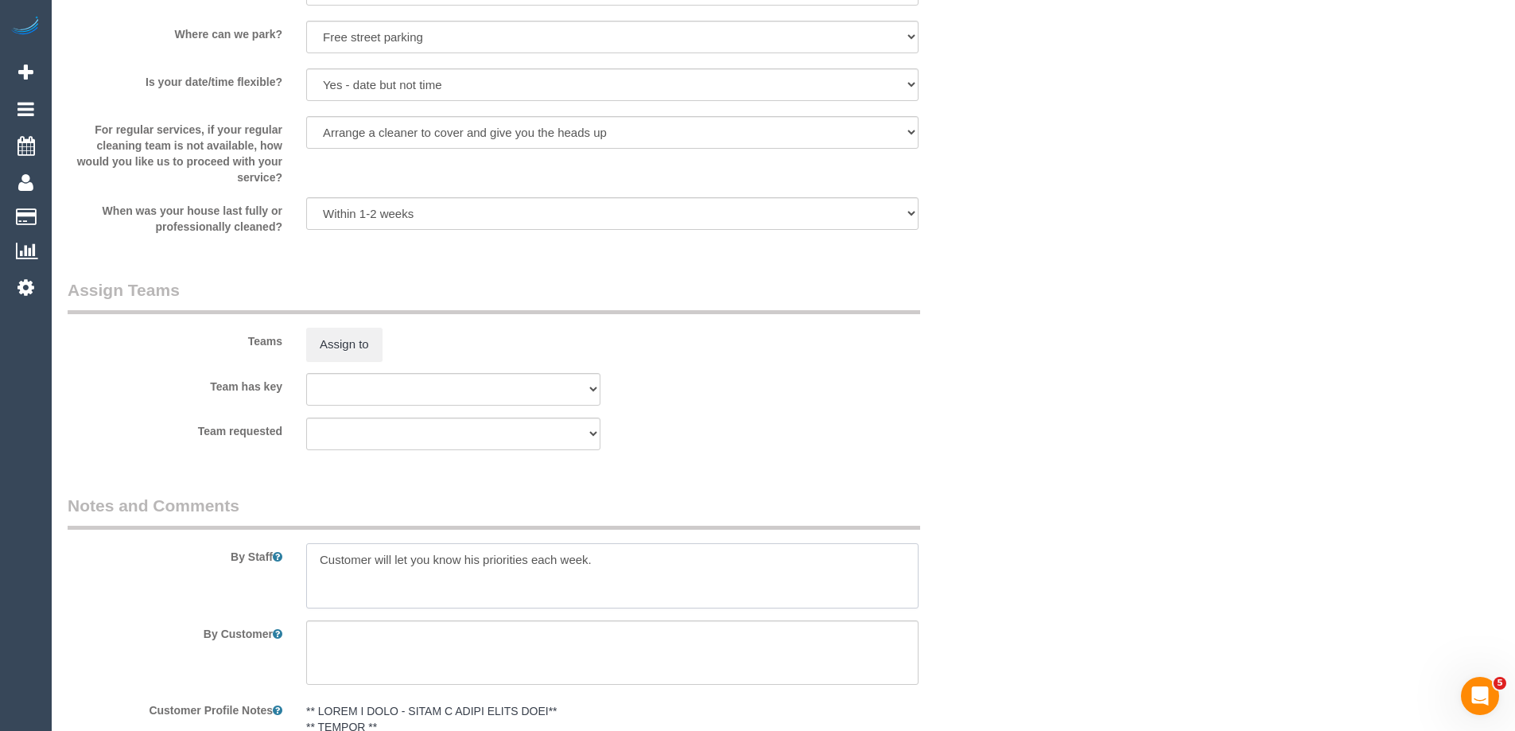
click at [310, 557] on textarea at bounding box center [612, 575] width 612 height 65
type textarea "*Cover* Customer will let you know his priorities each week."
click at [337, 340] on button "Assign to" at bounding box center [344, 344] width 76 height 33
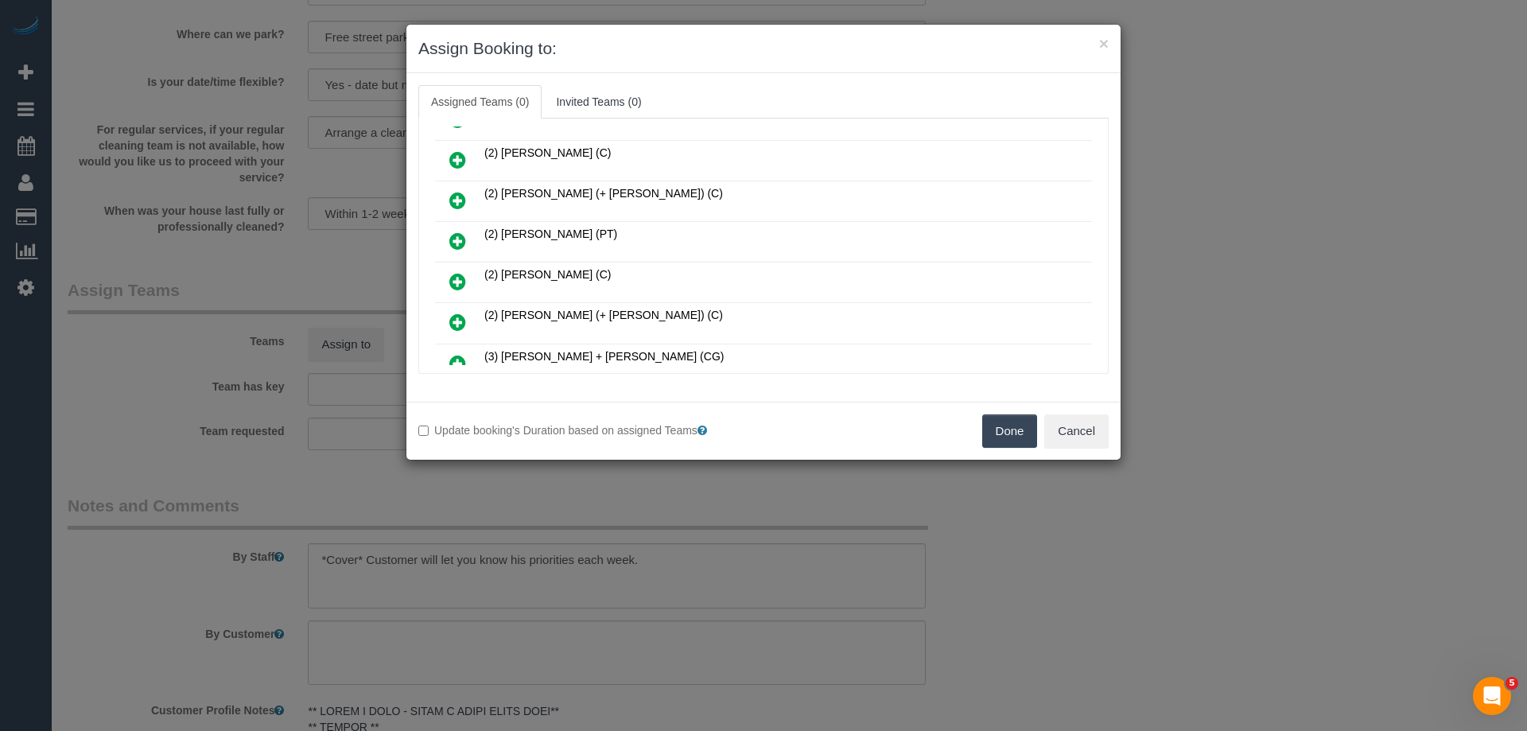
click at [454, 278] on icon at bounding box center [457, 281] width 17 height 19
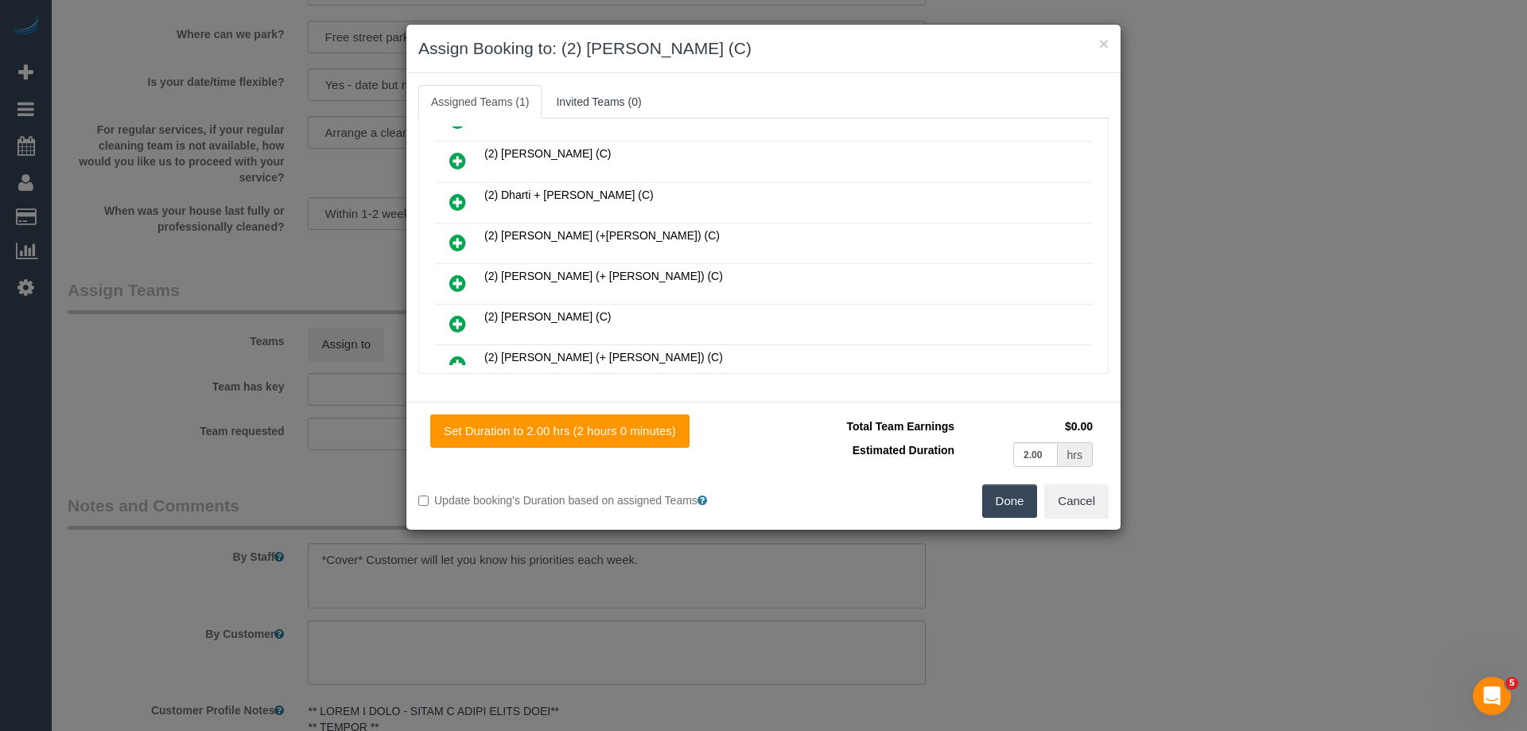
scroll to position [0, 0]
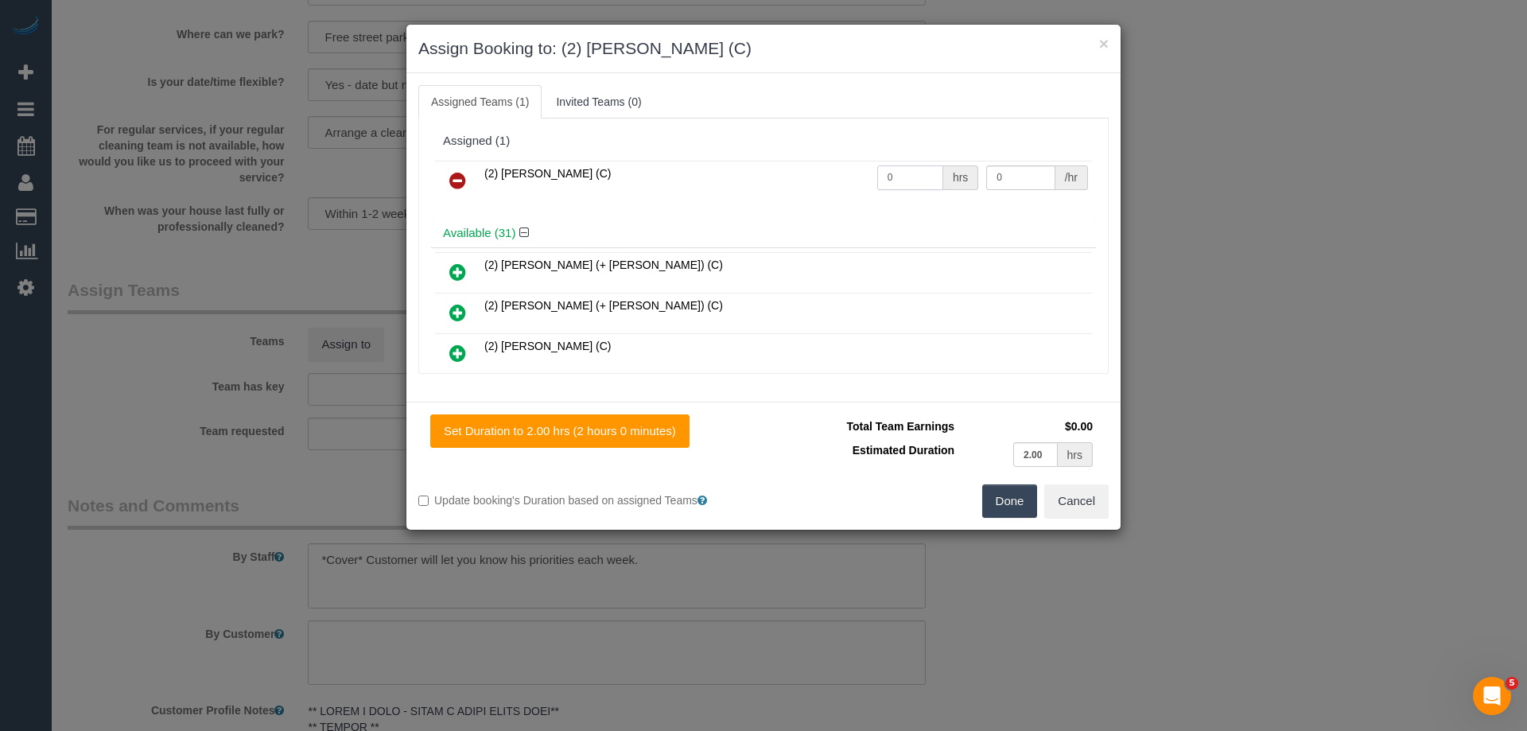
drag, startPoint x: 907, startPoint y: 178, endPoint x: 806, endPoint y: 177, distance: 101.0
click at [807, 177] on tr "(2) [PERSON_NAME] (C) 0 hrs 0 /hr" at bounding box center [763, 181] width 657 height 41
type input "2"
drag, startPoint x: 965, startPoint y: 174, endPoint x: 868, endPoint y: 169, distance: 97.2
click at [868, 169] on tr "(2) [PERSON_NAME] (C) 2 hrs 0 /hr" at bounding box center [763, 181] width 657 height 41
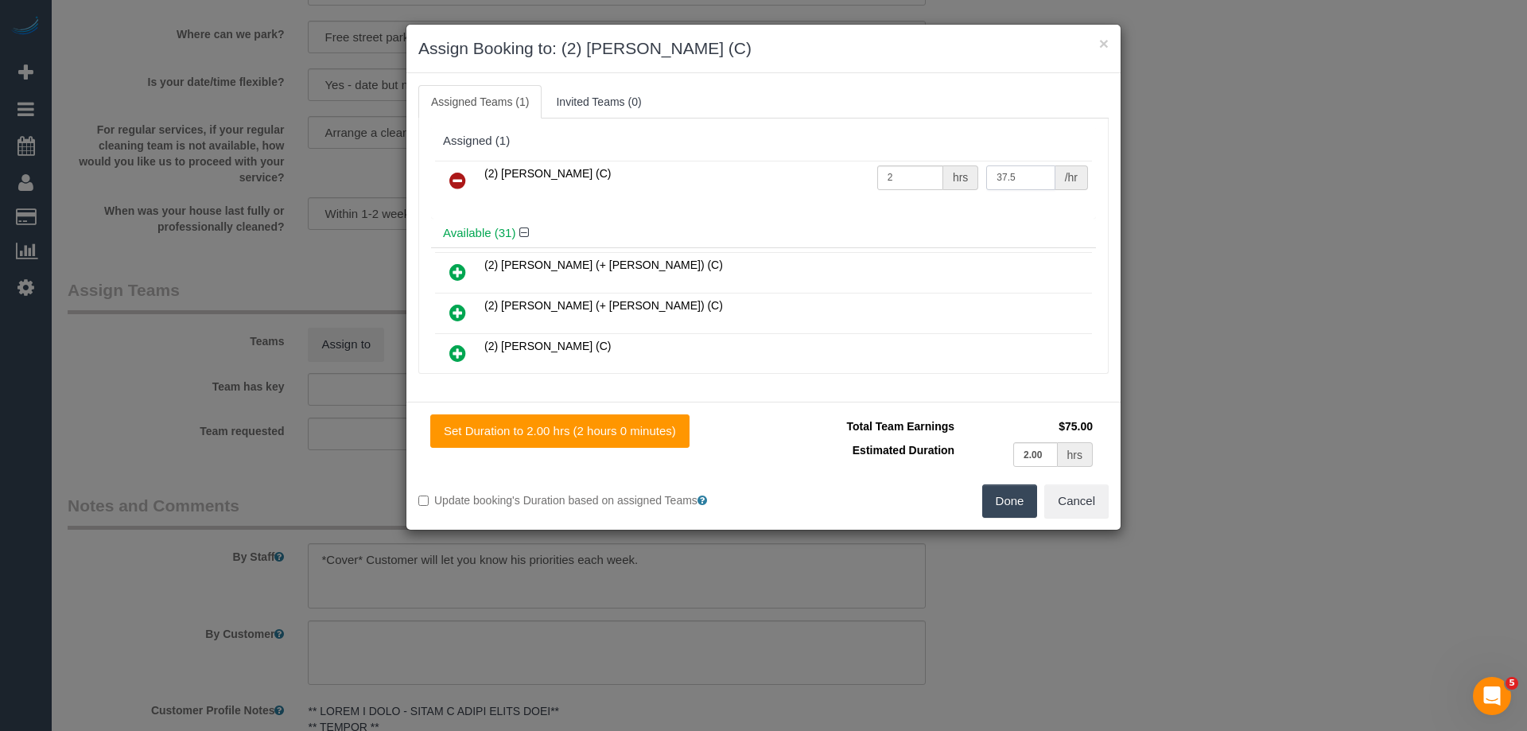
type input "37.5"
click at [1011, 516] on div "Set Duration to 2.00 hrs (2 hours 0 minutes) Total Team Earnings $75.00 Estimat…" at bounding box center [763, 466] width 714 height 128
click at [992, 491] on button "Done" at bounding box center [1010, 500] width 56 height 33
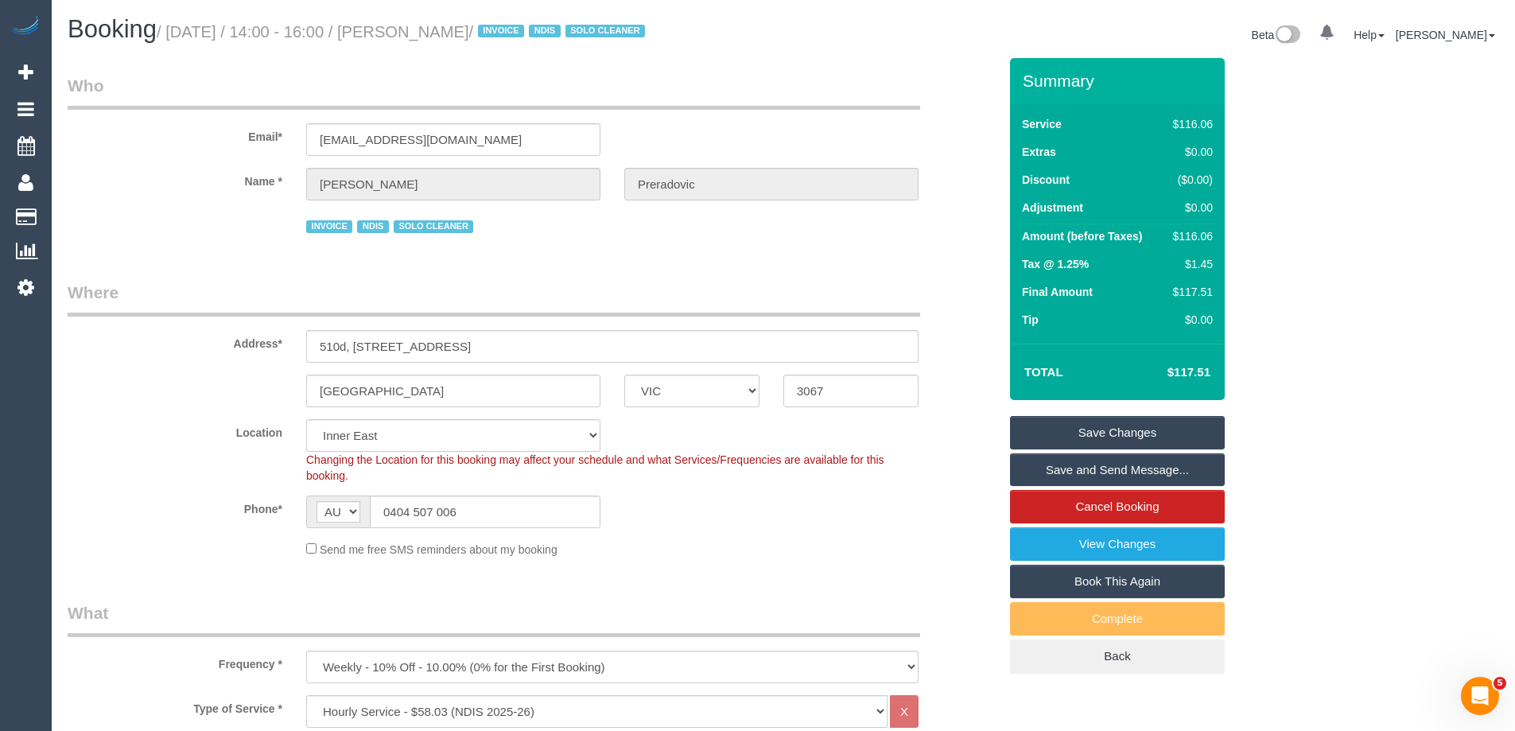
drag, startPoint x: 579, startPoint y: 29, endPoint x: 442, endPoint y: 27, distance: 136.8
click at [442, 27] on small "/ [DATE] / 14:00 - 16:00 / [PERSON_NAME] / INVOICE NDIS SOLO CLEANER" at bounding box center [403, 31] width 493 height 17
copy small "[PERSON_NAME]"
click at [1058, 471] on link "Save and Send Message..." at bounding box center [1117, 469] width 215 height 33
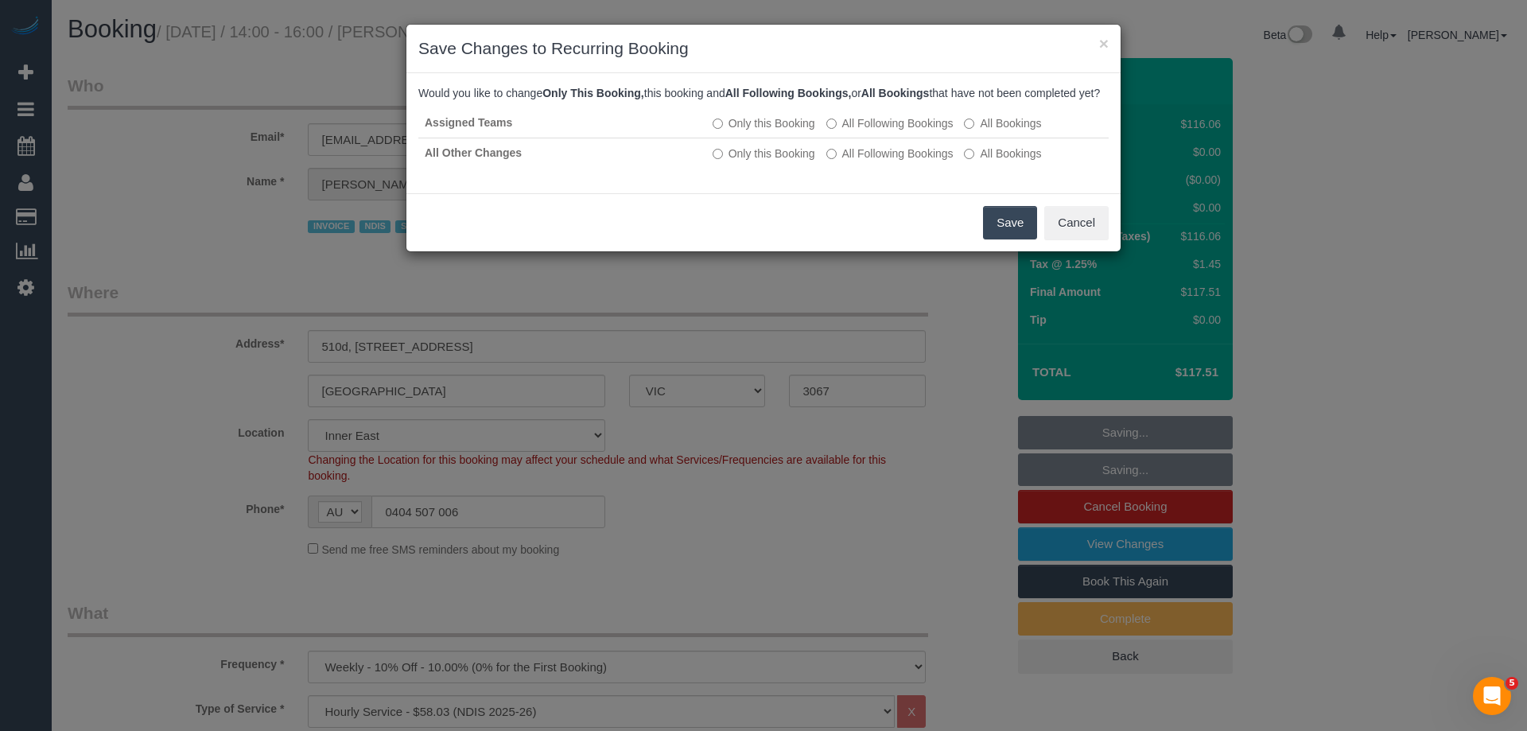
click at [991, 237] on button "Save" at bounding box center [1010, 222] width 54 height 33
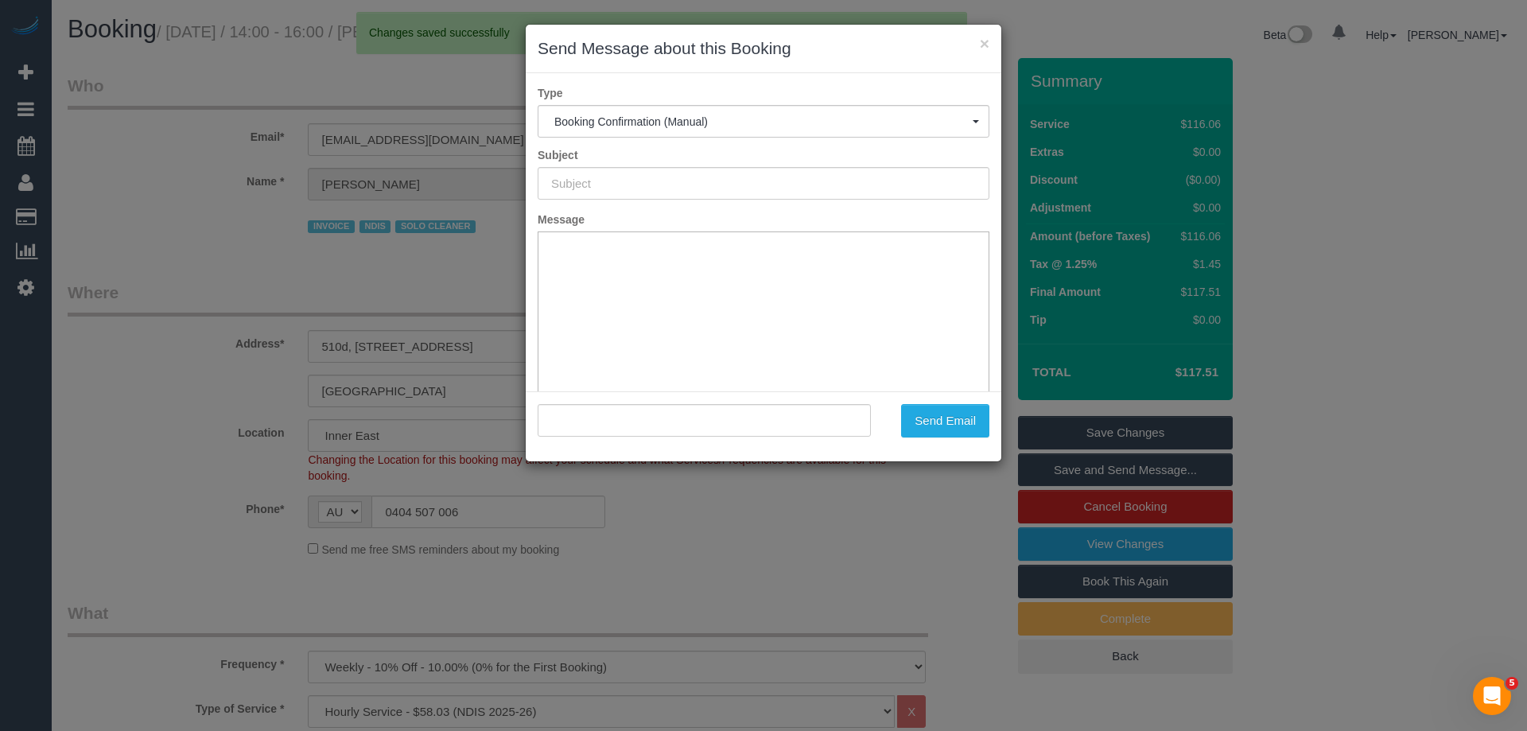
type input "Booking Confirmed"
type input ""Damian Preradovic" <dprerad@yahoo.com.au>"
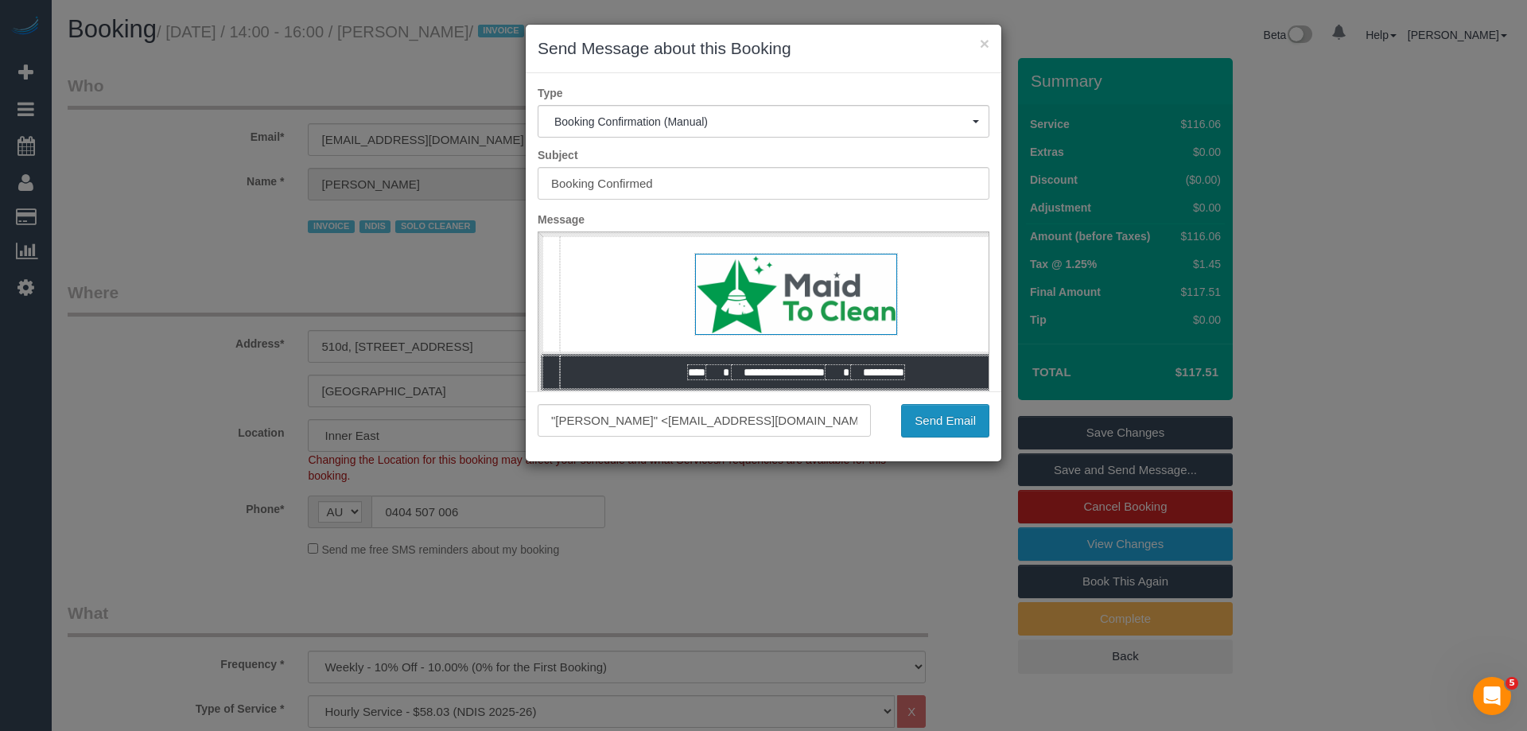
click at [967, 430] on button "Send Email" at bounding box center [945, 420] width 88 height 33
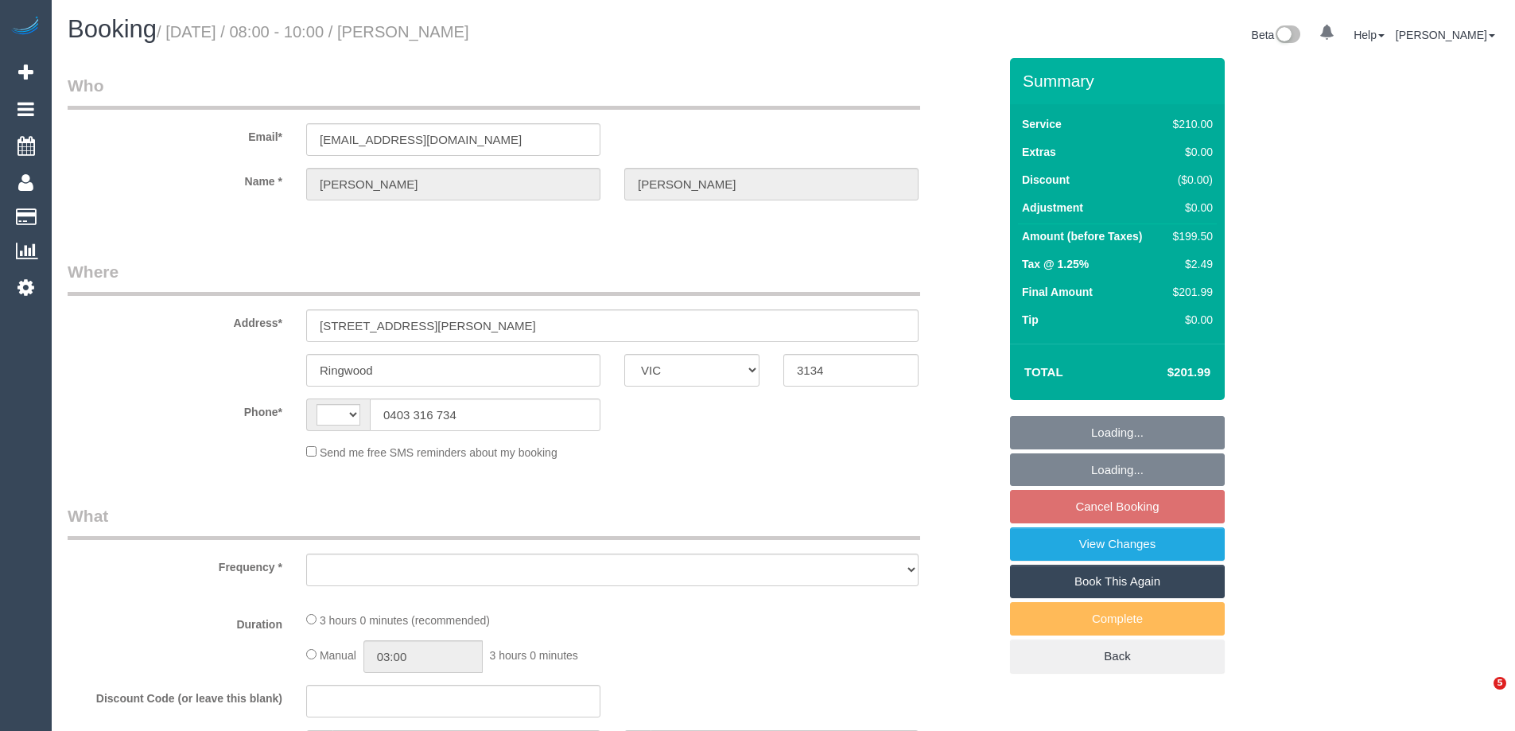
select select "VIC"
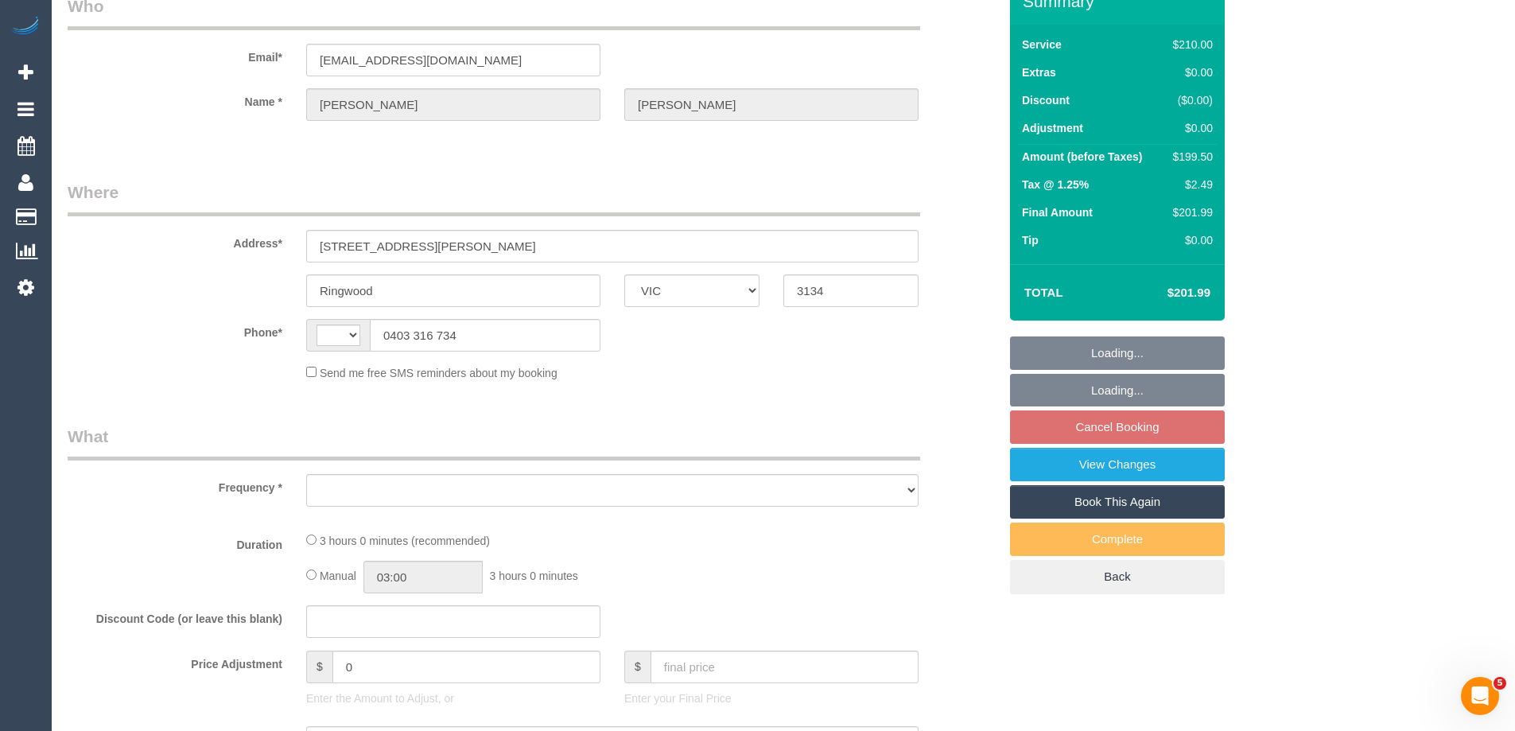
select select "string:AU"
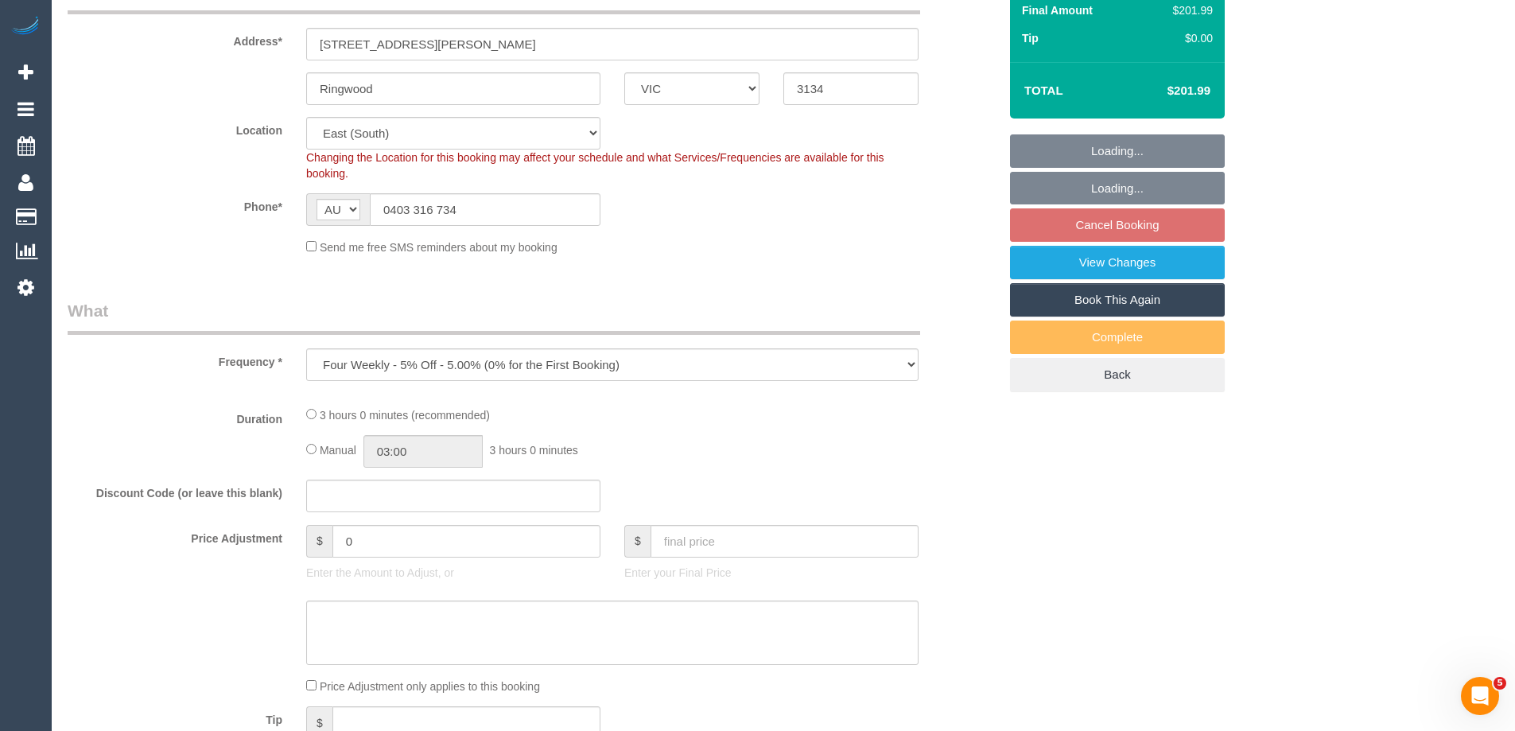
select select "object:675"
select select "string:stripe-pm_1QFZJP2GScqysDRVuEBoIKcl"
select select "number:27"
select select "number:14"
select select "number:18"
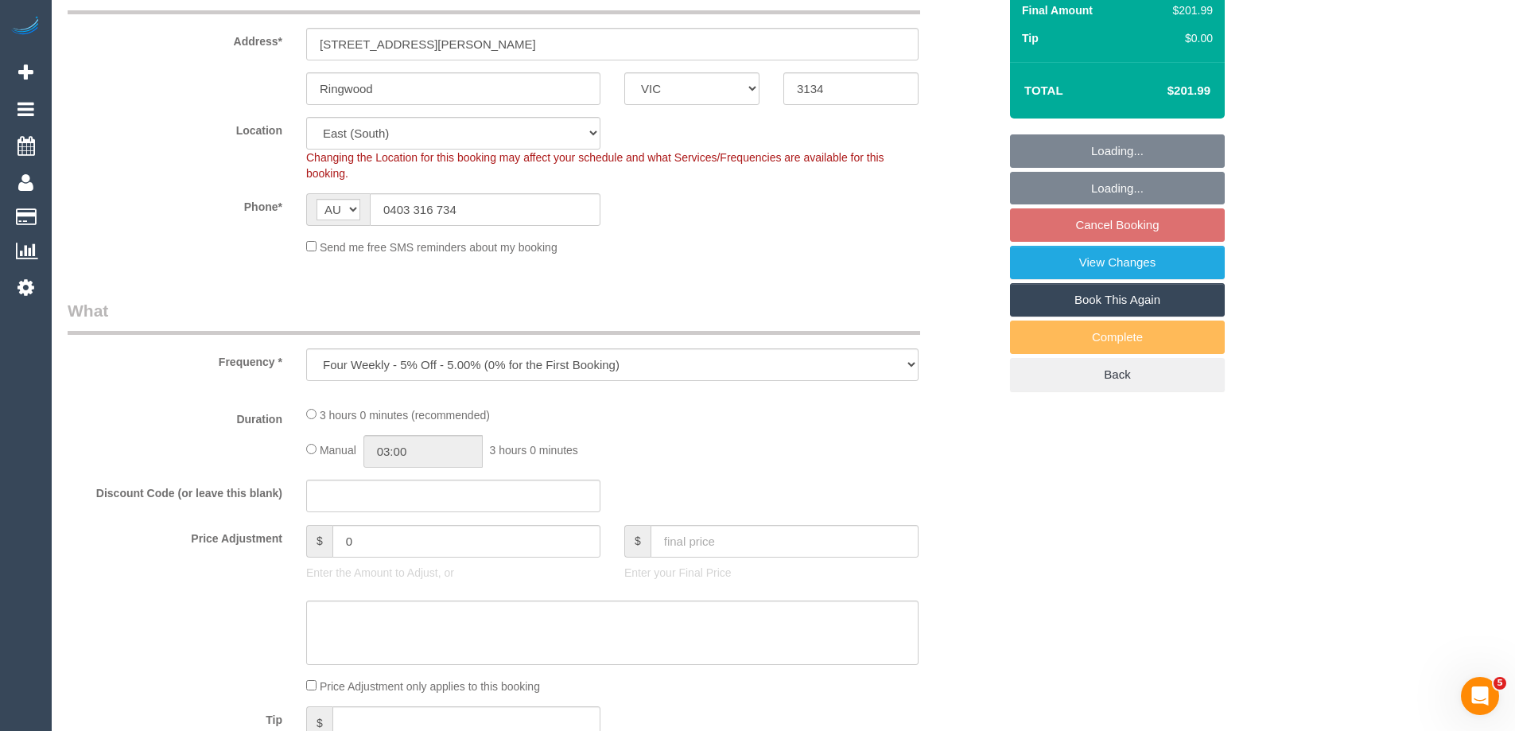
select select "number:22"
select select "number:34"
select select "number:13"
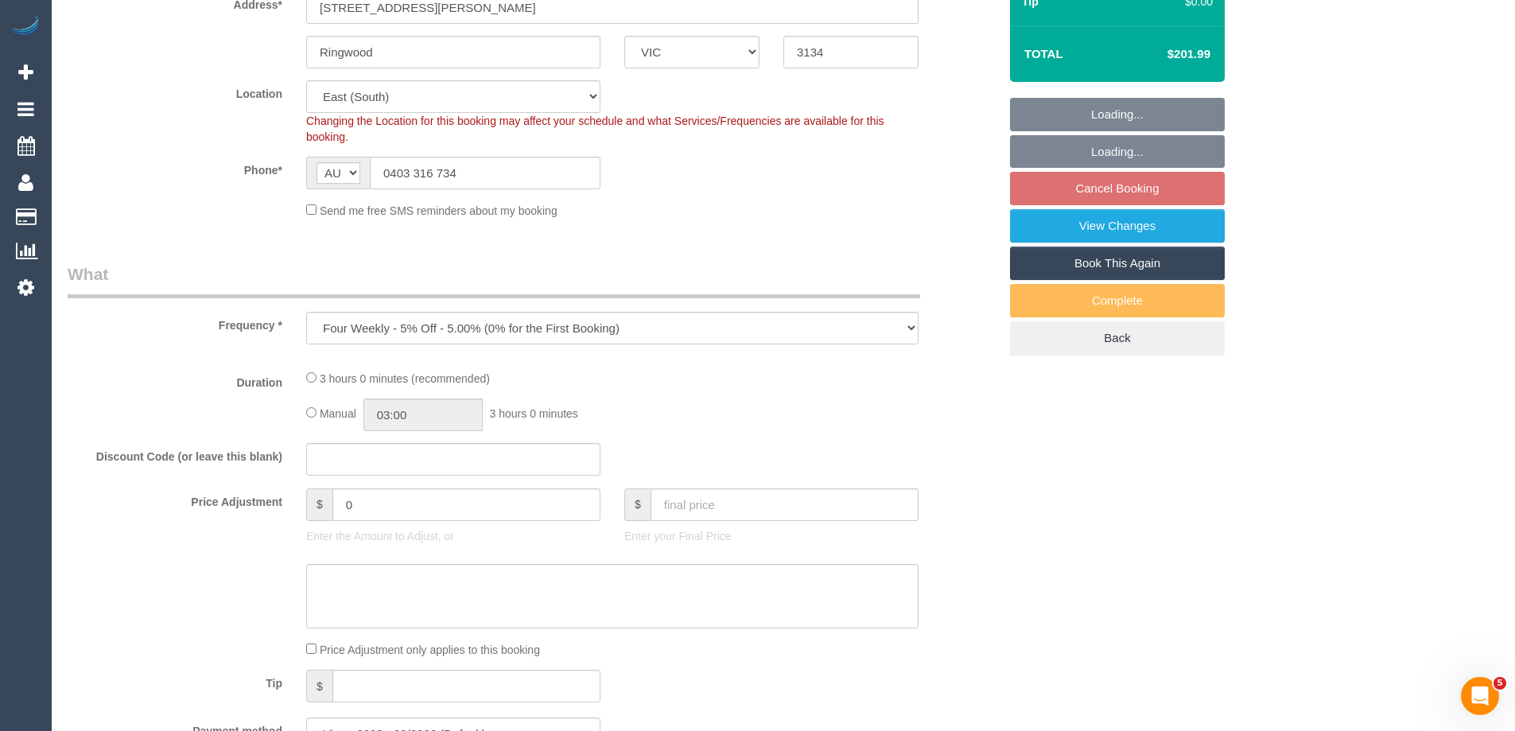
select select "180"
select select "spot2"
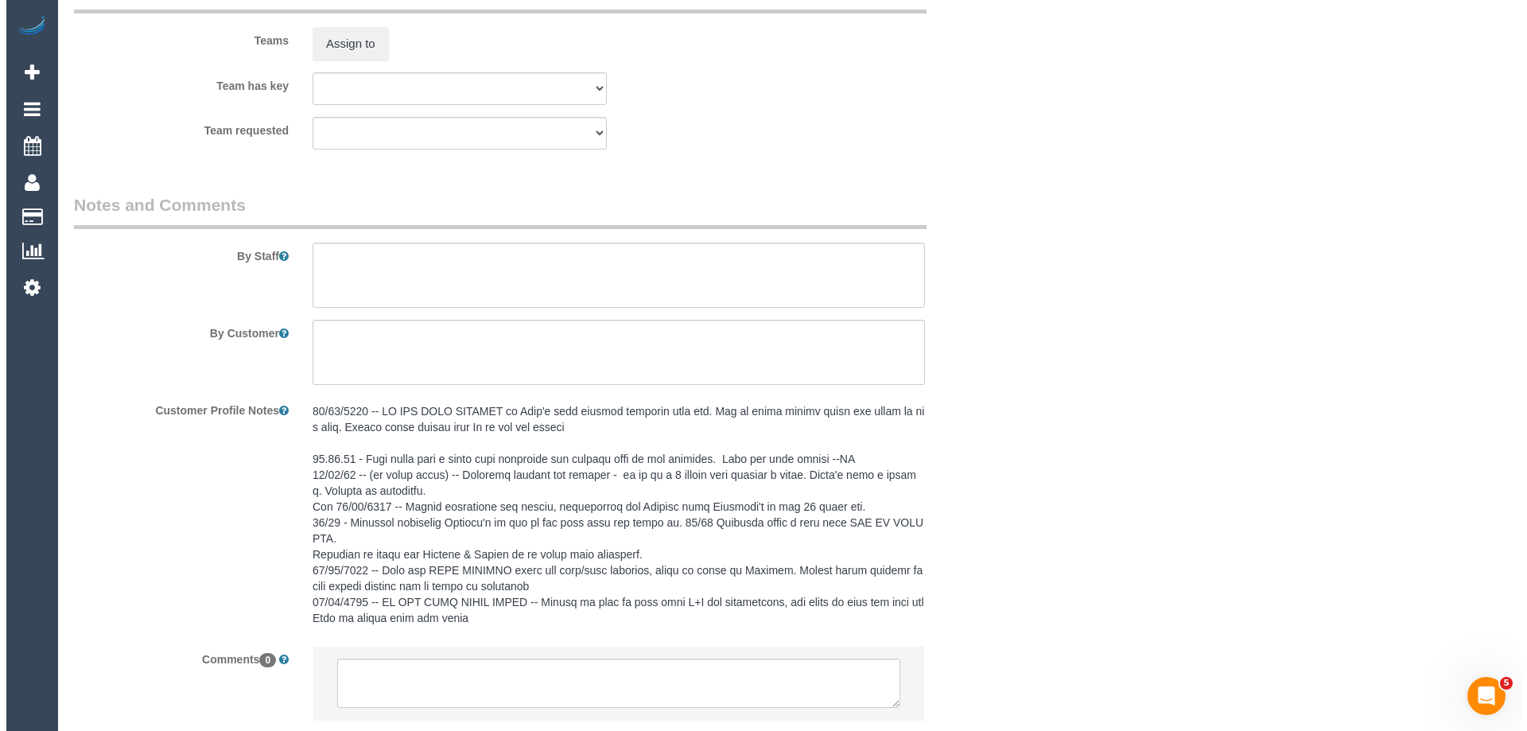
scroll to position [2177, 0]
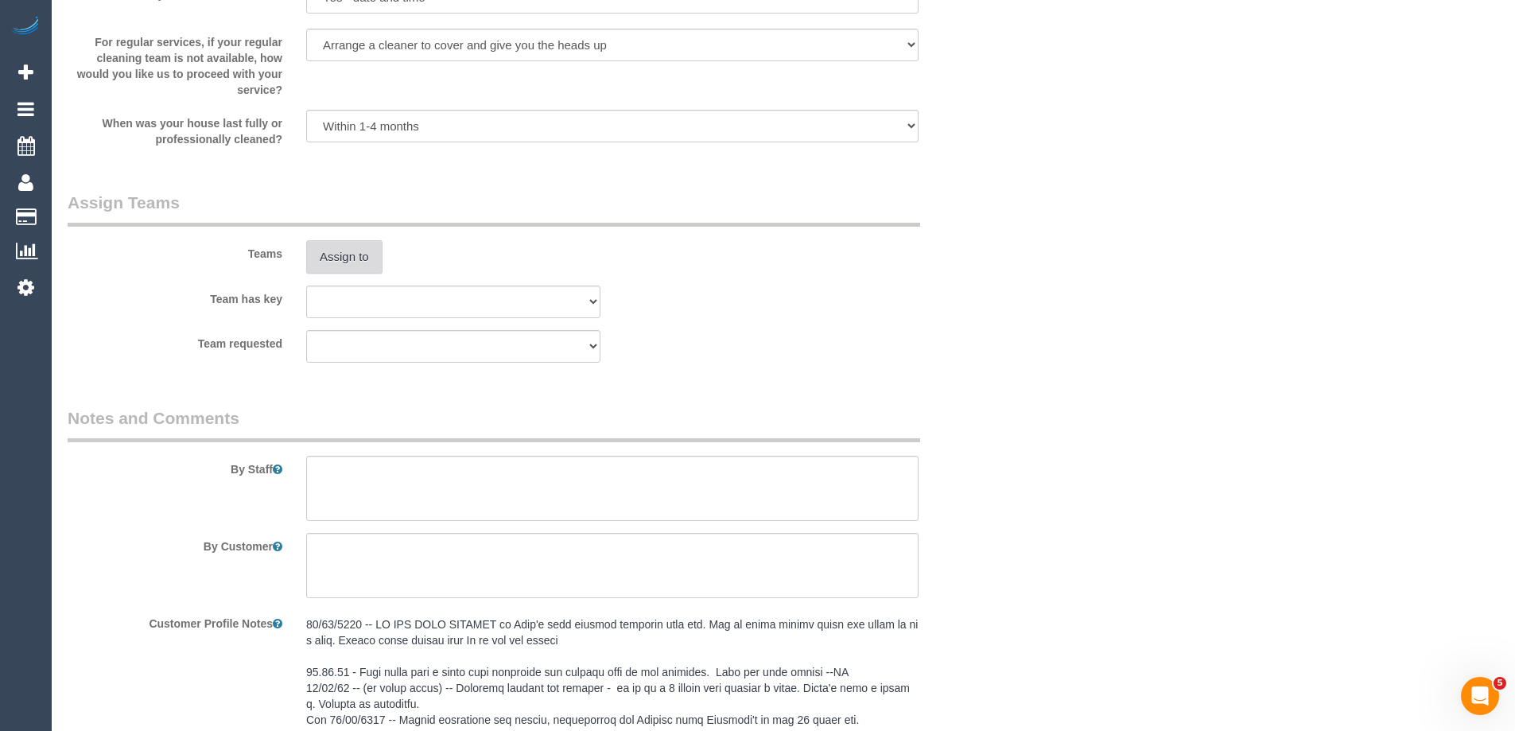
click at [340, 261] on button "Assign to" at bounding box center [344, 256] width 76 height 33
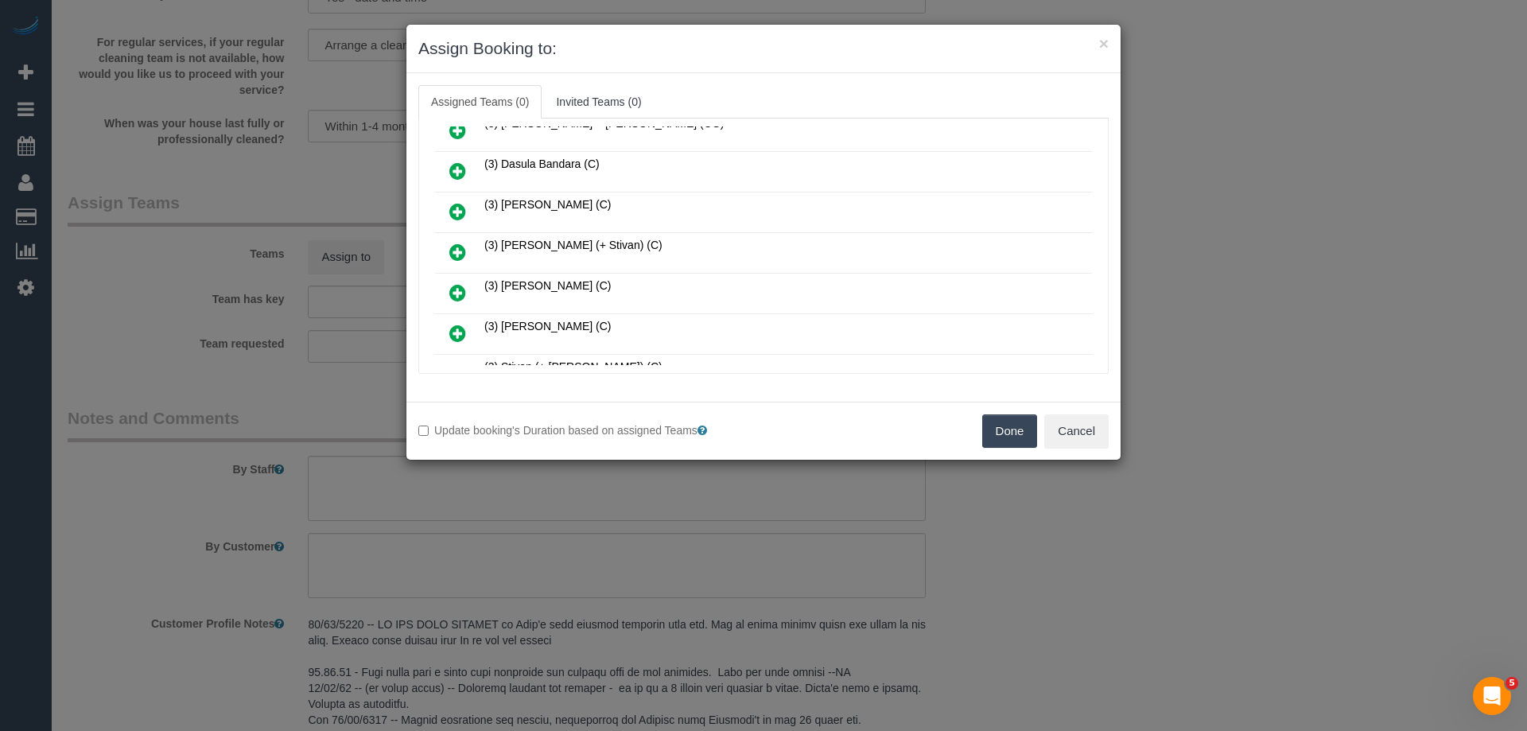
scroll to position [239, 0]
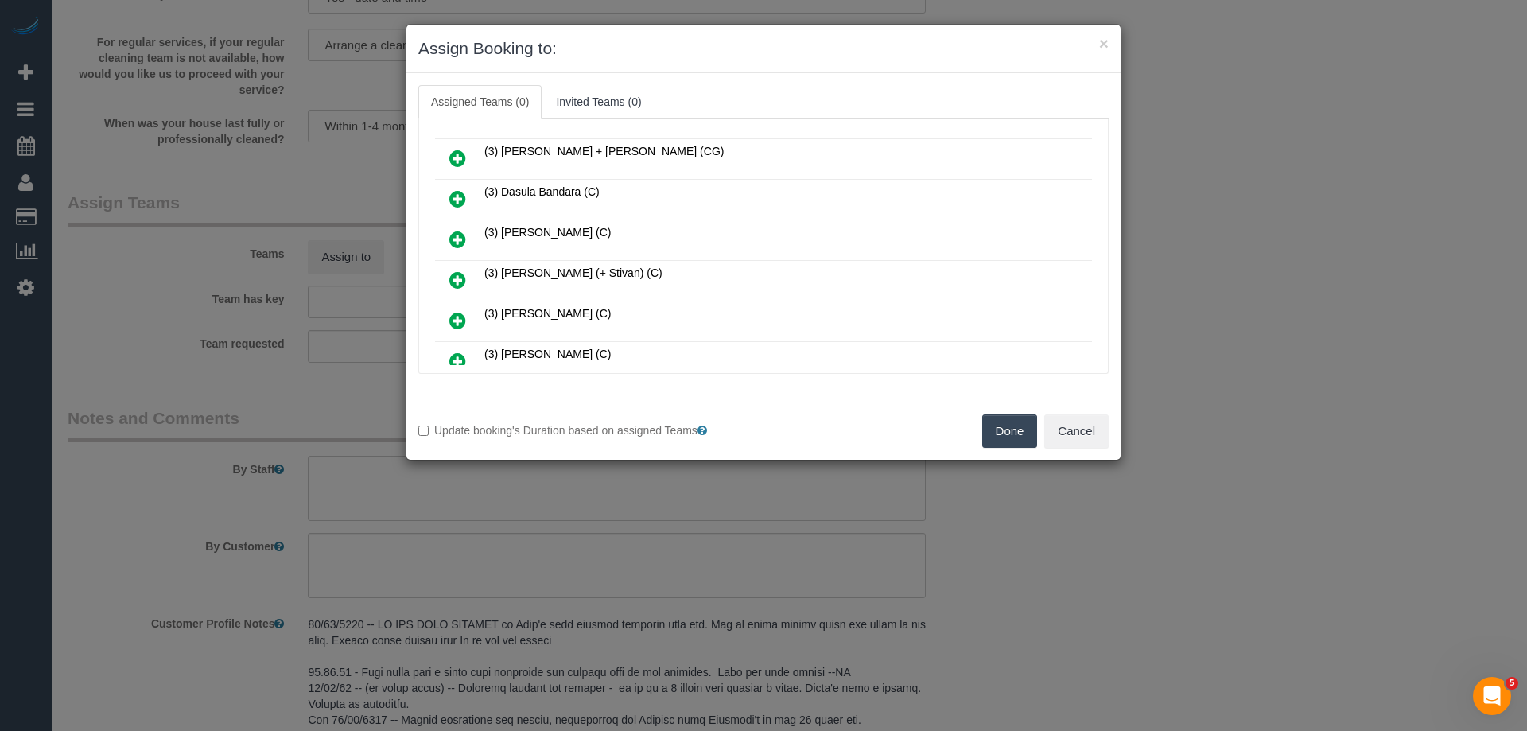
click at [446, 235] on link at bounding box center [457, 240] width 37 height 32
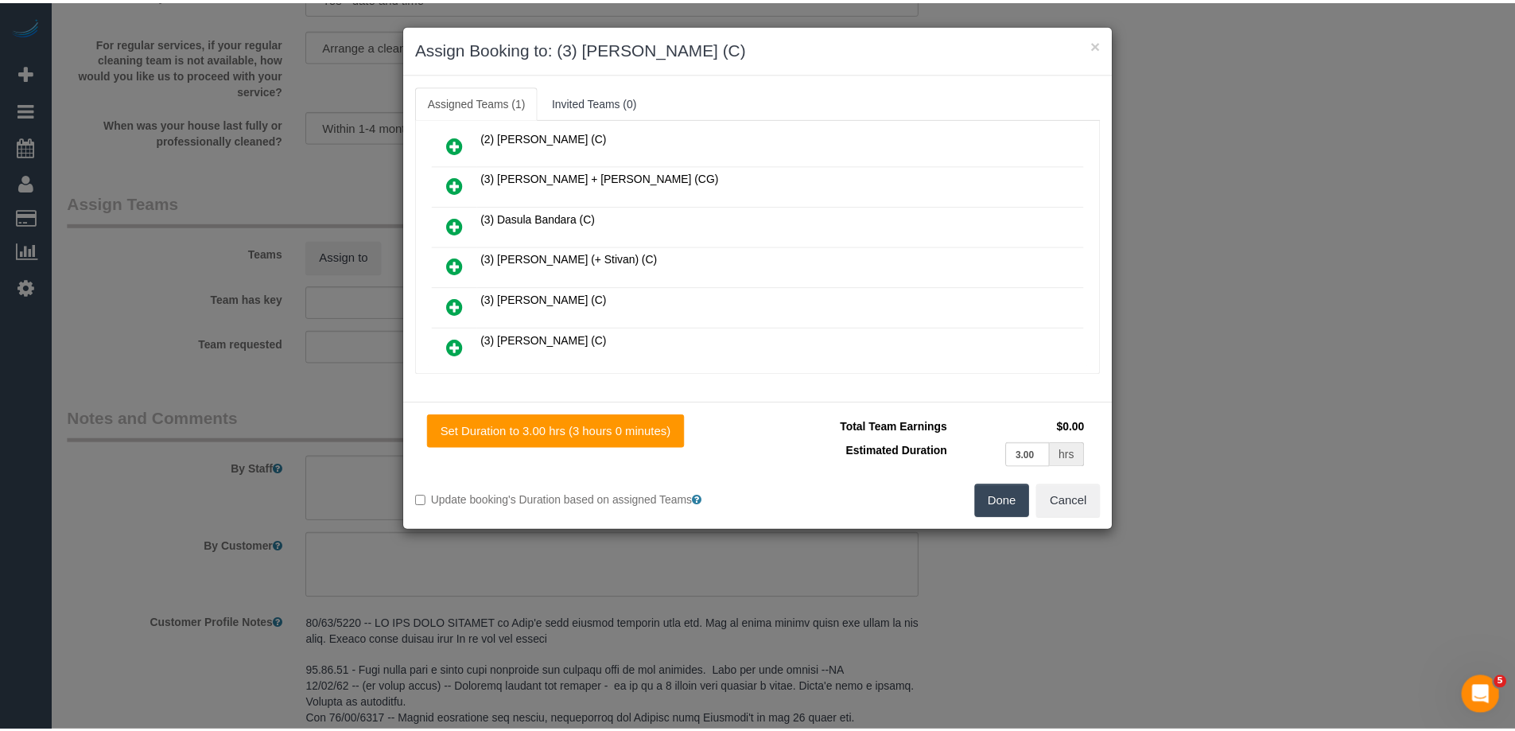
scroll to position [0, 0]
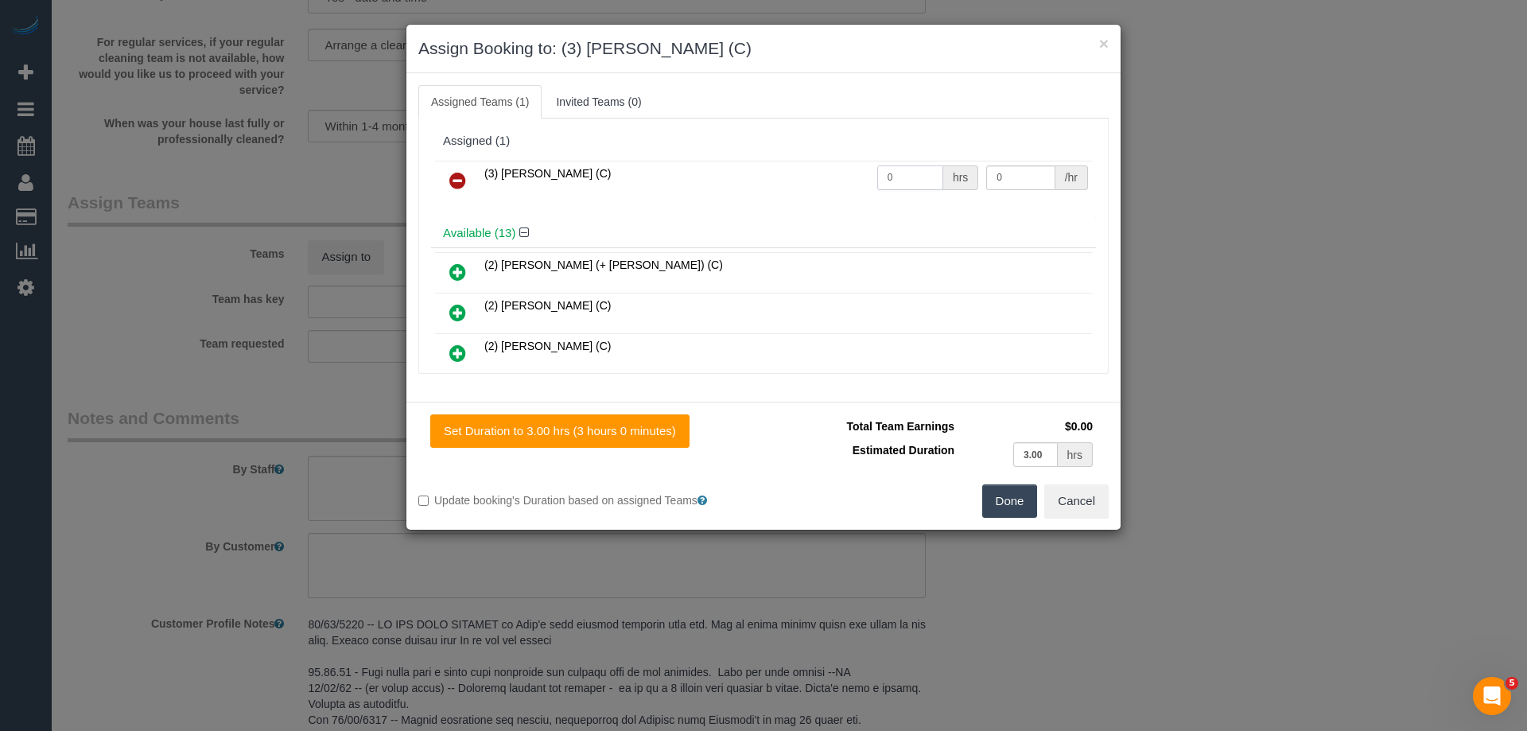
drag, startPoint x: 901, startPoint y: 177, endPoint x: 808, endPoint y: 173, distance: 93.1
click at [809, 173] on tr "(3) Himasha Amarasinghe (C) 0 hrs 0 /hr" at bounding box center [763, 181] width 657 height 41
type input "3"
drag, startPoint x: 1000, startPoint y: 180, endPoint x: 900, endPoint y: 170, distance: 99.9
click at [900, 170] on tr "(3) Himasha Amarasinghe (C) 3 hrs 0 /hr" at bounding box center [763, 181] width 657 height 41
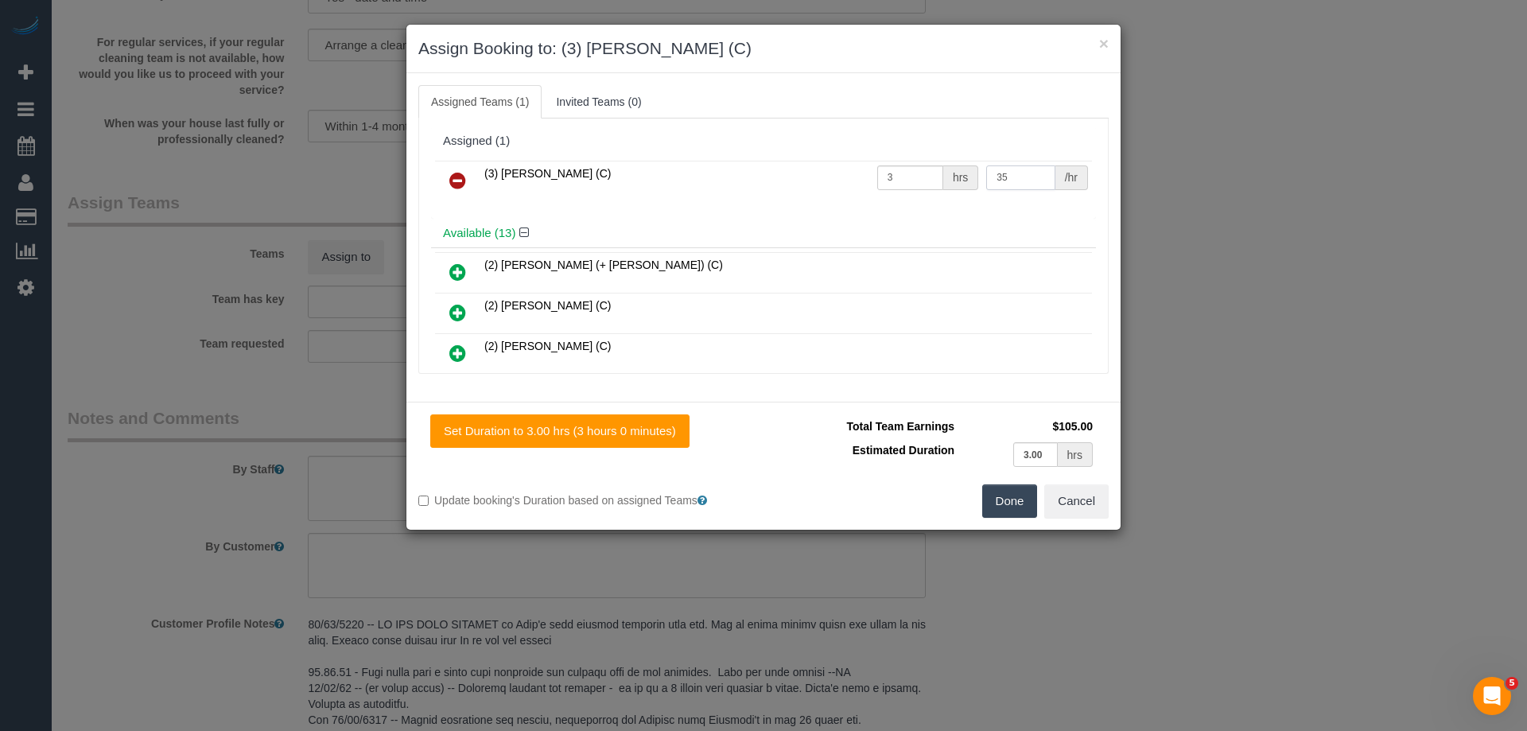
type input "35"
click at [1002, 507] on button "Done" at bounding box center [1010, 500] width 56 height 33
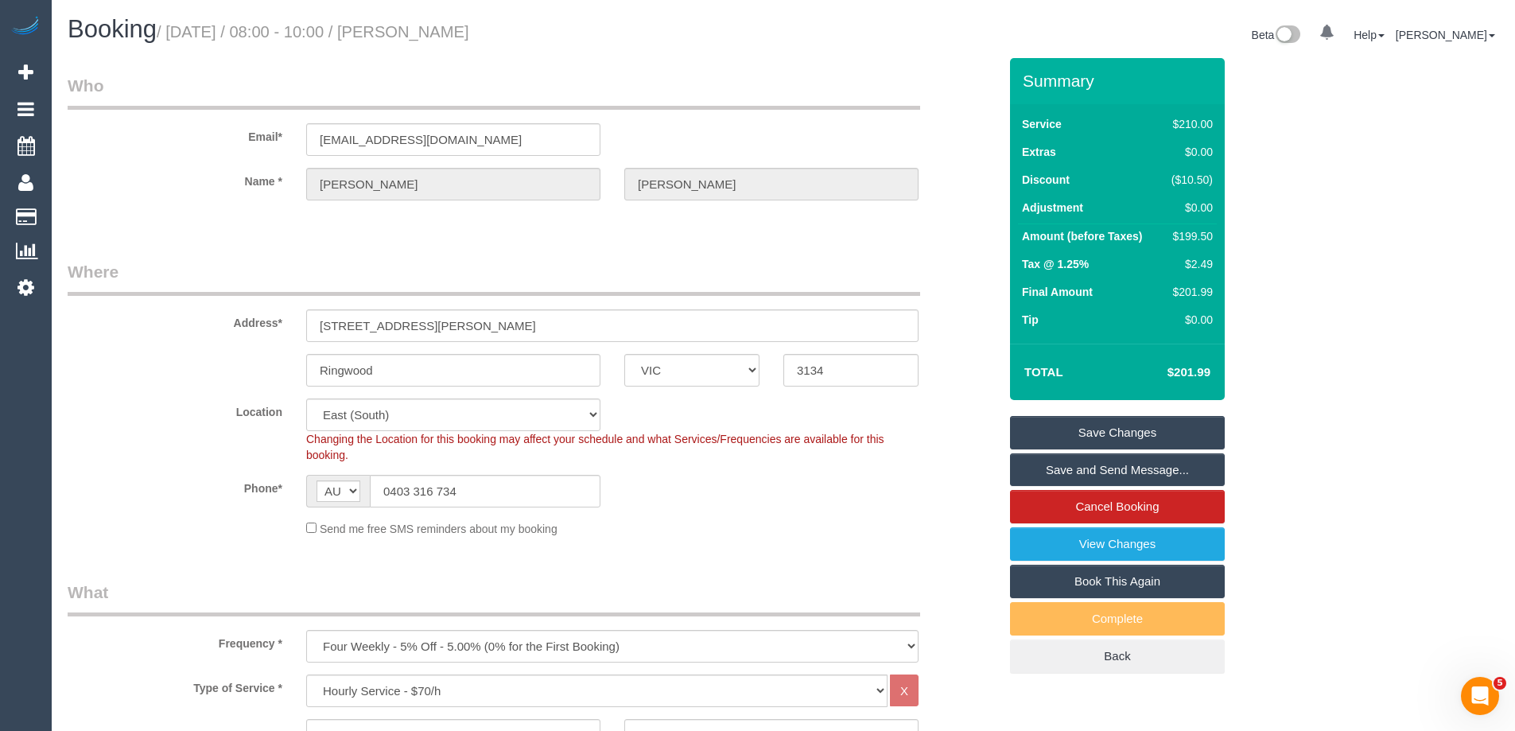
drag, startPoint x: 550, startPoint y: 29, endPoint x: 437, endPoint y: 30, distance: 112.9
click at [437, 30] on h1 "Booking / September 08, 2025 / 08:00 - 10:00 / Lucy Donaldson" at bounding box center [420, 29] width 704 height 27
copy small "Lucy Donaldson"
click at [1065, 437] on link "Save Changes" at bounding box center [1117, 432] width 215 height 33
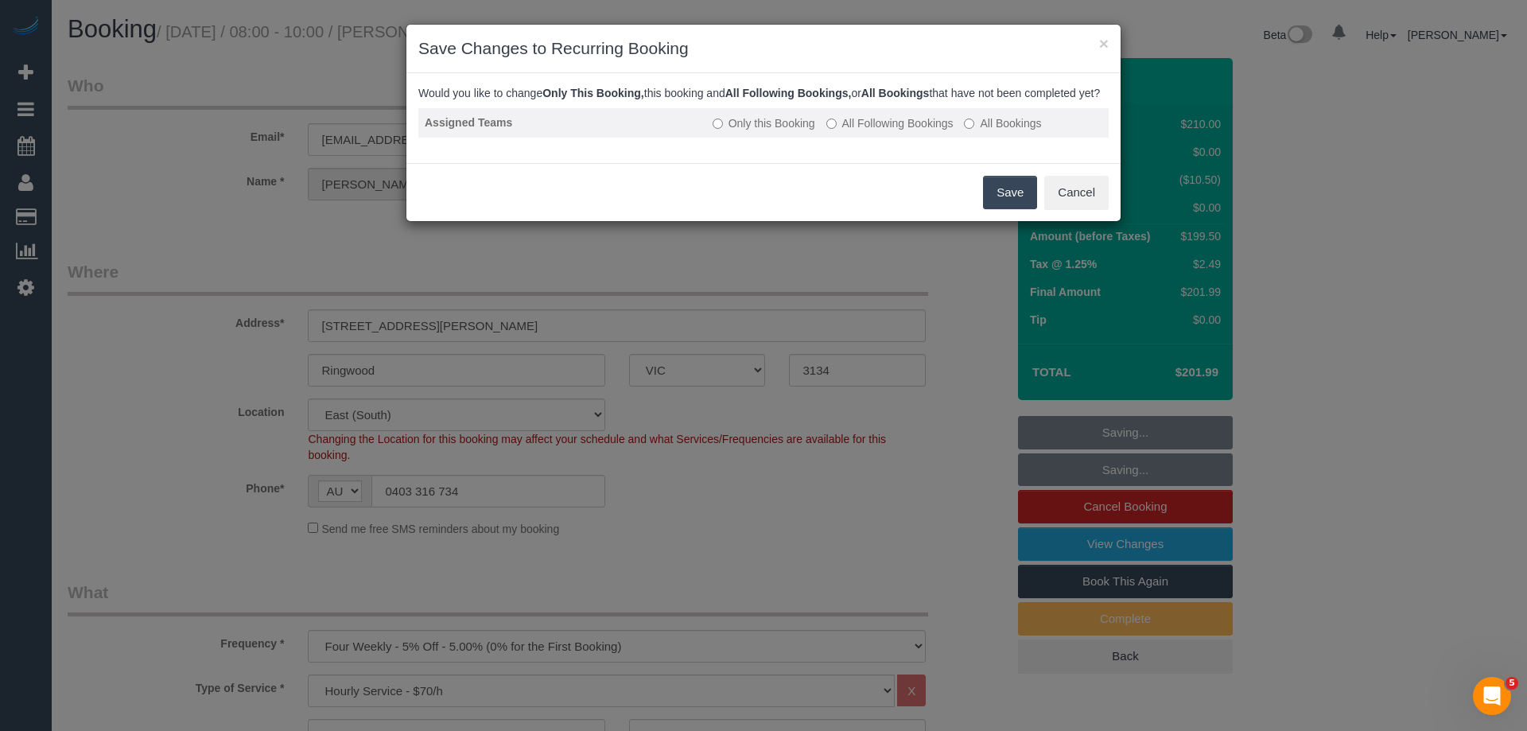
click at [866, 131] on label "All Following Bookings" at bounding box center [889, 123] width 127 height 16
click at [1023, 205] on button "Save" at bounding box center [1010, 192] width 54 height 33
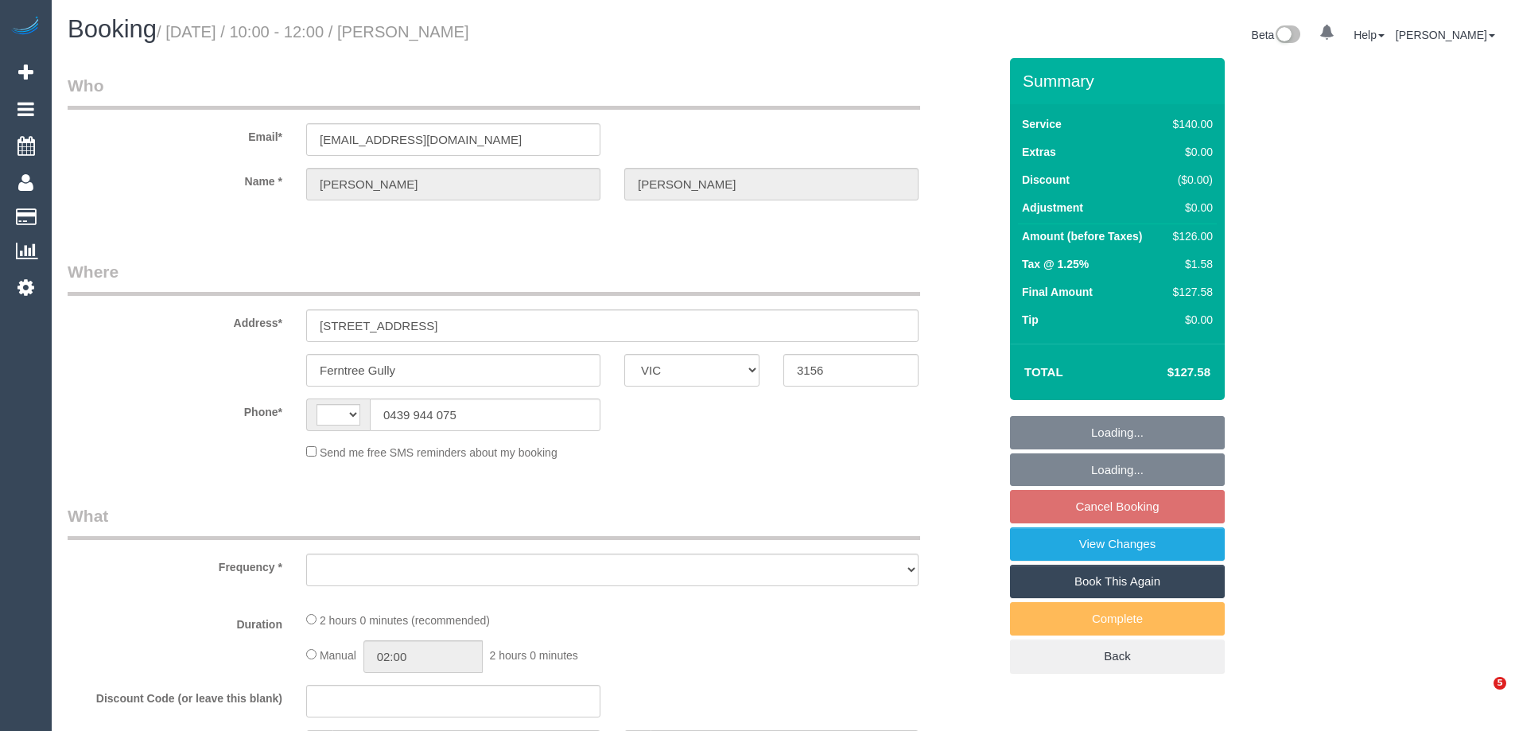
select select "VIC"
select select "string:AU"
select select "object:561"
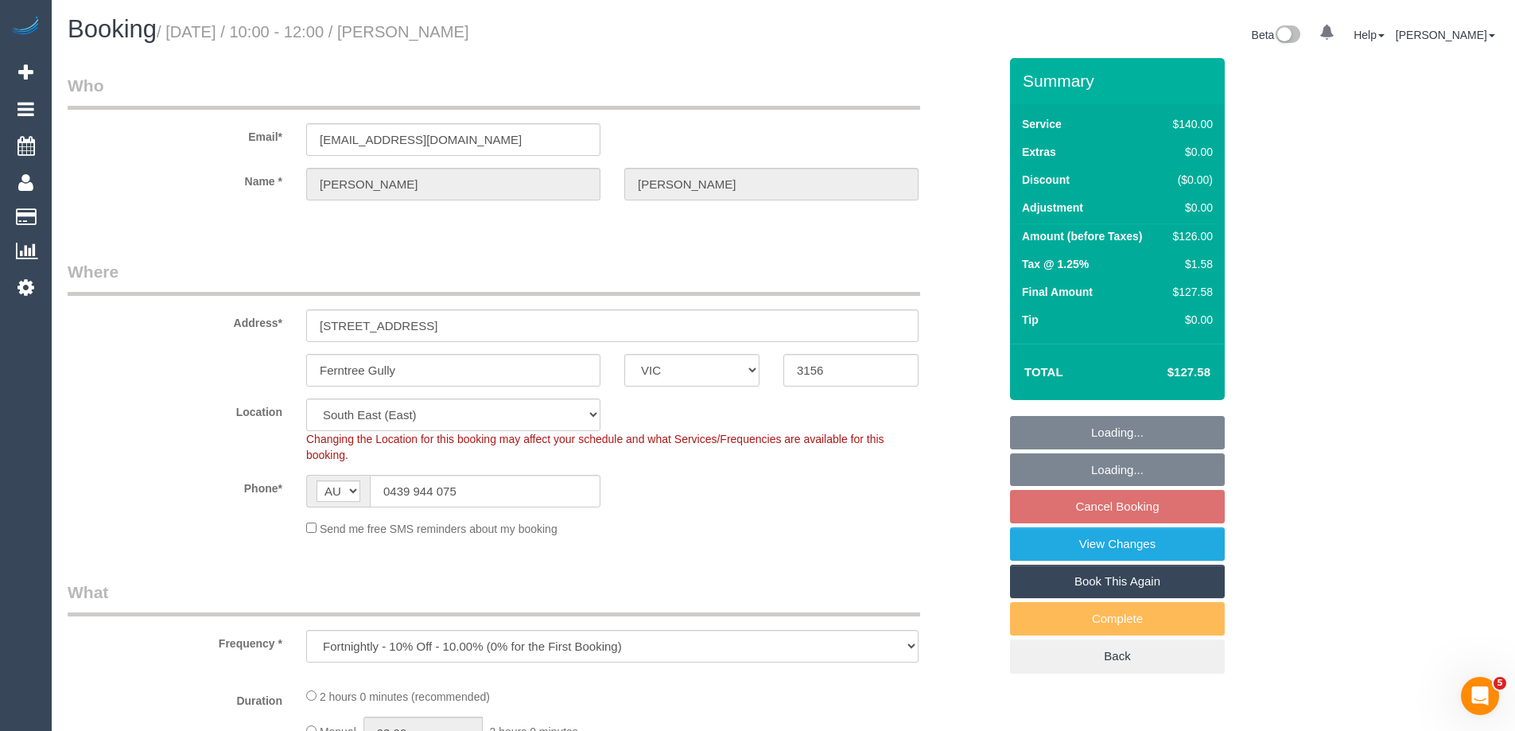
select select "number:27"
select select "number:14"
select select "number:19"
select select "number:25"
select select "number:34"
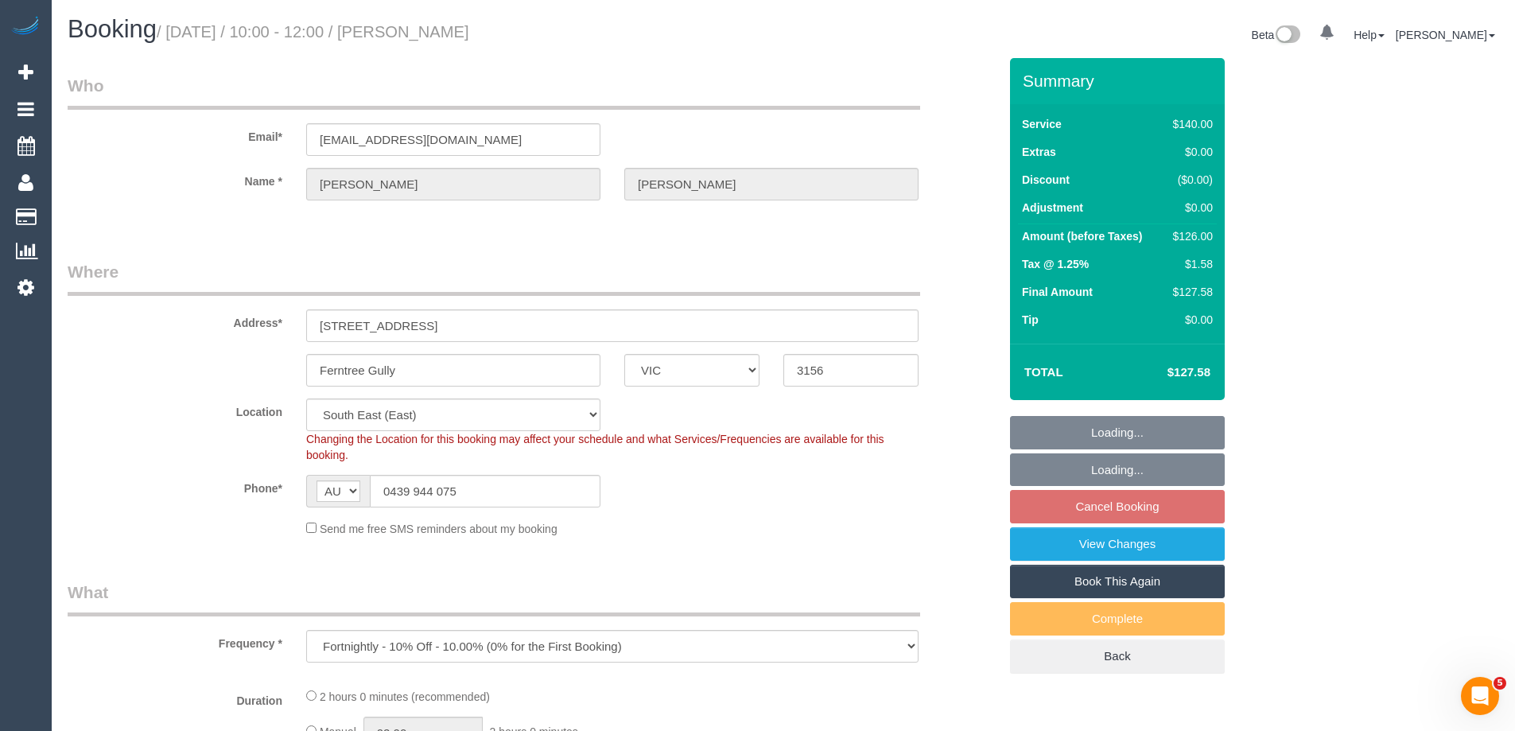
select select "number:26"
select select "string:stripe-pm_1RIom32GScqysDRVNV53K3AF"
select select "spot3"
select select "object:1379"
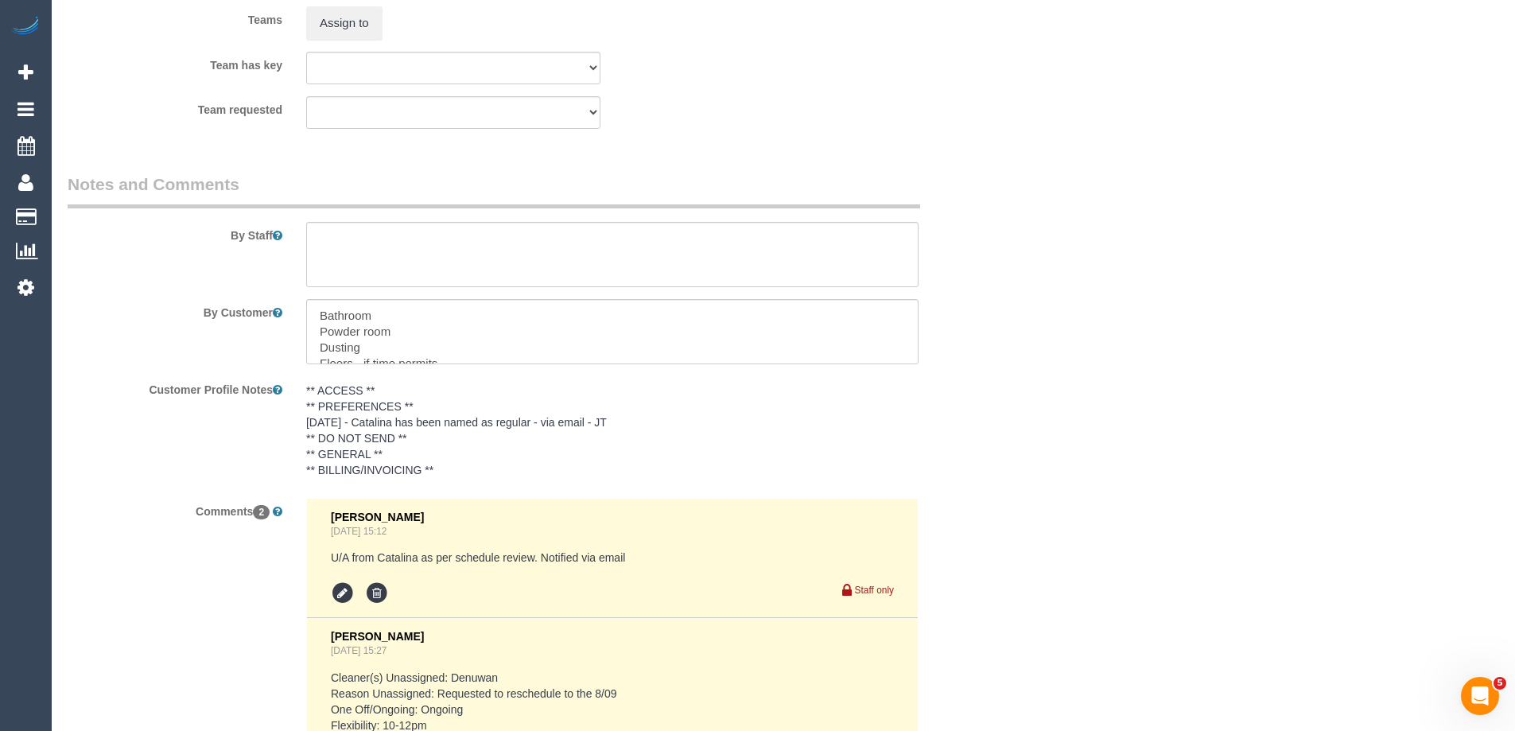
scroll to position [2703, 0]
